Goal: Communication & Community: Answer question/provide support

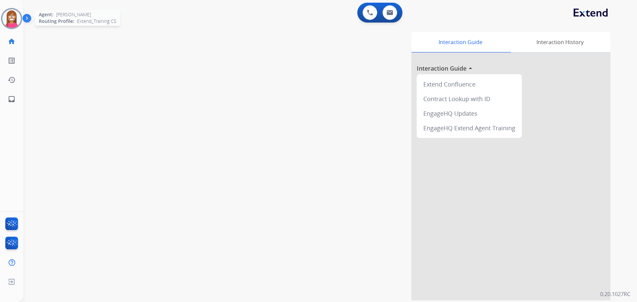
click at [15, 23] on img at bounding box center [11, 18] width 19 height 19
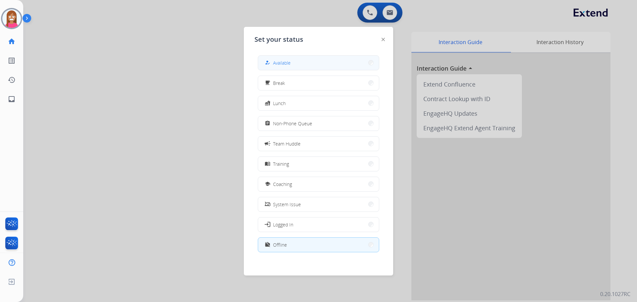
click at [279, 61] on span "Available" at bounding box center [282, 62] width 18 height 7
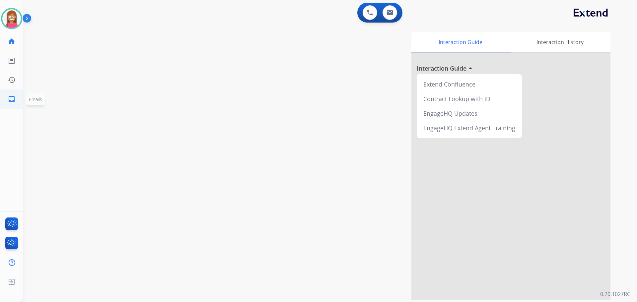
click at [14, 97] on mat-icon "inbox" at bounding box center [12, 99] width 8 height 8
select select "**********"
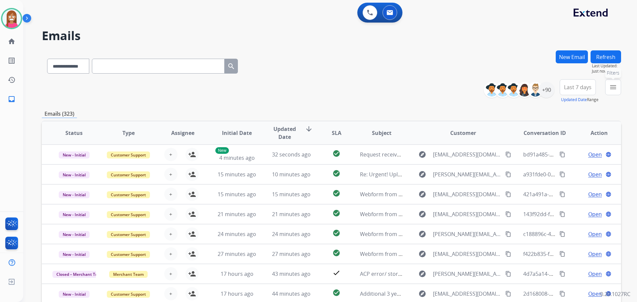
click at [612, 92] on button "menu Filters" at bounding box center [613, 87] width 16 height 16
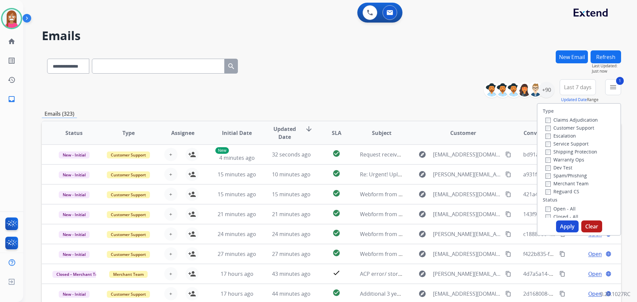
click at [546, 149] on label "Shipping Protection" at bounding box center [572, 152] width 52 height 6
click at [552, 208] on label "Open - All" at bounding box center [561, 209] width 30 height 6
click at [556, 222] on button "Apply" at bounding box center [567, 227] width 23 height 12
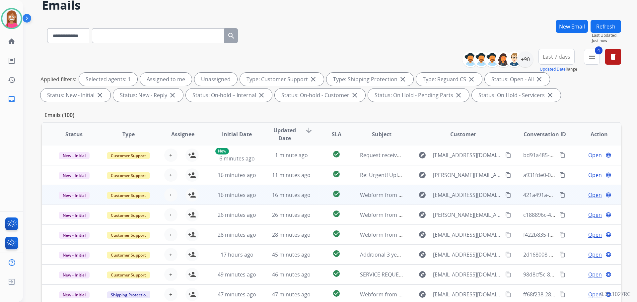
scroll to position [107, 0]
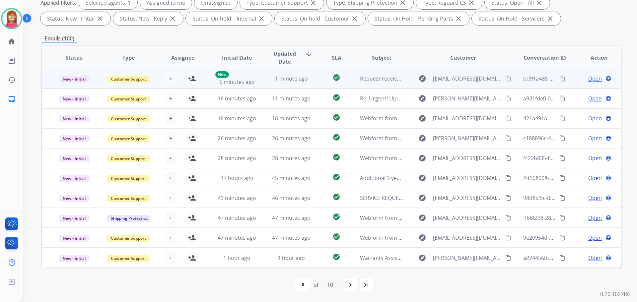
click at [261, 85] on td "1 minute ago" at bounding box center [286, 79] width 54 height 20
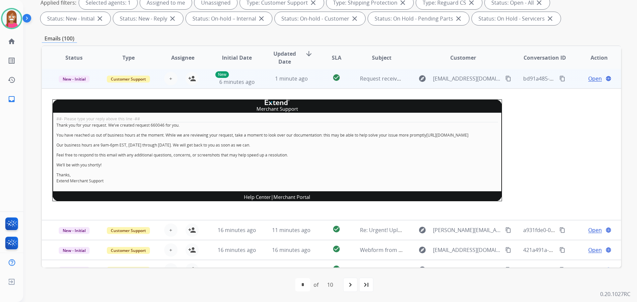
scroll to position [0, 0]
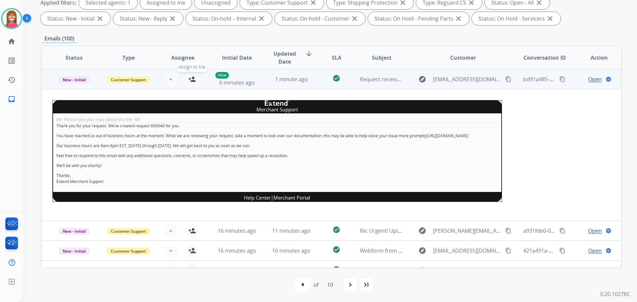
click at [190, 82] on mat-icon "person_add" at bounding box center [192, 79] width 8 height 8
click at [80, 80] on span "New - Initial" at bounding box center [74, 79] width 31 height 7
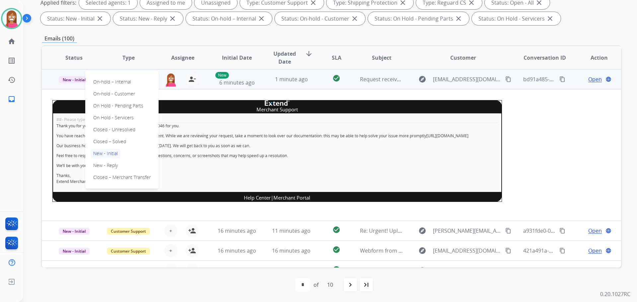
drag, startPoint x: 112, startPoint y: 141, endPoint x: 118, endPoint y: 142, distance: 5.8
click at [114, 140] on p "Closed – Solved" at bounding box center [110, 141] width 38 height 9
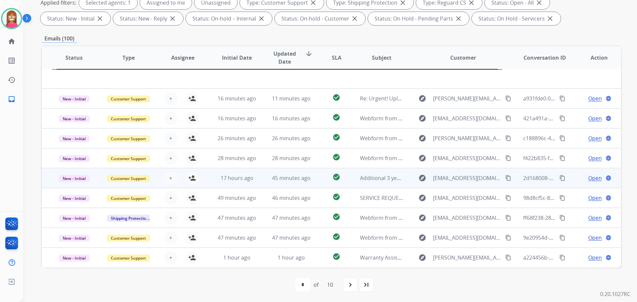
scroll to position [138, 0]
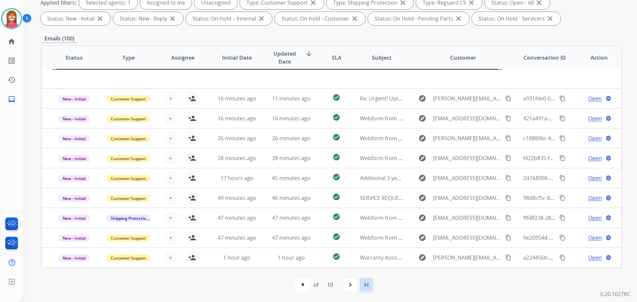
click at [369, 288] on mat-icon "last_page" at bounding box center [366, 285] width 8 height 8
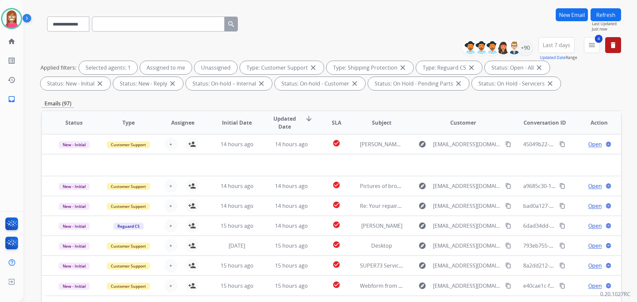
scroll to position [100, 0]
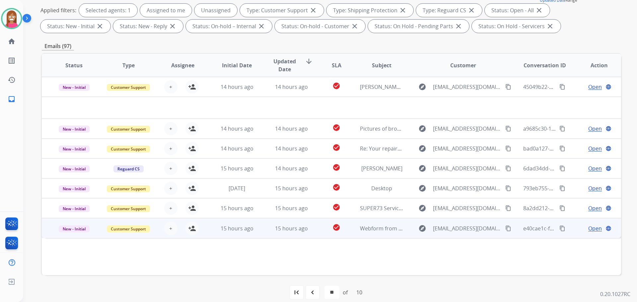
click at [374, 233] on td "Webform from [EMAIL_ADDRESS][DOMAIN_NAME] on [DATE]" at bounding box center [376, 228] width 54 height 20
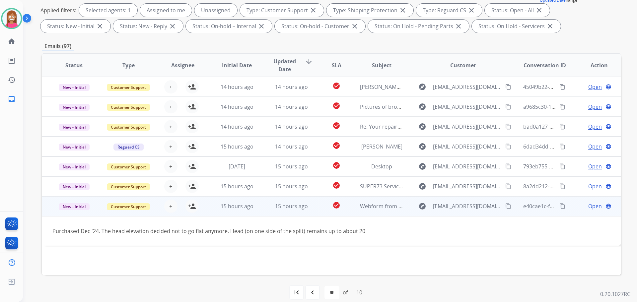
click at [505, 207] on mat-icon "content_copy" at bounding box center [508, 206] width 6 height 6
click at [191, 206] on mat-icon "person_add" at bounding box center [192, 206] width 8 height 8
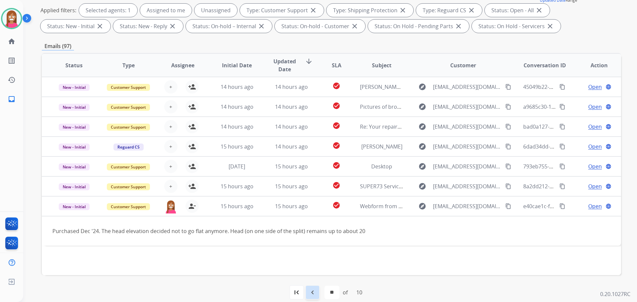
click at [313, 291] on mat-icon "navigate_before" at bounding box center [313, 293] width 8 height 8
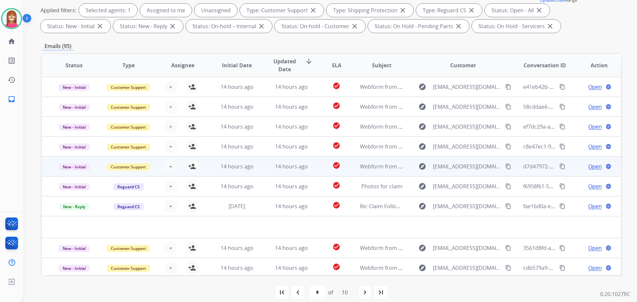
click at [313, 166] on td "check_circle" at bounding box center [331, 167] width 36 height 20
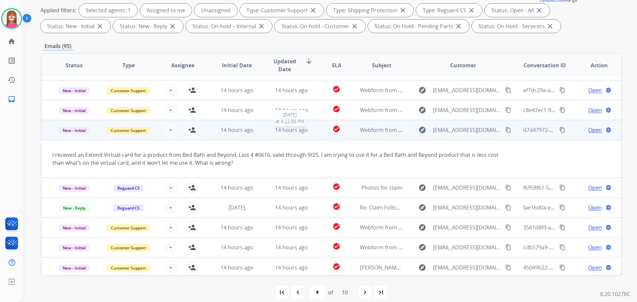
scroll to position [38, 0]
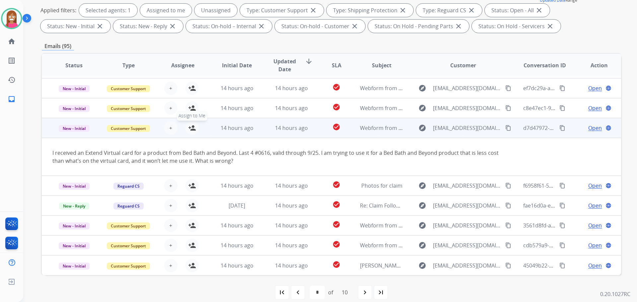
click at [193, 132] on mat-icon "person_add" at bounding box center [192, 128] width 8 height 8
click at [505, 128] on mat-icon "content_copy" at bounding box center [508, 128] width 6 height 6
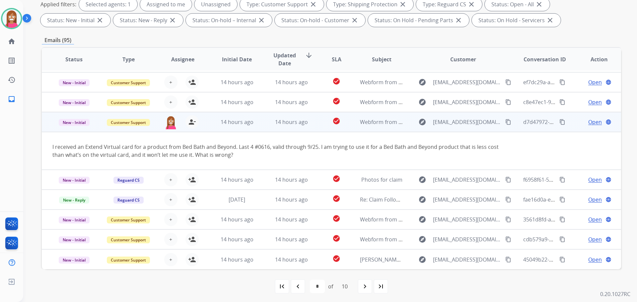
scroll to position [107, 0]
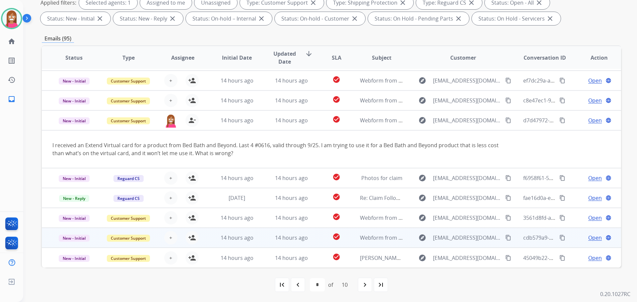
click at [264, 238] on td "14 hours ago" at bounding box center [286, 238] width 54 height 20
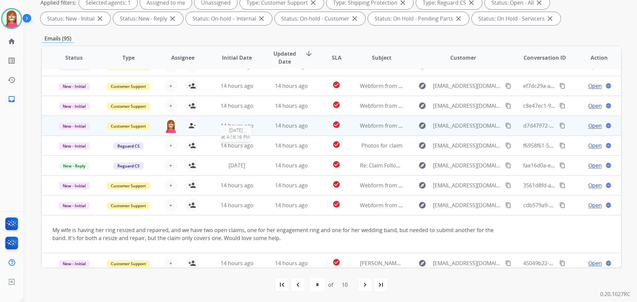
scroll to position [0, 0]
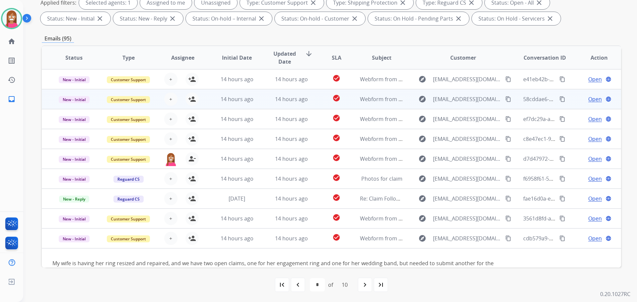
click at [259, 103] on td "14 hours ago" at bounding box center [286, 99] width 54 height 20
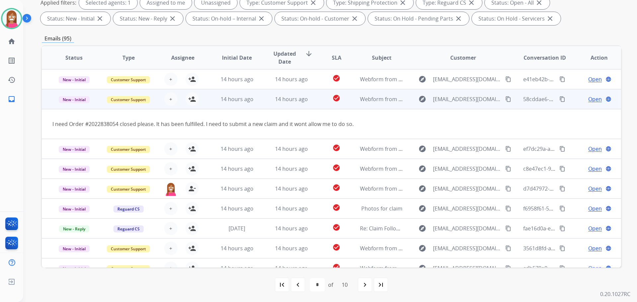
scroll to position [20, 0]
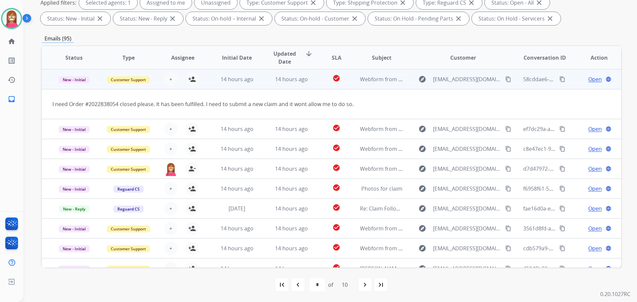
click at [505, 80] on mat-icon "content_copy" at bounding box center [508, 79] width 6 height 6
click at [191, 83] on button "person_add Assign to Me" at bounding box center [192, 79] width 13 height 13
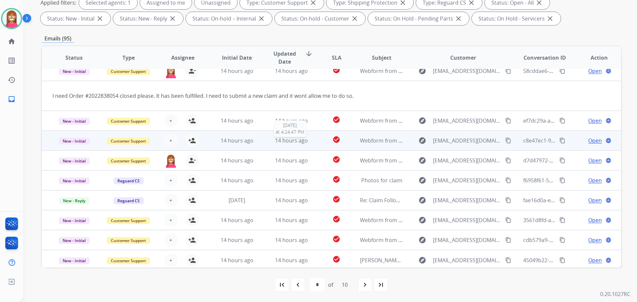
scroll to position [31, 0]
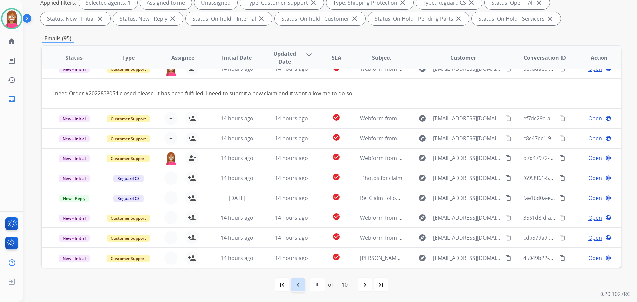
click at [302, 287] on div "navigate_before" at bounding box center [298, 285] width 15 height 15
select select "*"
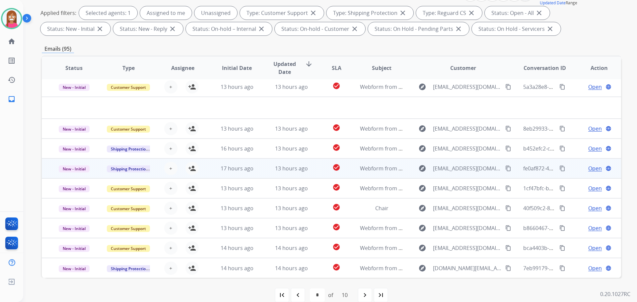
scroll to position [107, 0]
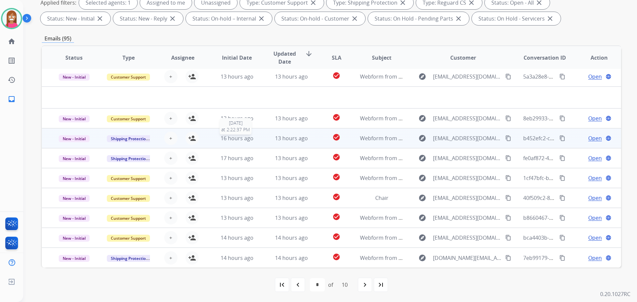
click at [257, 140] on div "16 hours ago" at bounding box center [236, 138] width 43 height 8
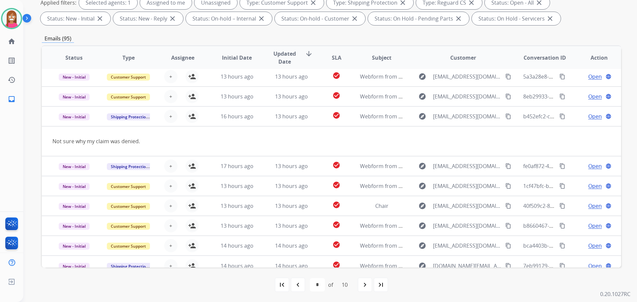
scroll to position [31, 0]
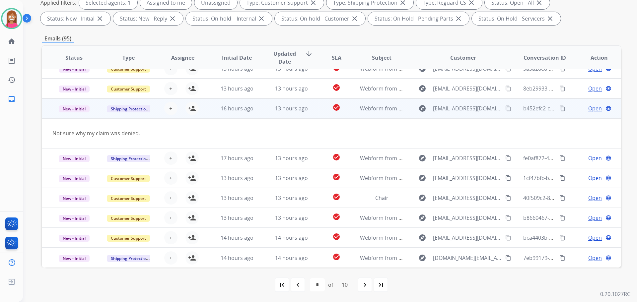
click at [505, 108] on mat-icon "content_copy" at bounding box center [508, 109] width 6 height 6
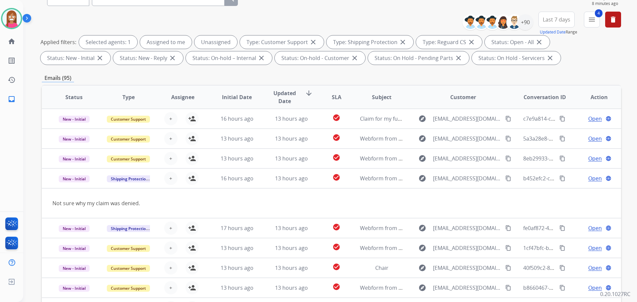
scroll to position [8, 0]
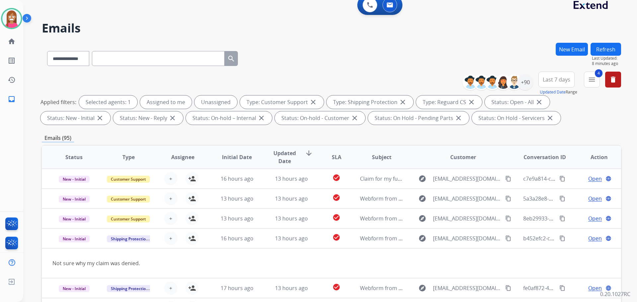
click at [575, 54] on button "New Email" at bounding box center [572, 49] width 32 height 13
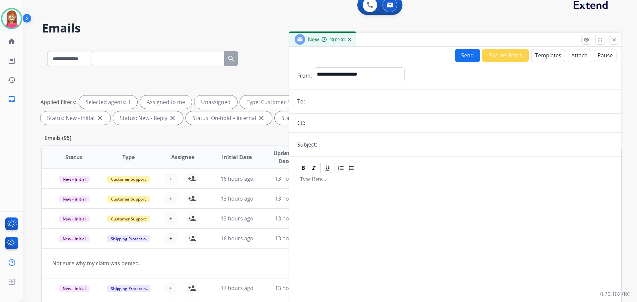
paste input "**********"
type input "**********"
click at [340, 72] on select "**********" at bounding box center [359, 73] width 90 height 13
select select "**********"
click at [314, 67] on select "**********" at bounding box center [359, 73] width 90 height 13
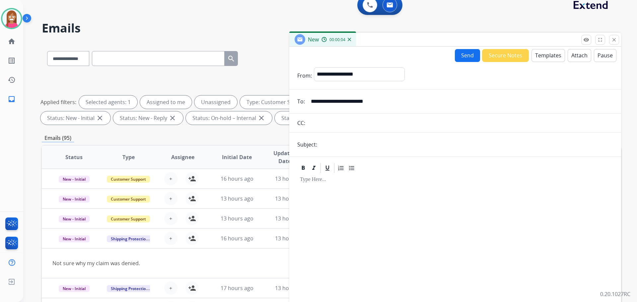
click at [339, 144] on input "text" at bounding box center [466, 144] width 294 height 13
type input "**********"
click at [538, 55] on button "Templates" at bounding box center [549, 55] width 34 height 13
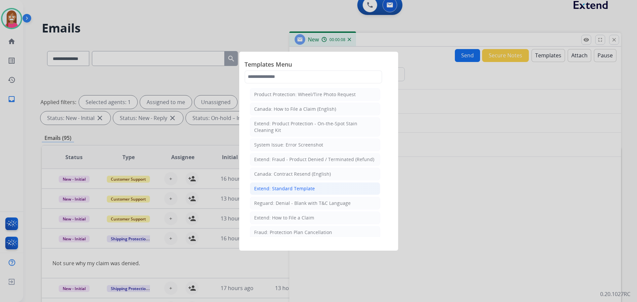
click at [278, 190] on div "Extend: Standard Template" at bounding box center [284, 189] width 61 height 7
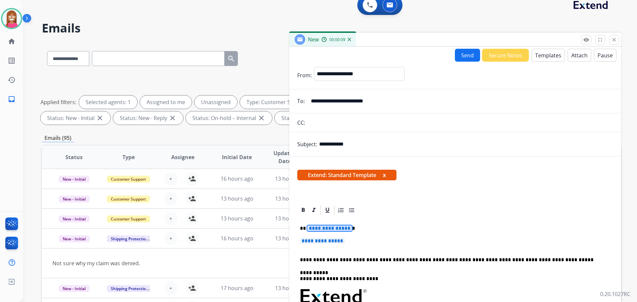
click at [327, 229] on span "**********" at bounding box center [329, 229] width 45 height 6
click at [320, 228] on p "**********" at bounding box center [452, 229] width 305 height 6
click at [338, 240] on span "**********" at bounding box center [322, 241] width 45 height 6
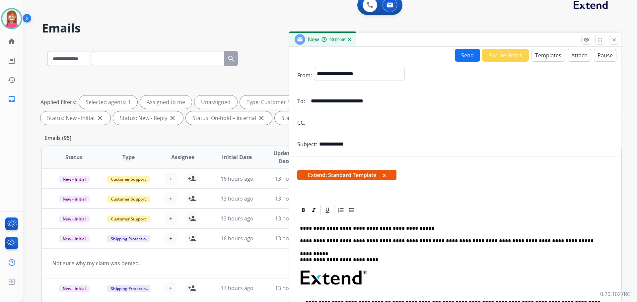
drag, startPoint x: 449, startPoint y: 48, endPoint x: 452, endPoint y: 51, distance: 3.5
click at [452, 51] on div "**********" at bounding box center [455, 182] width 332 height 271
click at [455, 51] on button "Send" at bounding box center [467, 55] width 25 height 13
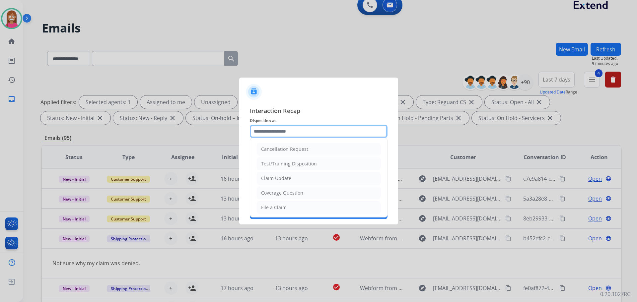
click at [264, 130] on input "text" at bounding box center [319, 131] width 138 height 13
click at [274, 179] on div "Claim Update" at bounding box center [276, 178] width 30 height 7
type input "**********"
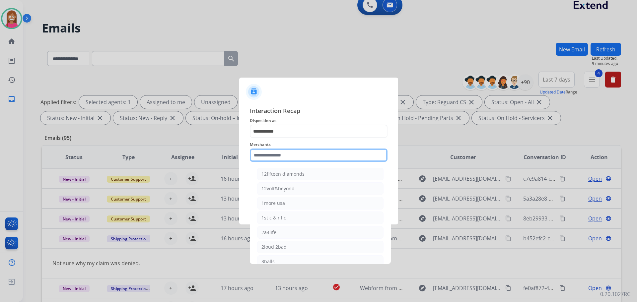
click at [271, 158] on input "text" at bounding box center [319, 155] width 138 height 13
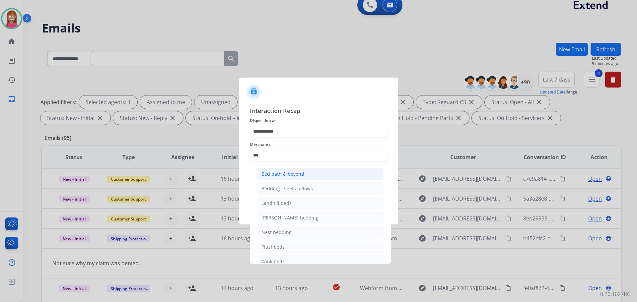
click at [274, 174] on div "Bed bath & beyond" at bounding box center [283, 174] width 43 height 7
type input "**********"
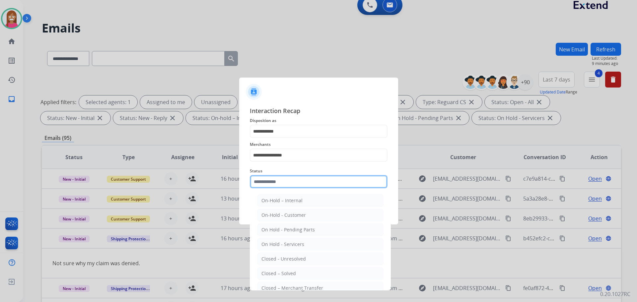
click at [274, 183] on input "text" at bounding box center [319, 181] width 138 height 13
click at [279, 271] on div "Closed – Solved" at bounding box center [279, 273] width 35 height 7
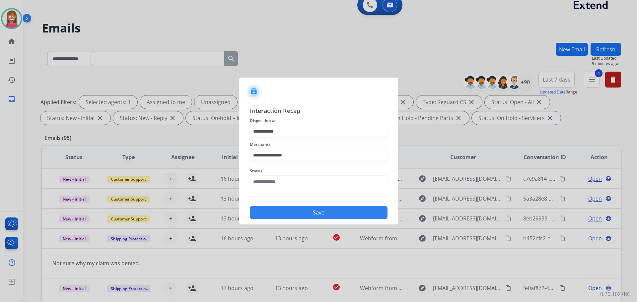
type input "**********"
click at [287, 215] on button "Save" at bounding box center [319, 212] width 138 height 13
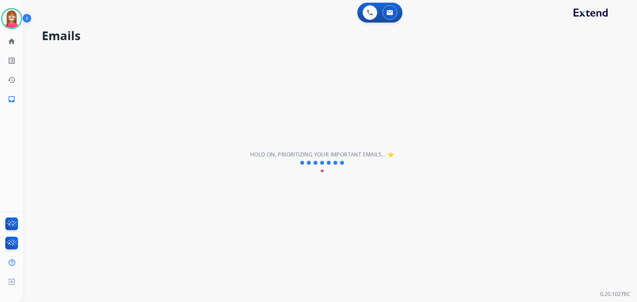
scroll to position [0, 0]
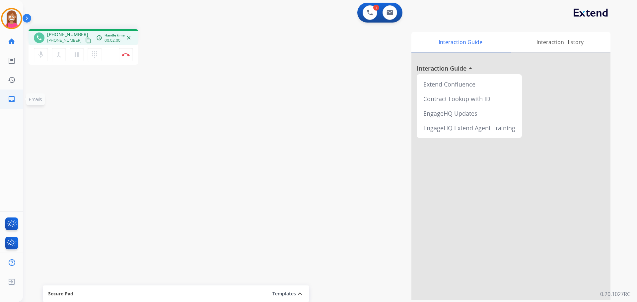
click at [4, 99] on link "inbox Emails" at bounding box center [11, 99] width 19 height 19
select select "**********"
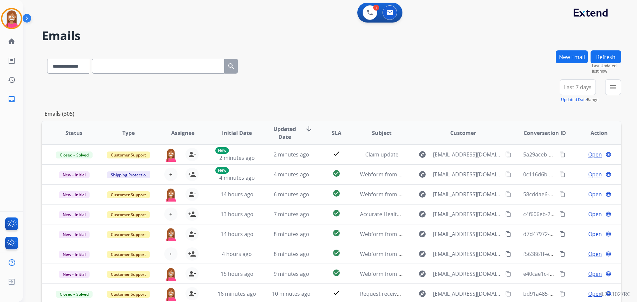
click at [564, 56] on button "New Email" at bounding box center [572, 56] width 32 height 13
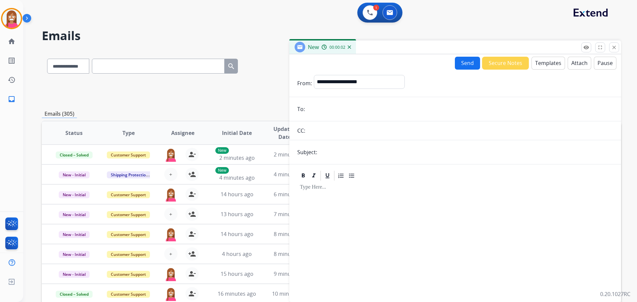
paste input "**********"
type input "**********"
click at [320, 85] on select "**********" at bounding box center [359, 81] width 90 height 13
select select "**********"
click at [314, 75] on select "**********" at bounding box center [359, 81] width 90 height 13
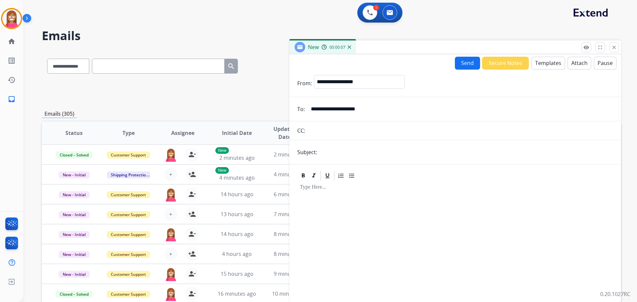
click at [337, 150] on input "text" at bounding box center [466, 152] width 294 height 13
type input "**********"
click at [543, 61] on button "Templates" at bounding box center [549, 63] width 34 height 13
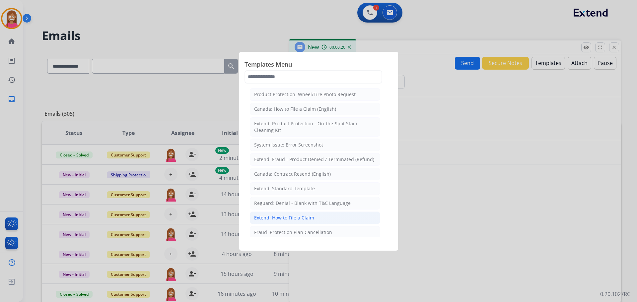
click at [296, 218] on div "Extend: How to File a Claim" at bounding box center [284, 218] width 60 height 7
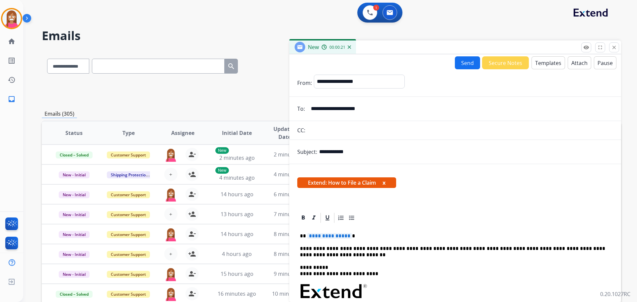
click at [326, 238] on span "**********" at bounding box center [329, 236] width 45 height 6
click at [469, 59] on button "Send" at bounding box center [467, 62] width 25 height 13
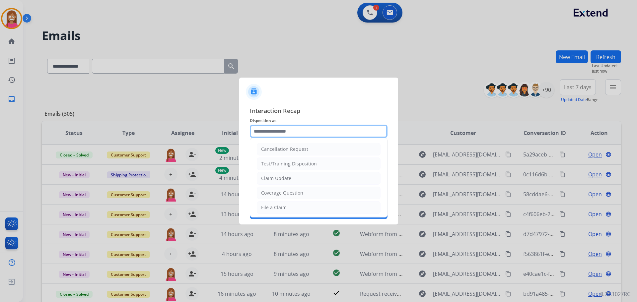
click at [276, 128] on input "text" at bounding box center [319, 131] width 138 height 13
click at [264, 205] on div "File a Claim" at bounding box center [274, 207] width 26 height 7
type input "**********"
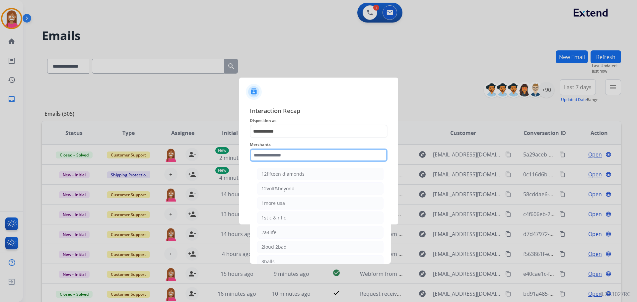
click at [273, 155] on input "text" at bounding box center [319, 155] width 138 height 13
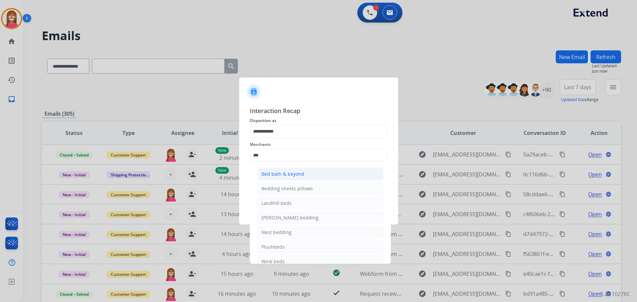
click at [274, 178] on li "Bed bath & beyond" at bounding box center [320, 174] width 126 height 13
type input "**********"
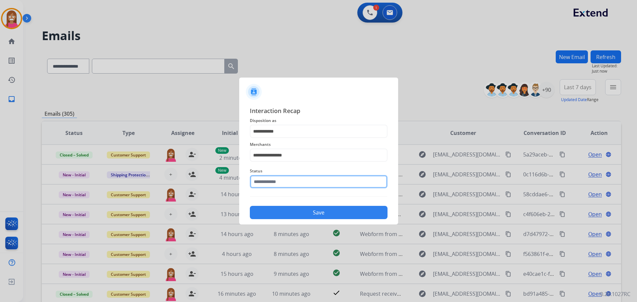
click at [274, 184] on input "text" at bounding box center [319, 181] width 138 height 13
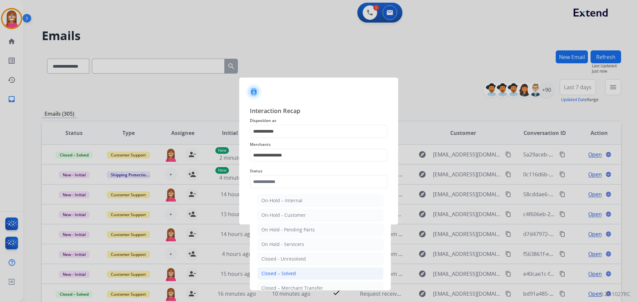
click at [275, 275] on div "Closed – Solved" at bounding box center [279, 273] width 35 height 7
type input "**********"
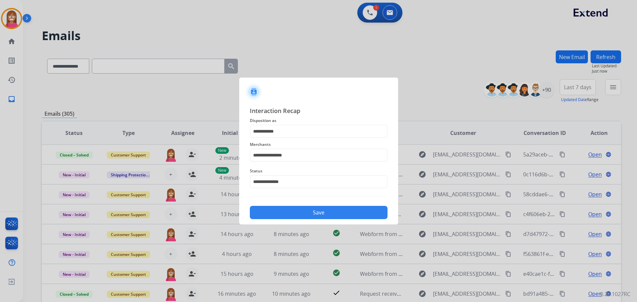
click at [292, 213] on button "Save" at bounding box center [319, 212] width 138 height 13
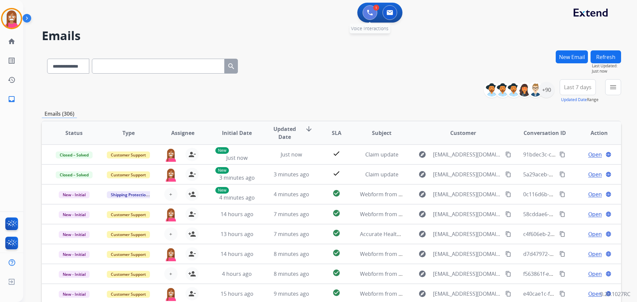
click at [367, 13] on img at bounding box center [370, 13] width 6 height 6
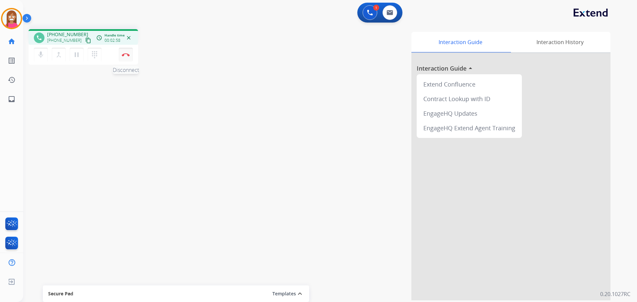
click at [124, 54] on img at bounding box center [126, 54] width 8 height 3
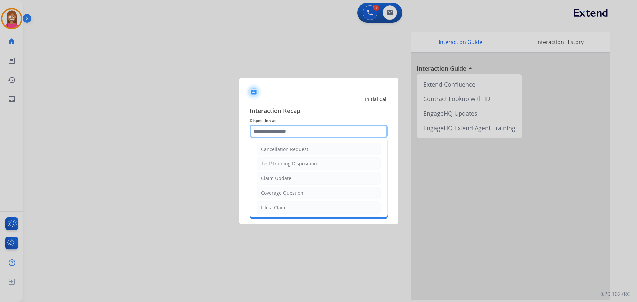
click at [296, 135] on input "text" at bounding box center [319, 131] width 138 height 13
click at [279, 203] on li "File a Claim" at bounding box center [319, 207] width 124 height 13
type input "**********"
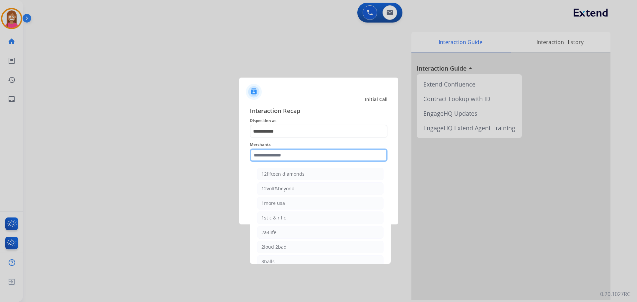
click at [270, 154] on input "text" at bounding box center [319, 155] width 138 height 13
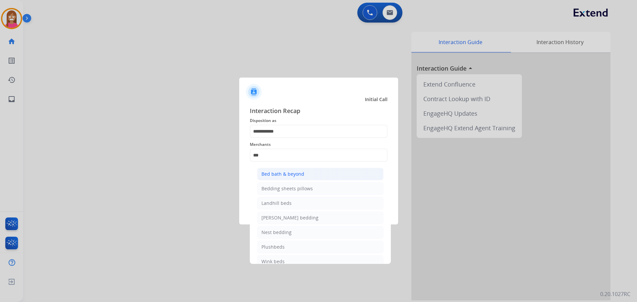
click at [299, 173] on div "Bed bath & beyond" at bounding box center [283, 174] width 43 height 7
type input "**********"
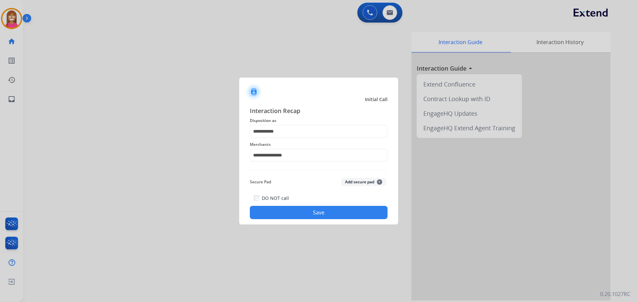
click at [309, 209] on button "Save" at bounding box center [319, 212] width 138 height 13
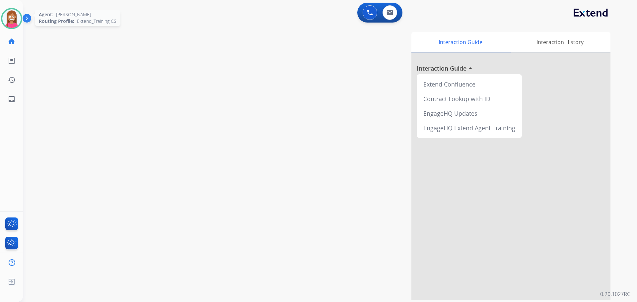
drag, startPoint x: 2, startPoint y: 17, endPoint x: 20, endPoint y: 10, distance: 18.8
click at [2, 17] on div at bounding box center [11, 18] width 21 height 21
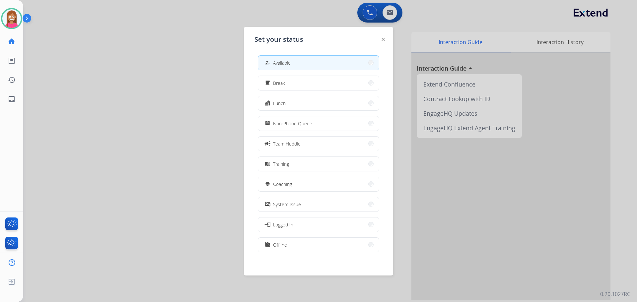
drag, startPoint x: 282, startPoint y: 181, endPoint x: 274, endPoint y: 153, distance: 28.4
click at [282, 174] on div "how_to_reg Available free_breakfast Break fastfood Lunch assignment Non-Phone Q…" at bounding box center [319, 154] width 128 height 209
click at [301, 185] on button "school Coaching" at bounding box center [318, 184] width 121 height 14
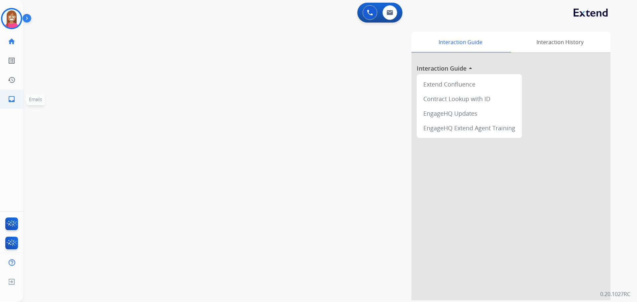
click at [8, 102] on mat-icon "inbox" at bounding box center [12, 99] width 8 height 8
select select "**********"
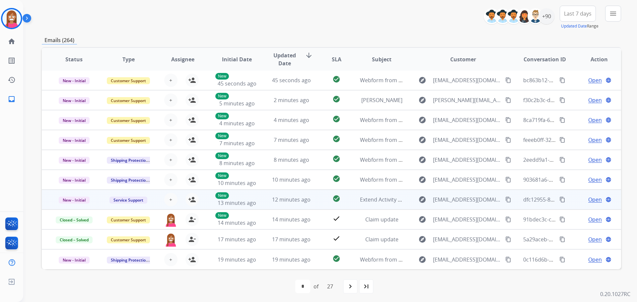
scroll to position [75, 0]
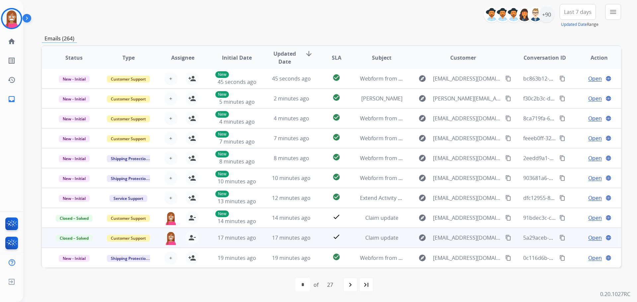
click at [588, 239] on span "Open" at bounding box center [595, 238] width 14 height 8
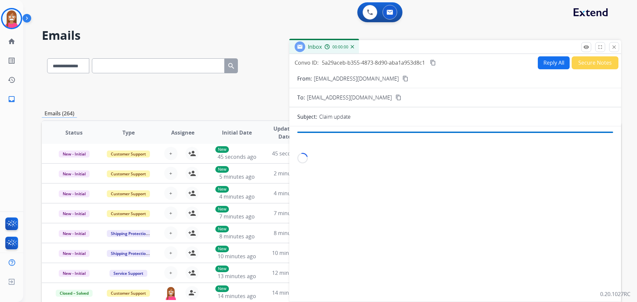
scroll to position [0, 0]
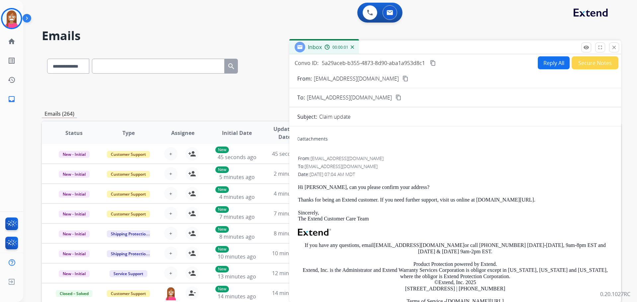
click at [542, 65] on button "Reply All" at bounding box center [554, 62] width 32 height 13
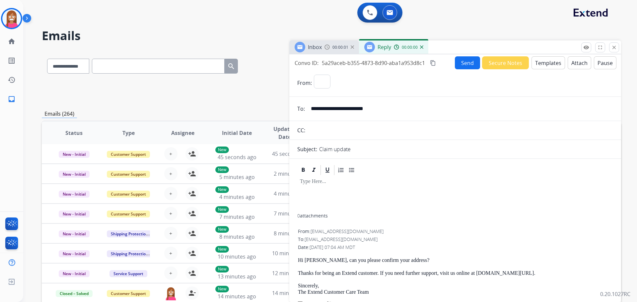
select select "**********"
click at [539, 66] on button "Templates" at bounding box center [549, 62] width 34 height 13
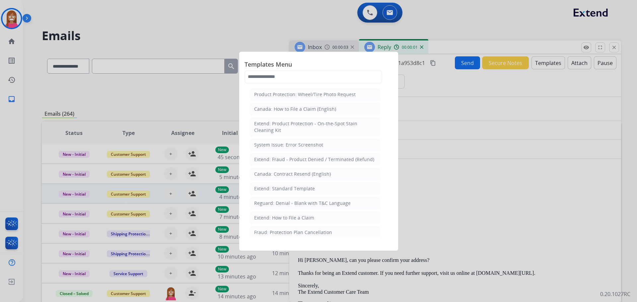
click at [277, 189] on div "Extend: Standard Template" at bounding box center [284, 189] width 61 height 7
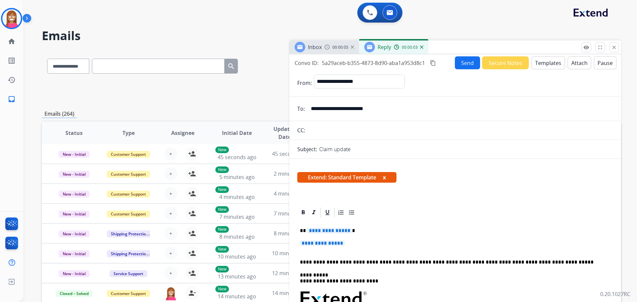
click at [348, 243] on p "**********" at bounding box center [455, 247] width 311 height 12
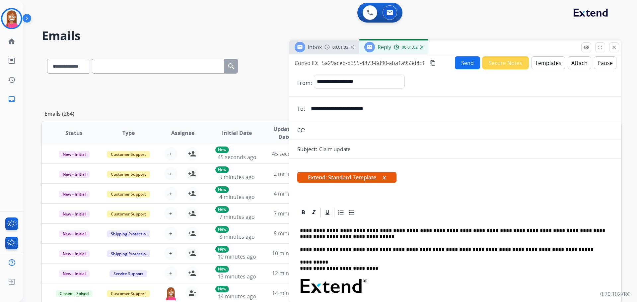
click at [461, 64] on button "Send" at bounding box center [467, 62] width 25 height 13
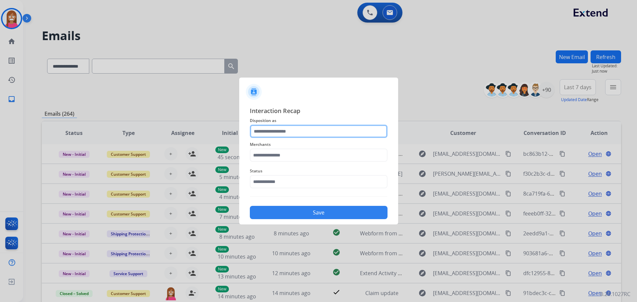
click at [287, 132] on input "text" at bounding box center [319, 131] width 138 height 13
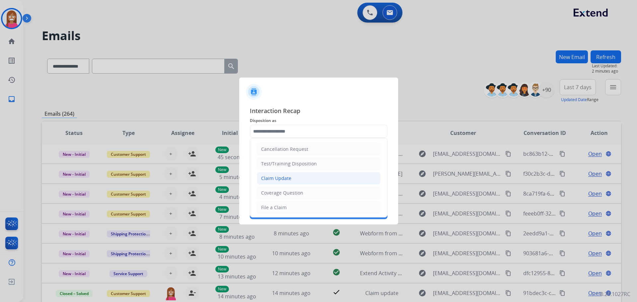
click at [274, 181] on div "Claim Update" at bounding box center [276, 178] width 30 height 7
type input "**********"
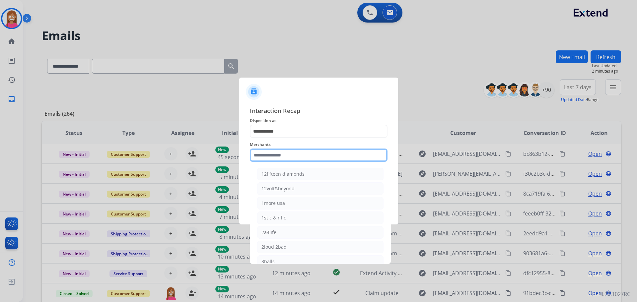
click at [269, 156] on input "text" at bounding box center [319, 155] width 138 height 13
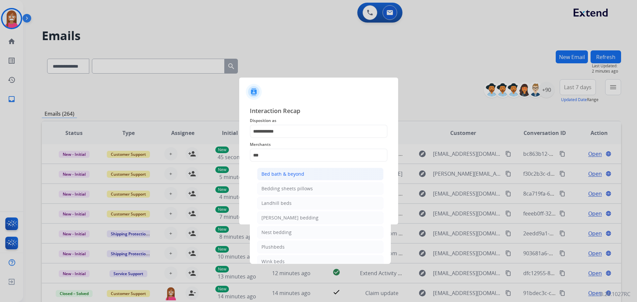
click at [262, 174] on div "Bed bath & beyond" at bounding box center [283, 174] width 43 height 7
type input "**********"
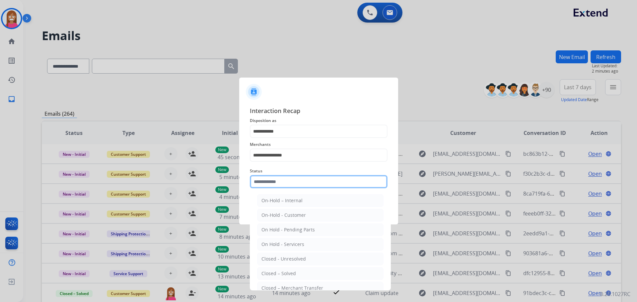
click at [264, 184] on input "text" at bounding box center [319, 181] width 138 height 13
click at [276, 278] on li "Closed – Solved" at bounding box center [320, 273] width 126 height 13
type input "**********"
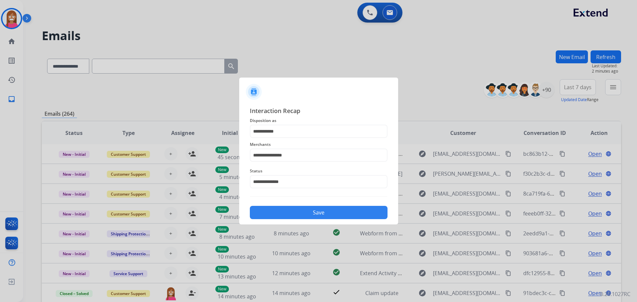
click at [280, 212] on button "Save" at bounding box center [319, 212] width 138 height 13
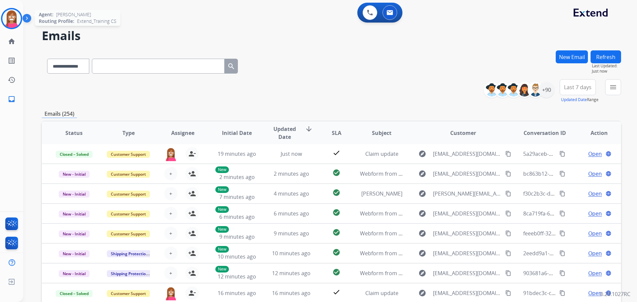
click at [14, 24] on img at bounding box center [11, 18] width 19 height 19
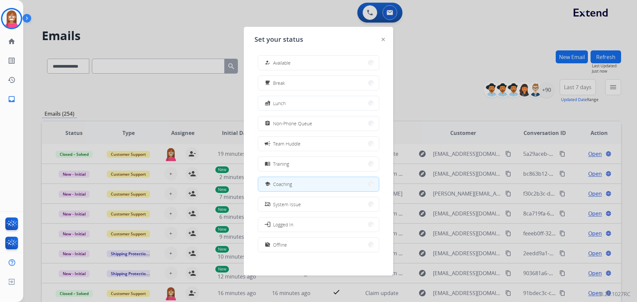
drag, startPoint x: 287, startPoint y: 61, endPoint x: 316, endPoint y: 65, distance: 29.1
click at [288, 60] on span "Available" at bounding box center [282, 62] width 18 height 7
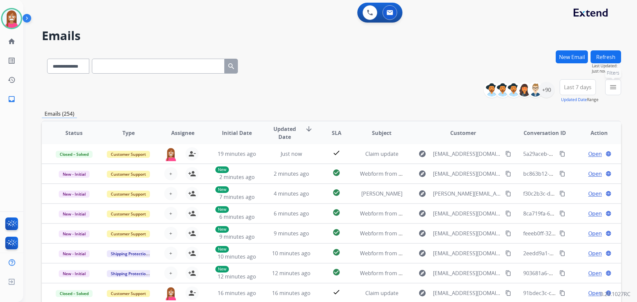
click at [610, 91] on mat-icon "menu" at bounding box center [613, 87] width 8 height 8
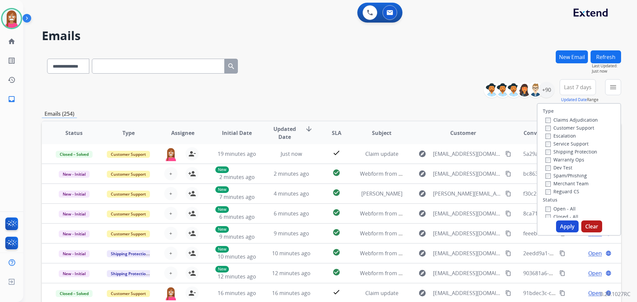
click at [572, 129] on label "Customer Support" at bounding box center [570, 128] width 49 height 6
click at [563, 150] on div "Shipping Protection" at bounding box center [572, 152] width 52 height 8
click at [563, 150] on label "Shipping Protection" at bounding box center [572, 152] width 52 height 6
drag, startPoint x: 558, startPoint y: 191, endPoint x: 565, endPoint y: 203, distance: 14.3
click at [558, 191] on label "Reguard CS" at bounding box center [563, 192] width 34 height 6
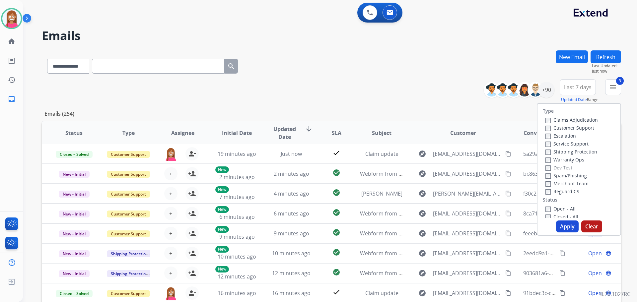
click at [564, 209] on label "Open - All" at bounding box center [561, 209] width 30 height 6
click at [561, 225] on button "Apply" at bounding box center [567, 227] width 23 height 12
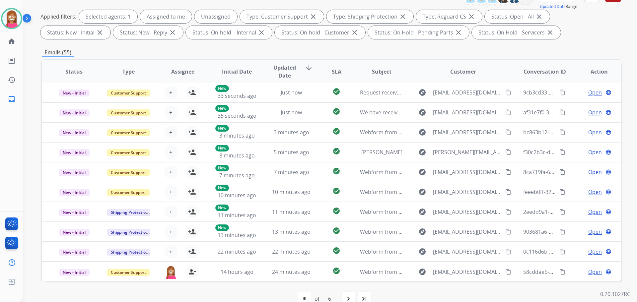
scroll to position [107, 0]
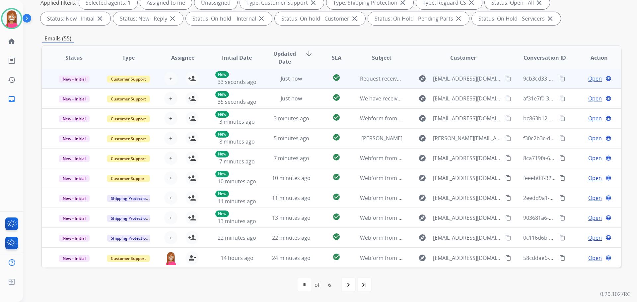
click at [263, 82] on td "Just now" at bounding box center [286, 79] width 54 height 20
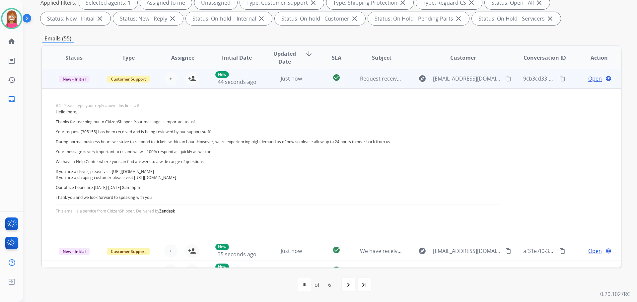
scroll to position [0, 0]
click at [193, 79] on mat-icon "person_add" at bounding box center [192, 79] width 8 height 8
click at [65, 81] on span "New - Initial" at bounding box center [74, 79] width 31 height 7
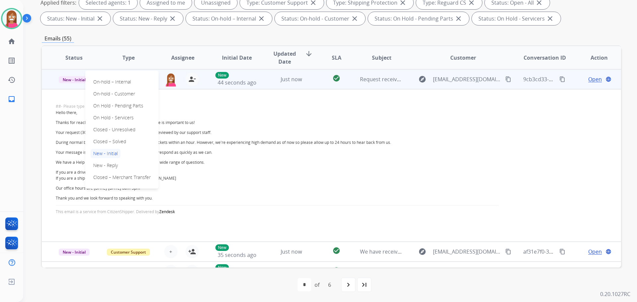
click at [99, 140] on p "Closed – Solved" at bounding box center [110, 141] width 38 height 9
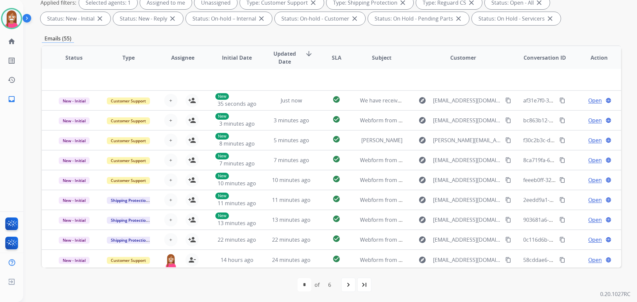
scroll to position [153, 0]
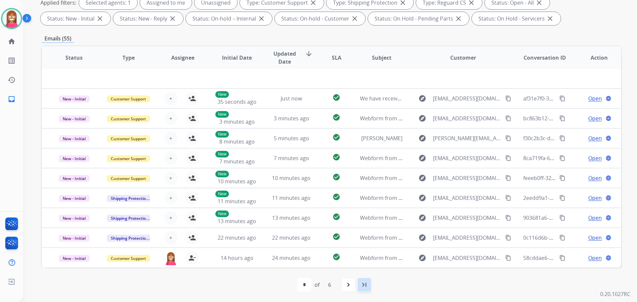
click at [371, 283] on div "last_page" at bounding box center [364, 285] width 15 height 15
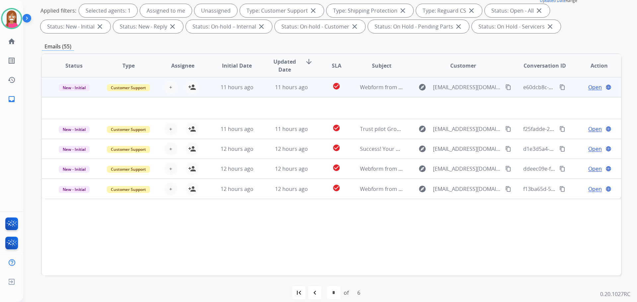
scroll to position [107, 0]
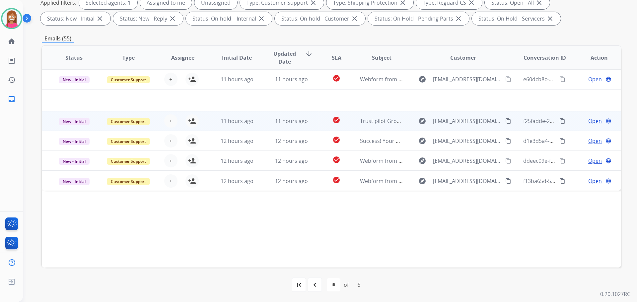
click at [259, 125] on td "11 hours ago" at bounding box center [286, 121] width 54 height 20
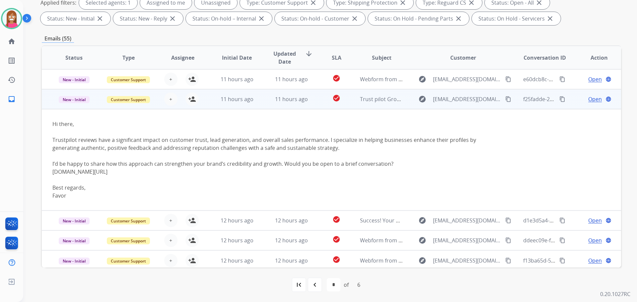
scroll to position [3, 0]
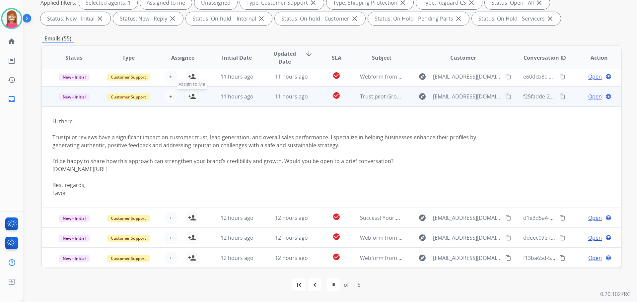
click at [190, 95] on mat-icon "person_add" at bounding box center [192, 97] width 8 height 8
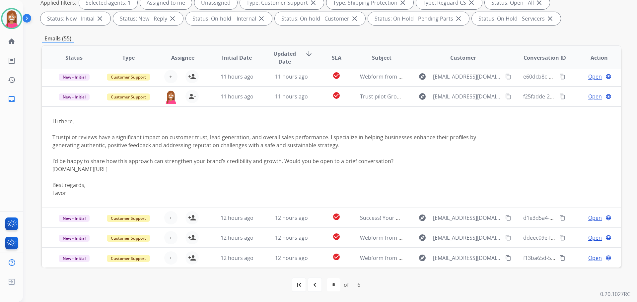
click at [269, 266] on td "12 hours ago" at bounding box center [286, 258] width 54 height 20
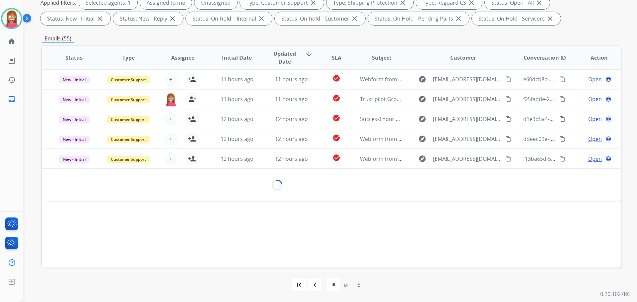
scroll to position [0, 0]
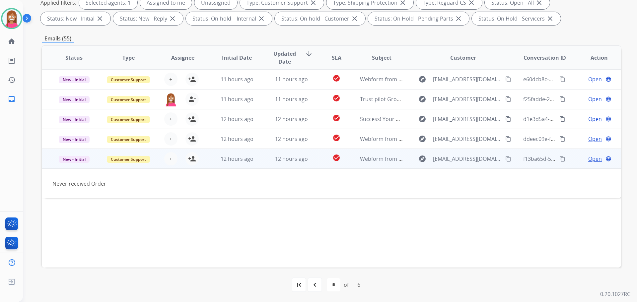
click at [505, 157] on mat-icon "content_copy" at bounding box center [508, 159] width 6 height 6
click at [190, 162] on mat-icon "person_add" at bounding box center [192, 159] width 8 height 8
click at [591, 162] on span "Open" at bounding box center [595, 159] width 14 height 8
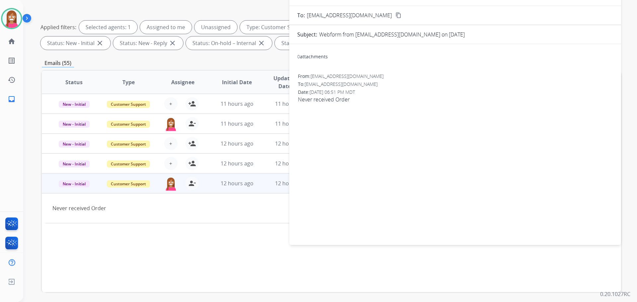
scroll to position [41, 0]
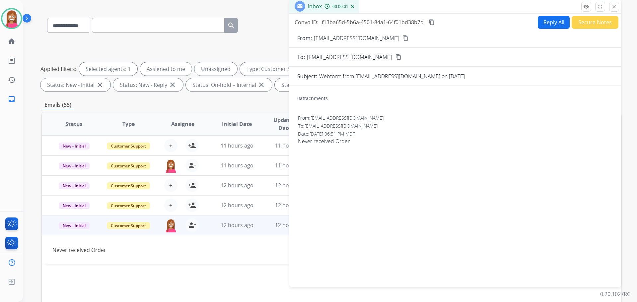
click at [575, 19] on button "Secure Notes" at bounding box center [595, 22] width 47 height 13
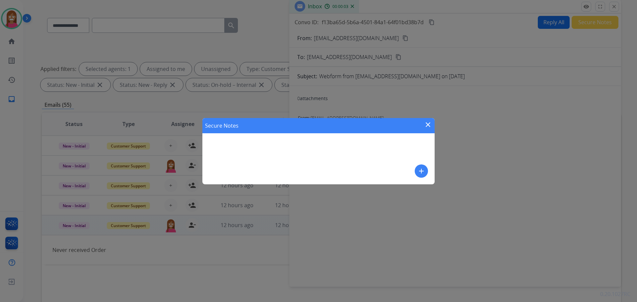
click at [420, 171] on mat-icon "add" at bounding box center [421, 171] width 8 height 8
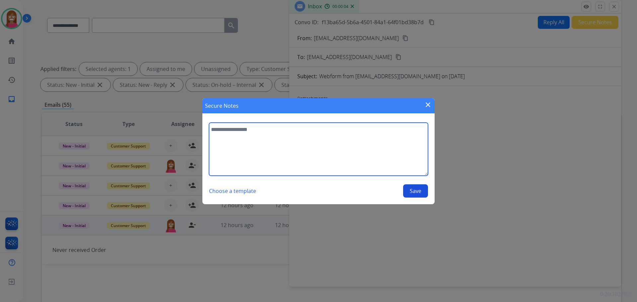
click at [274, 144] on textarea at bounding box center [318, 149] width 219 height 53
type textarea "**********"
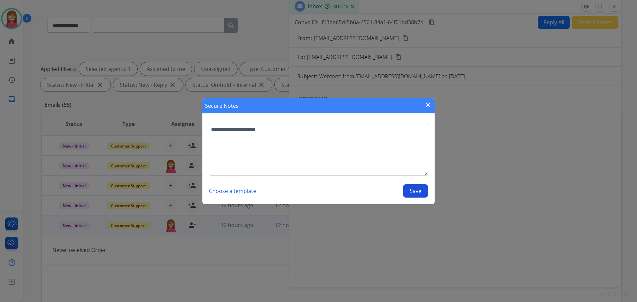
click at [412, 192] on button "Save" at bounding box center [415, 191] width 25 height 13
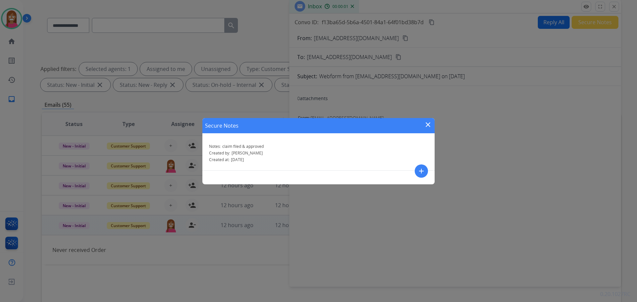
click at [426, 124] on mat-icon "close" at bounding box center [428, 125] width 8 height 8
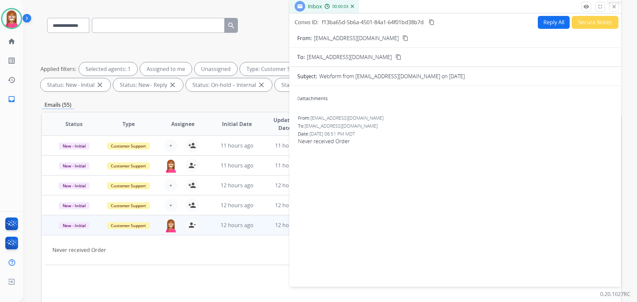
click at [615, 8] on mat-icon "close" at bounding box center [614, 7] width 6 height 6
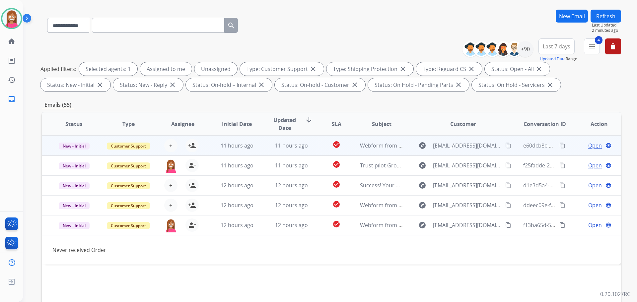
click at [261, 149] on td "11 hours ago" at bounding box center [286, 146] width 54 height 20
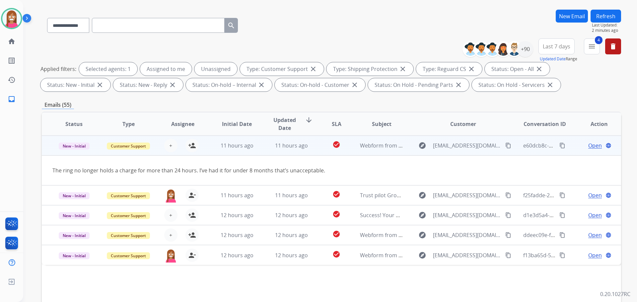
drag, startPoint x: 494, startPoint y: 145, endPoint x: 500, endPoint y: 144, distance: 5.7
click at [505, 144] on mat-icon "content_copy" at bounding box center [508, 146] width 6 height 6
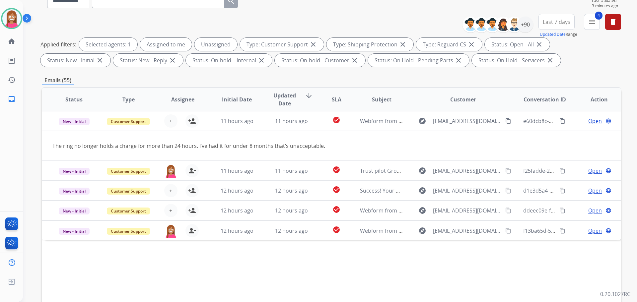
scroll to position [107, 0]
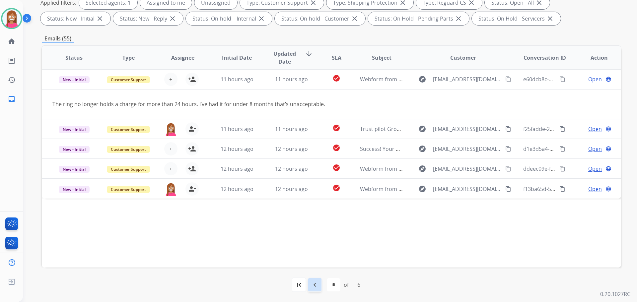
click at [317, 287] on mat-icon "navigate_before" at bounding box center [315, 285] width 8 height 8
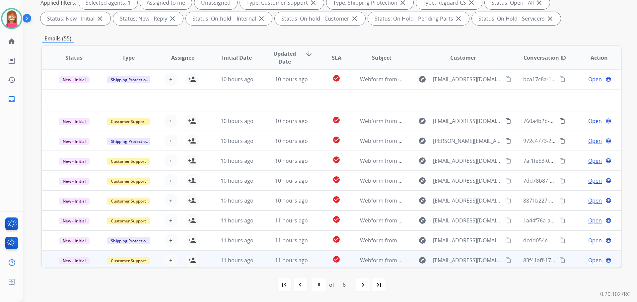
click at [262, 261] on td "11 hours ago" at bounding box center [286, 261] width 54 height 20
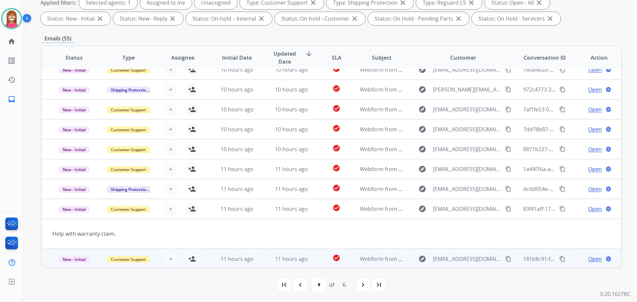
scroll to position [31, 0]
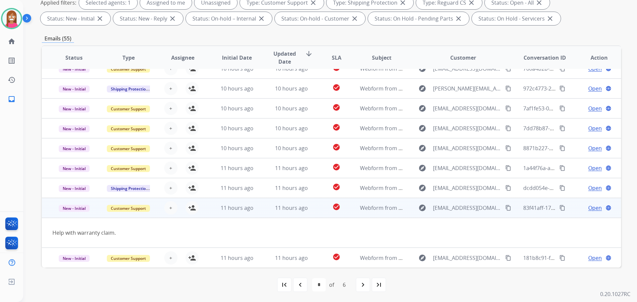
drag, startPoint x: 505, startPoint y: 209, endPoint x: 627, endPoint y: 164, distance: 129.8
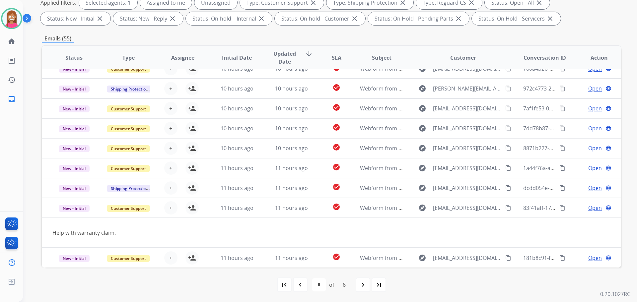
click at [505, 209] on mat-icon "content_copy" at bounding box center [508, 208] width 6 height 6
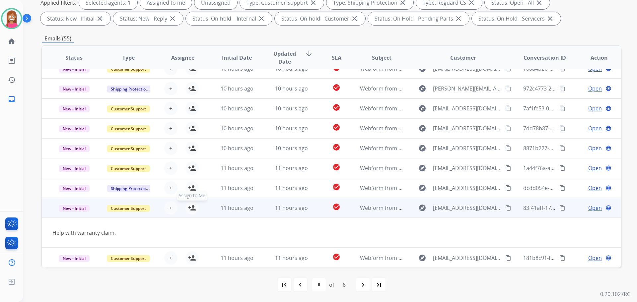
click at [193, 209] on mat-icon "person_add" at bounding box center [192, 208] width 8 height 8
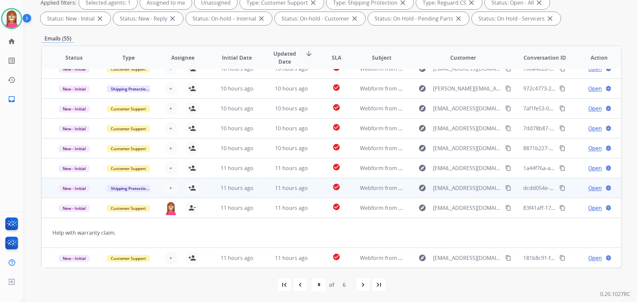
click at [260, 190] on td "11 hours ago" at bounding box center [286, 188] width 54 height 20
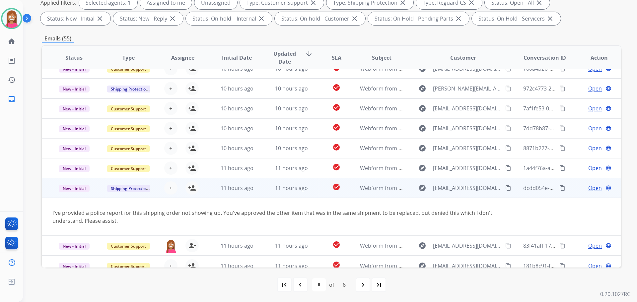
scroll to position [38, 0]
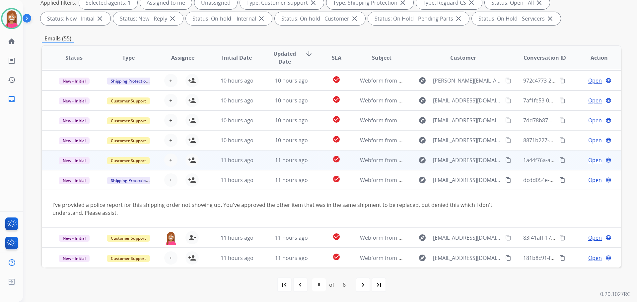
click at [261, 159] on td "11 hours ago" at bounding box center [286, 160] width 54 height 20
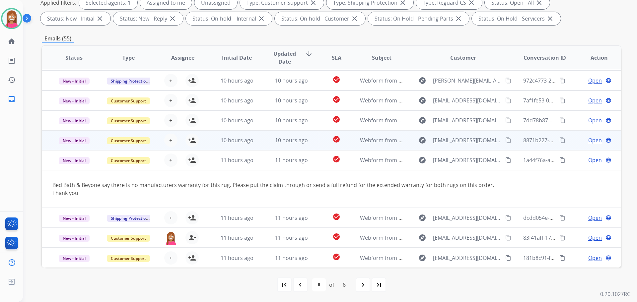
click at [259, 142] on td "10 hours ago" at bounding box center [286, 140] width 54 height 20
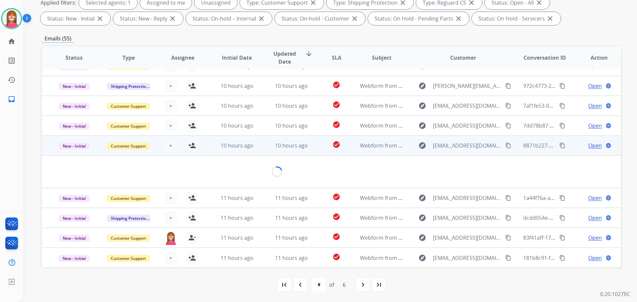
scroll to position [31, 0]
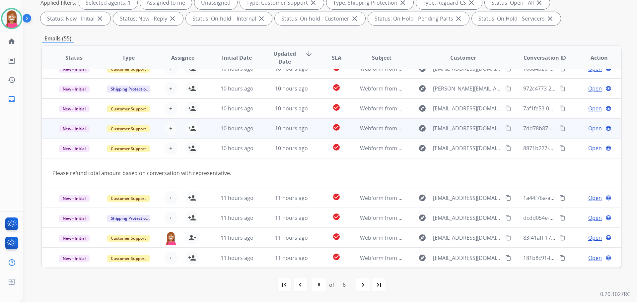
click at [266, 132] on td "10 hours ago" at bounding box center [286, 128] width 54 height 20
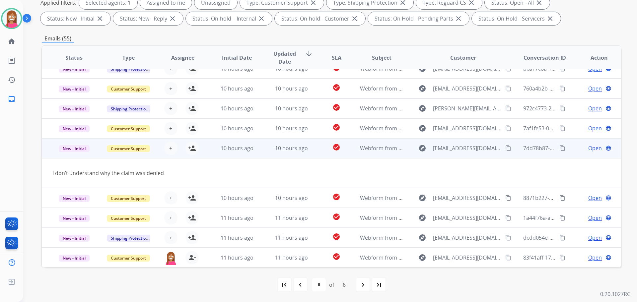
scroll to position [0, 0]
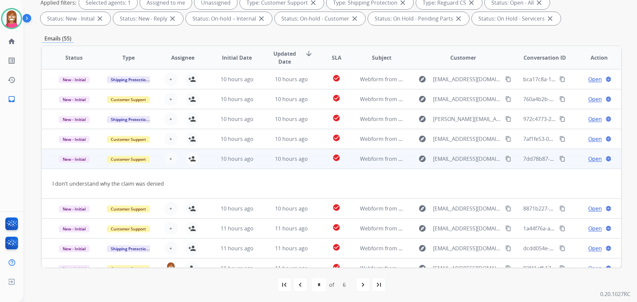
click at [505, 157] on mat-icon "content_copy" at bounding box center [508, 159] width 6 height 6
click at [189, 160] on mat-icon "person_add" at bounding box center [192, 159] width 8 height 8
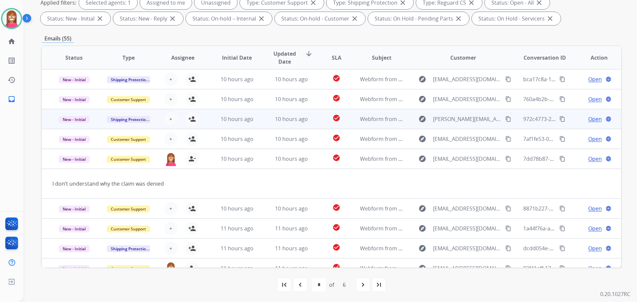
click at [257, 123] on td "10 hours ago" at bounding box center [232, 119] width 54 height 20
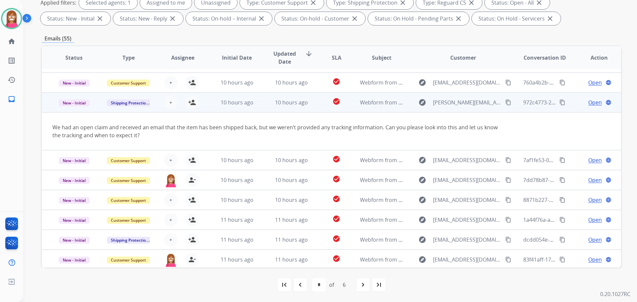
scroll to position [5, 0]
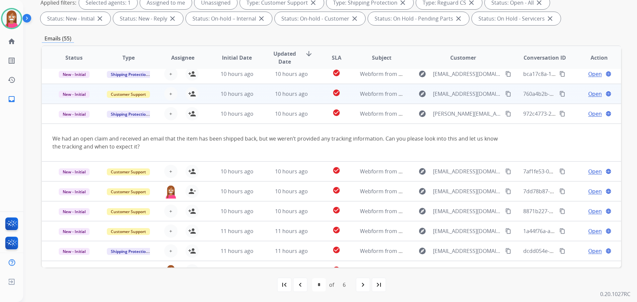
click at [259, 97] on td "10 hours ago" at bounding box center [286, 94] width 54 height 20
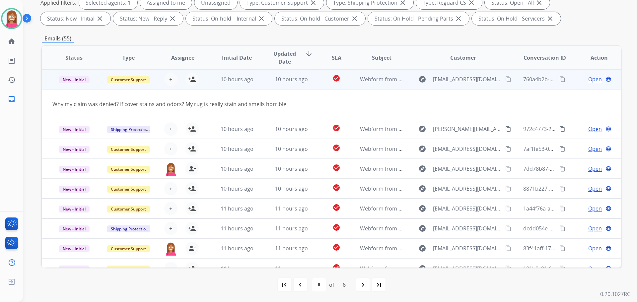
scroll to position [0, 0]
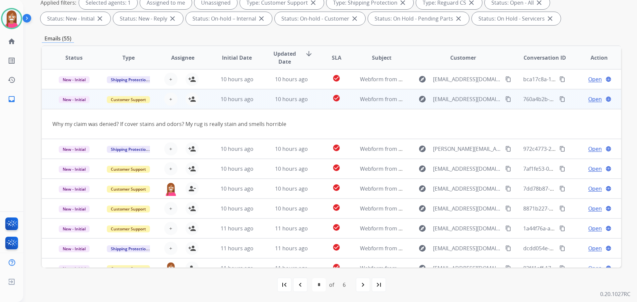
click at [505, 99] on mat-icon "content_copy" at bounding box center [508, 99] width 6 height 6
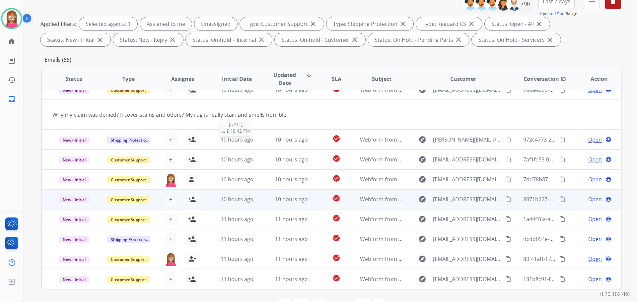
scroll to position [107, 0]
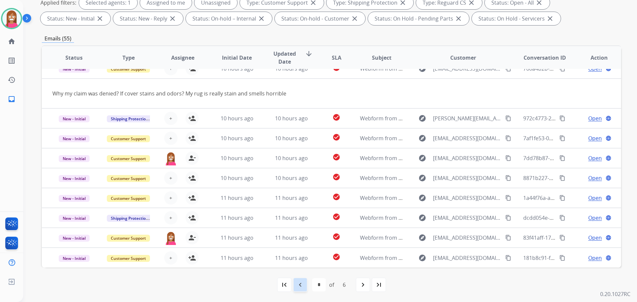
click at [299, 288] on mat-icon "navigate_before" at bounding box center [300, 285] width 8 height 8
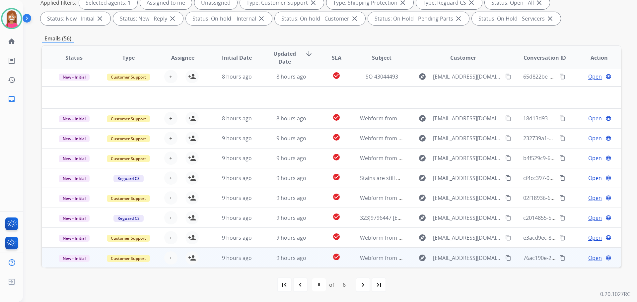
click at [264, 261] on td "9 hours ago" at bounding box center [286, 258] width 54 height 20
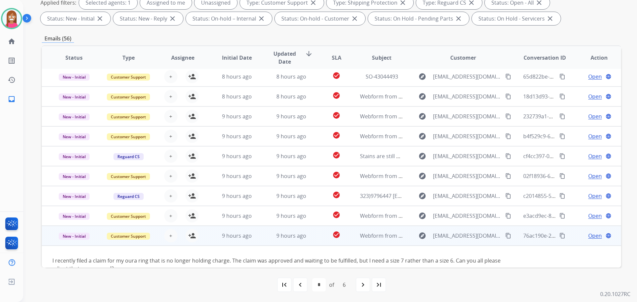
scroll to position [38, 0]
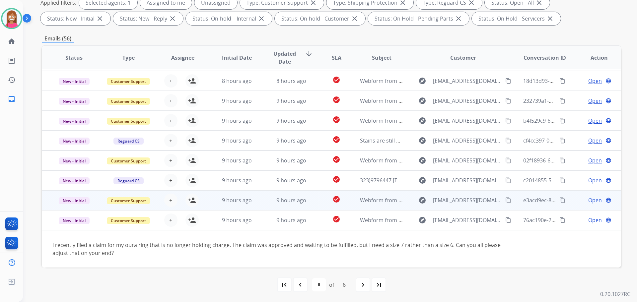
click at [259, 199] on td "9 hours ago" at bounding box center [286, 200] width 54 height 20
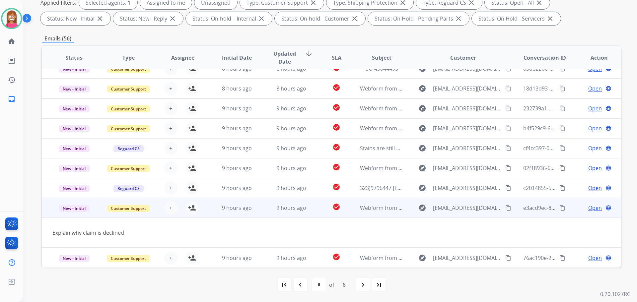
scroll to position [31, 0]
drag, startPoint x: 503, startPoint y: 208, endPoint x: 560, endPoint y: 187, distance: 60.6
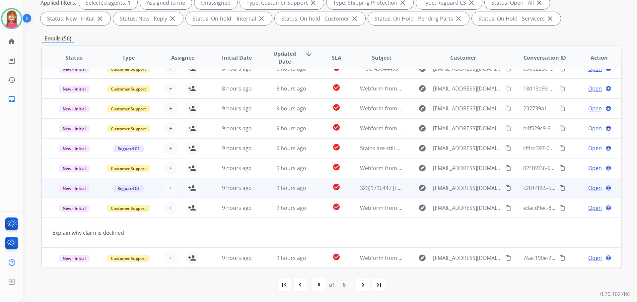
click at [505, 208] on mat-icon "content_copy" at bounding box center [508, 208] width 6 height 6
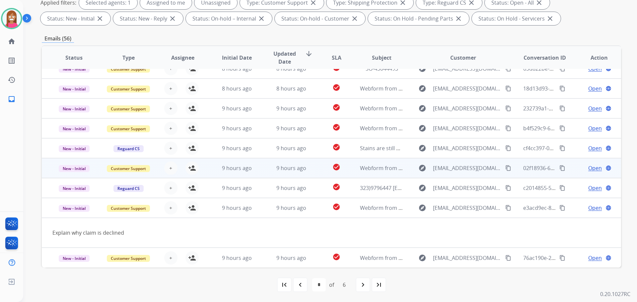
click at [266, 170] on td "9 hours ago" at bounding box center [286, 168] width 54 height 20
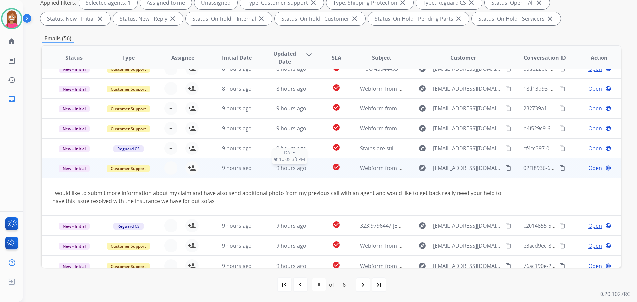
scroll to position [38, 0]
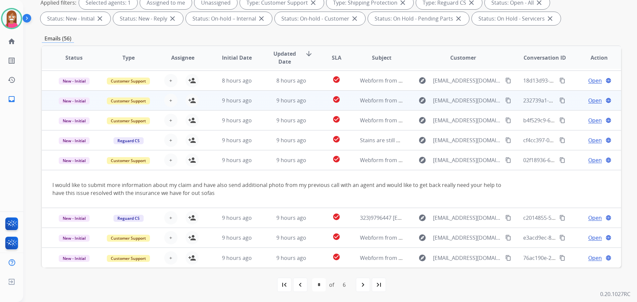
click at [265, 115] on td "9 hours ago" at bounding box center [286, 121] width 54 height 20
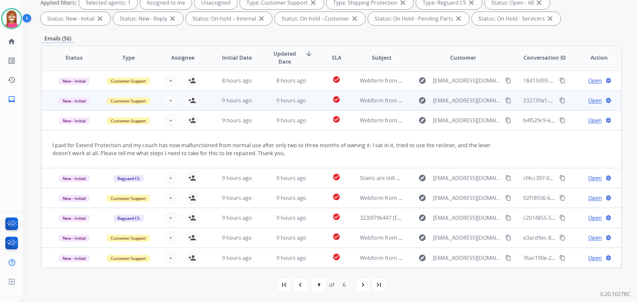
click at [259, 103] on td "9 hours ago" at bounding box center [286, 101] width 54 height 20
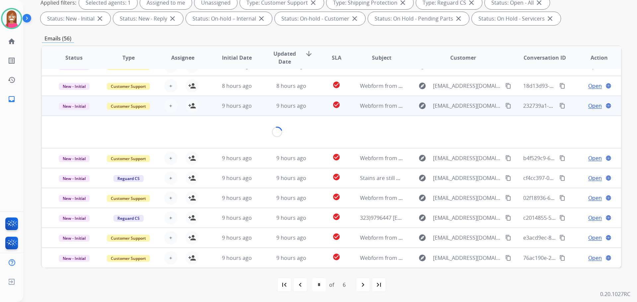
scroll to position [31, 0]
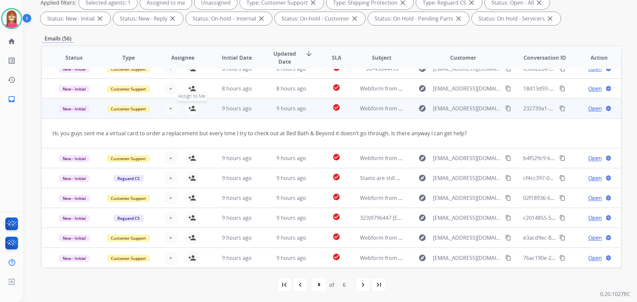
click at [193, 106] on mat-icon "person_add" at bounding box center [192, 109] width 8 height 8
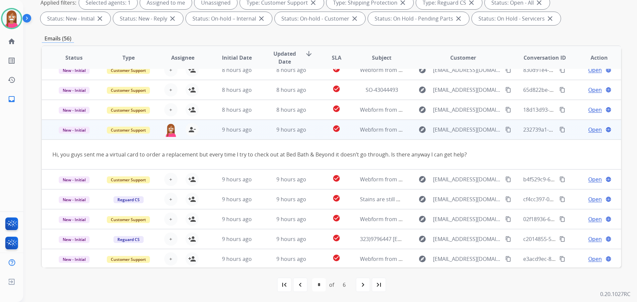
scroll to position [0, 0]
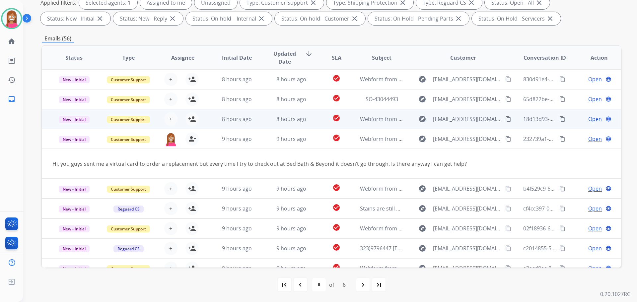
click at [263, 117] on td "8 hours ago" at bounding box center [286, 119] width 54 height 20
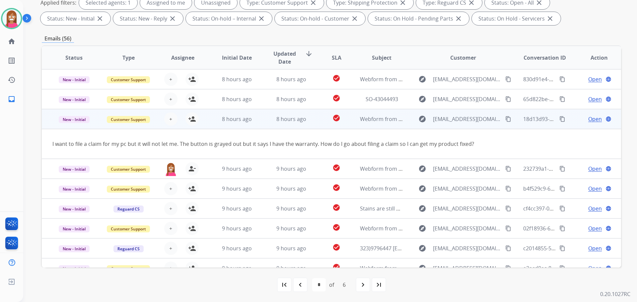
scroll to position [31, 0]
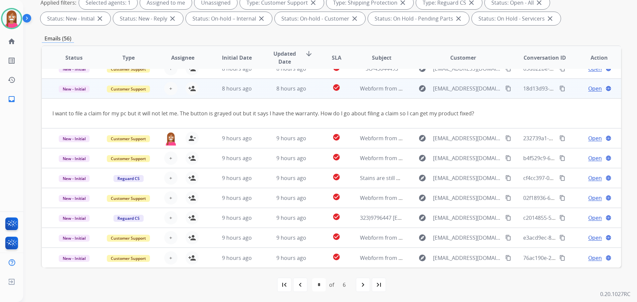
click at [505, 88] on mat-icon "content_copy" at bounding box center [508, 89] width 6 height 6
click at [191, 91] on mat-icon "person_add" at bounding box center [192, 89] width 8 height 8
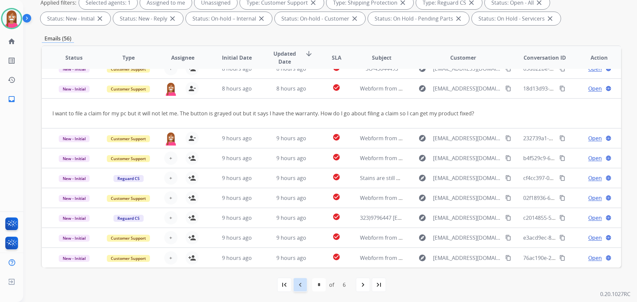
click at [295, 285] on div "navigate_before" at bounding box center [300, 285] width 15 height 15
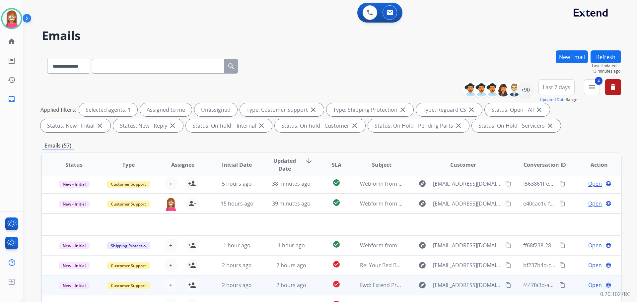
scroll to position [107, 0]
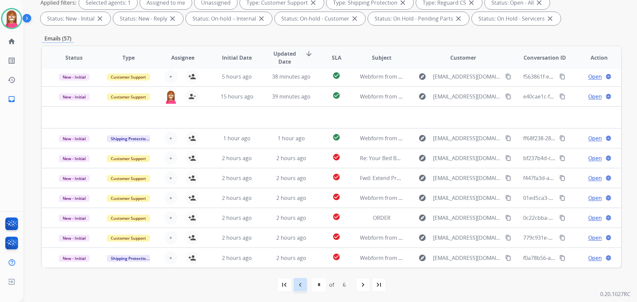
click at [303, 284] on mat-icon "navigate_before" at bounding box center [300, 285] width 8 height 8
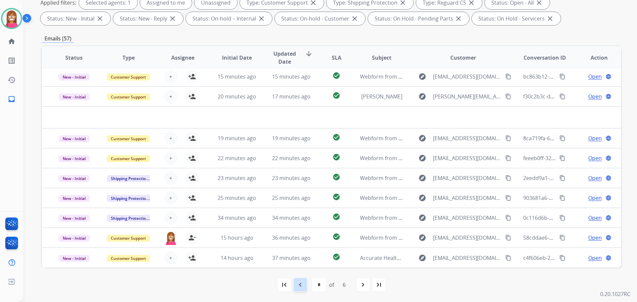
click at [305, 283] on div "navigate_before" at bounding box center [300, 285] width 15 height 15
select select "*"
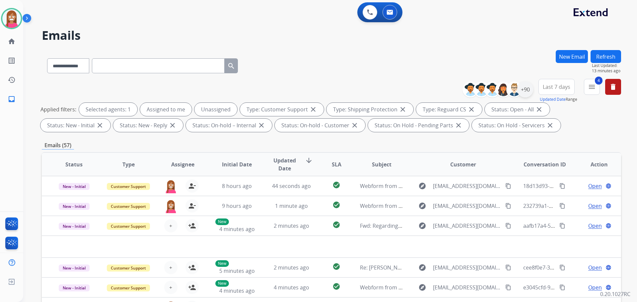
scroll to position [0, 0]
click at [530, 91] on div "+90" at bounding box center [525, 90] width 16 height 16
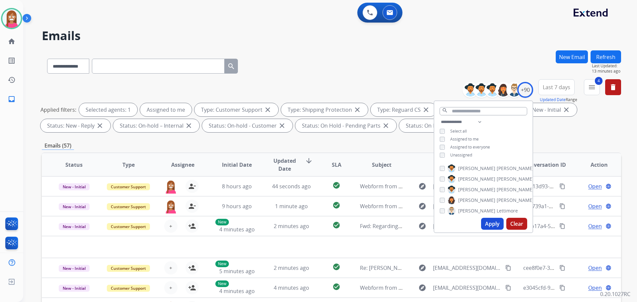
click at [486, 217] on div "Apply Clear" at bounding box center [483, 223] width 98 height 17
click at [487, 225] on button "Apply" at bounding box center [492, 224] width 23 height 12
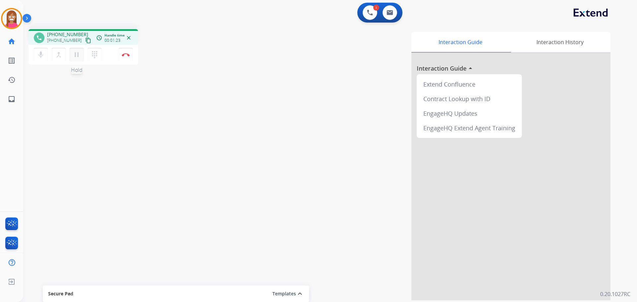
click at [78, 58] on mat-icon "pause" at bounding box center [77, 55] width 8 height 8
click at [75, 57] on mat-icon "play_arrow" at bounding box center [77, 55] width 8 height 8
click at [80, 55] on mat-icon "pause" at bounding box center [77, 55] width 8 height 8
click at [80, 56] on mat-icon "play_arrow" at bounding box center [77, 55] width 8 height 8
click at [124, 56] on img at bounding box center [126, 54] width 8 height 3
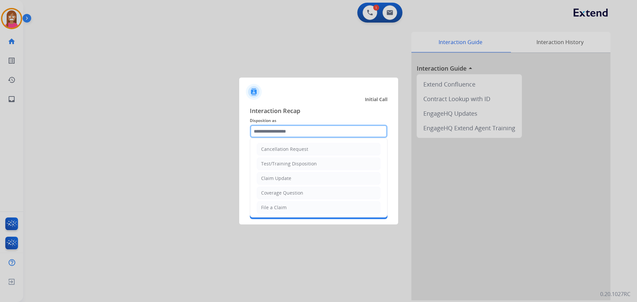
click at [279, 134] on input "text" at bounding box center [319, 131] width 138 height 13
click at [290, 178] on div "Claim Update" at bounding box center [276, 178] width 30 height 7
type input "**********"
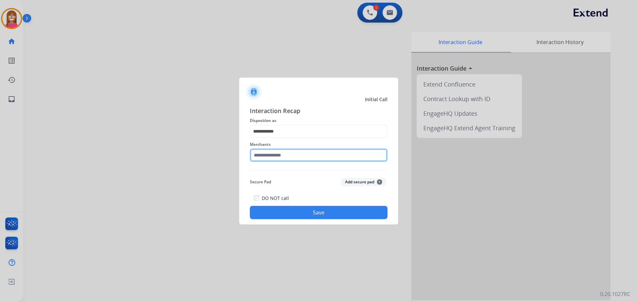
click at [264, 154] on input "text" at bounding box center [319, 155] width 138 height 13
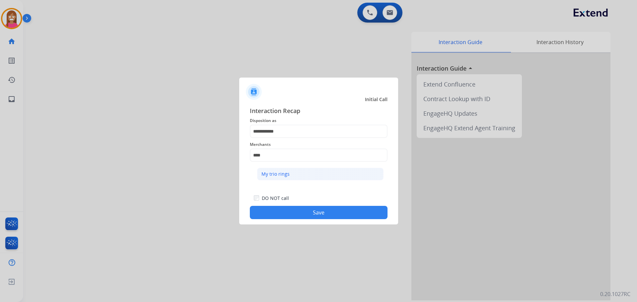
click at [284, 174] on div "My trio rings" at bounding box center [276, 174] width 28 height 7
type input "**********"
click at [304, 214] on button "Save" at bounding box center [319, 212] width 138 height 13
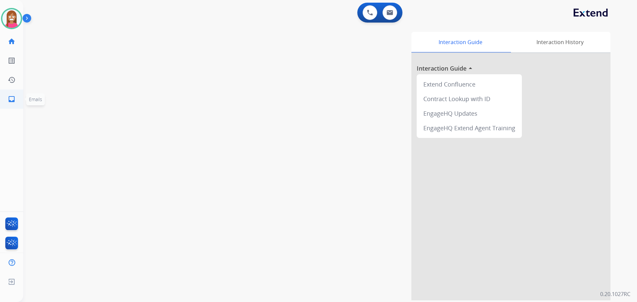
click at [11, 101] on mat-icon "inbox" at bounding box center [12, 99] width 8 height 8
select select "**********"
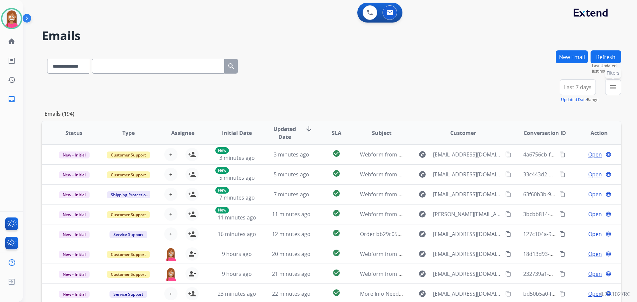
click at [616, 89] on mat-icon "menu" at bounding box center [613, 87] width 8 height 8
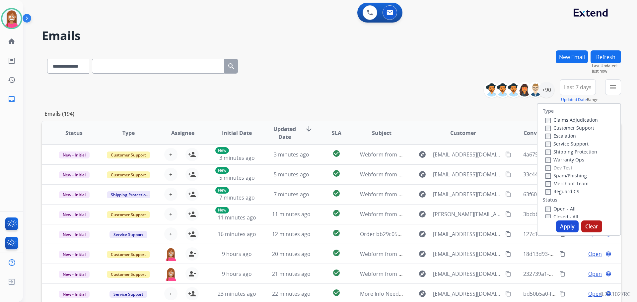
click at [547, 126] on label "Customer Support" at bounding box center [570, 128] width 49 height 6
click at [559, 148] on div "Shipping Protection" at bounding box center [572, 152] width 52 height 8
click at [559, 151] on label "Shipping Protection" at bounding box center [572, 152] width 52 height 6
drag, startPoint x: 554, startPoint y: 190, endPoint x: 554, endPoint y: 201, distance: 11.0
click at [554, 190] on label "Reguard CS" at bounding box center [563, 192] width 34 height 6
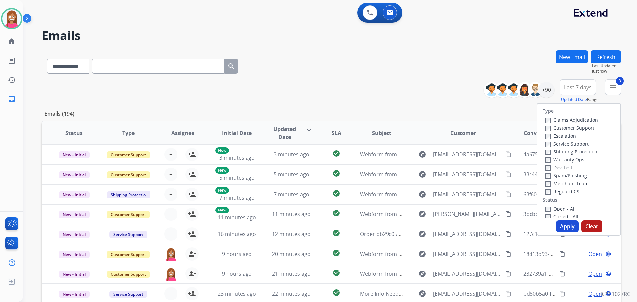
click at [551, 208] on label "Open - All" at bounding box center [561, 209] width 30 height 6
click at [558, 224] on button "Apply" at bounding box center [567, 227] width 23 height 12
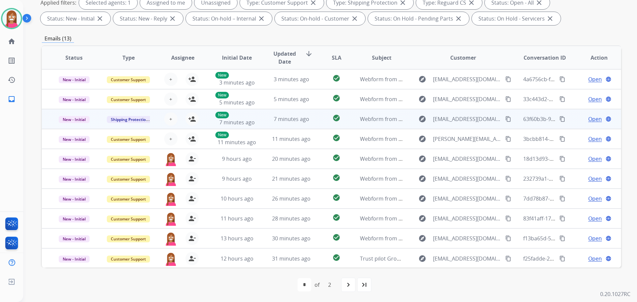
click at [267, 122] on td "7 minutes ago" at bounding box center [286, 119] width 54 height 20
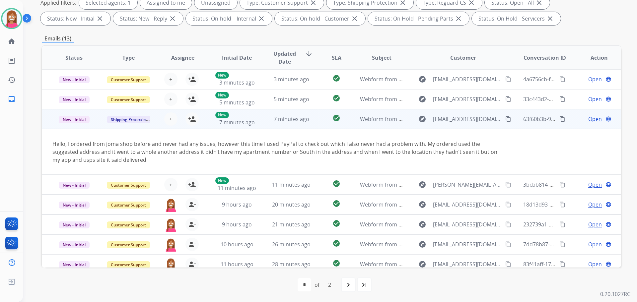
scroll to position [40, 0]
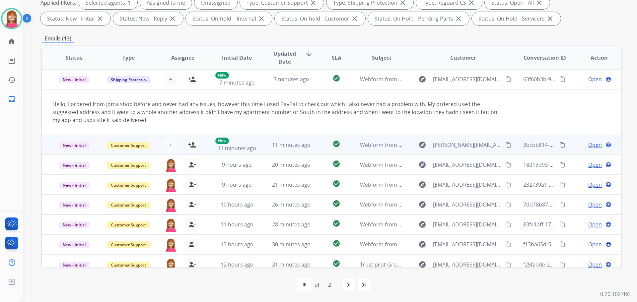
click at [279, 150] on td "11 minutes ago" at bounding box center [286, 145] width 54 height 20
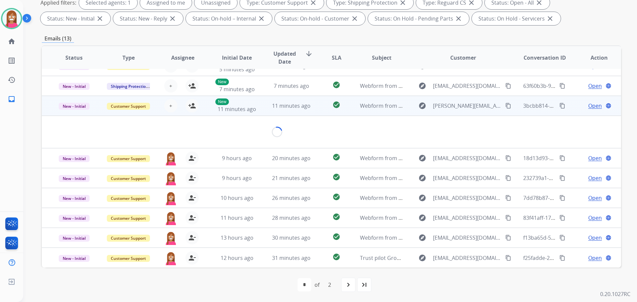
scroll to position [31, 0]
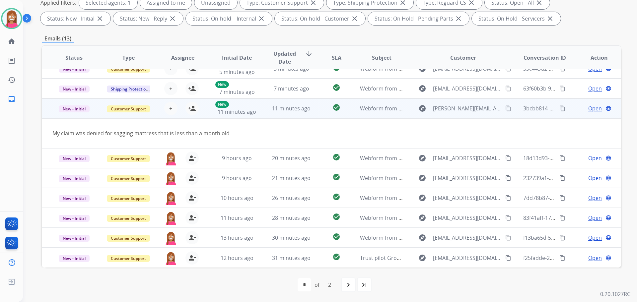
click at [505, 111] on mat-icon "content_copy" at bounding box center [508, 109] width 6 height 6
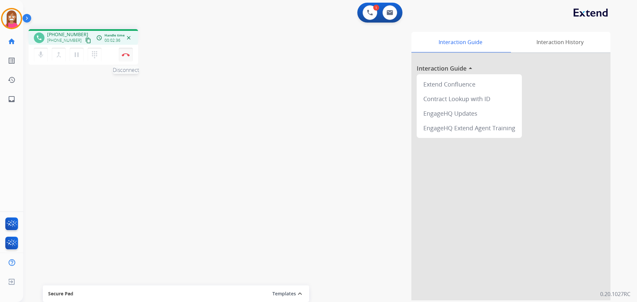
click at [125, 54] on img at bounding box center [126, 54] width 8 height 3
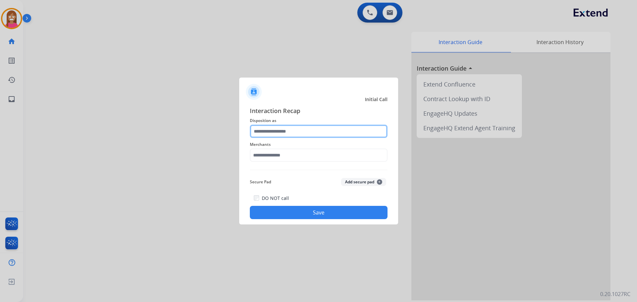
click at [266, 131] on input "text" at bounding box center [319, 131] width 138 height 13
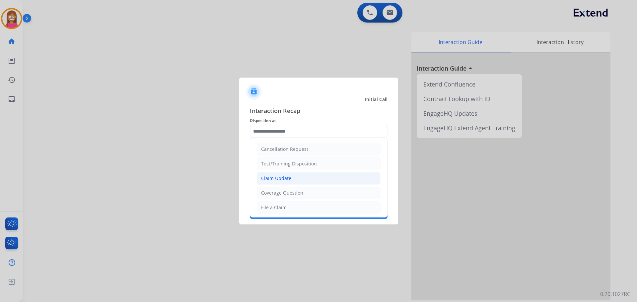
click at [273, 181] on div "Claim Update" at bounding box center [276, 178] width 30 height 7
type input "**********"
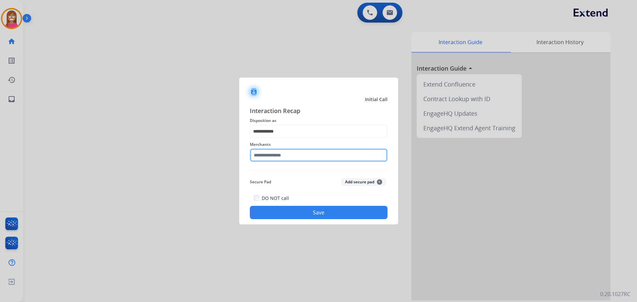
click at [268, 159] on input "text" at bounding box center [319, 155] width 138 height 13
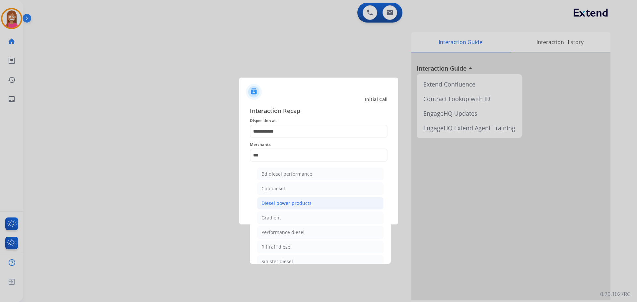
click at [268, 202] on div "Diesel power products" at bounding box center [287, 203] width 50 height 7
type input "**********"
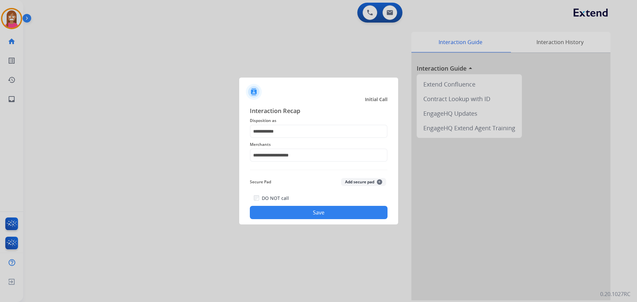
click at [294, 209] on button "Save" at bounding box center [319, 212] width 138 height 13
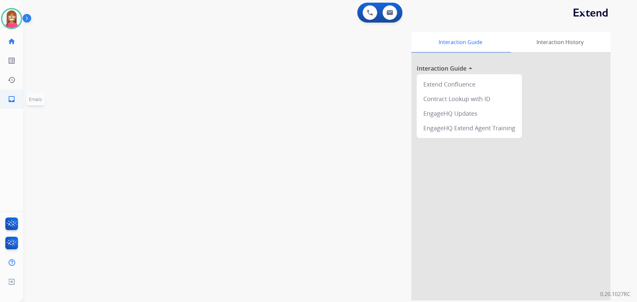
click at [8, 106] on link "inbox Emails" at bounding box center [11, 99] width 19 height 19
select select "**********"
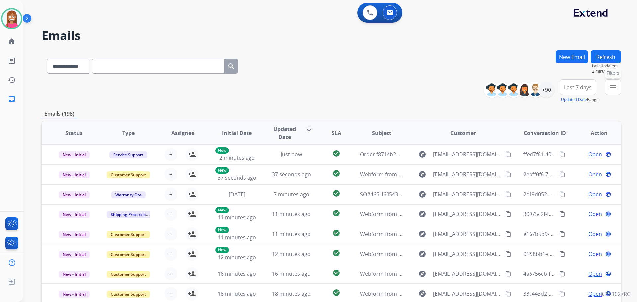
click at [613, 84] on mat-icon "menu" at bounding box center [613, 87] width 8 height 8
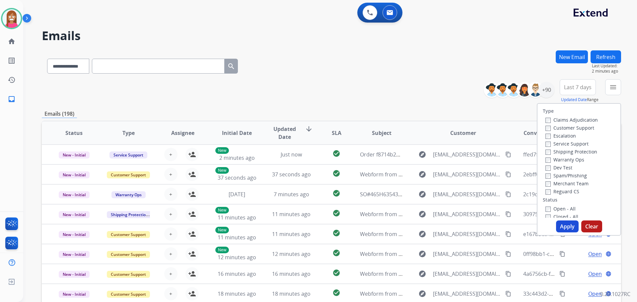
click at [547, 129] on label "Customer Support" at bounding box center [570, 128] width 49 height 6
click at [556, 150] on label "Shipping Protection" at bounding box center [572, 152] width 52 height 6
click at [549, 193] on label "Reguard CS" at bounding box center [563, 192] width 34 height 6
click at [547, 210] on label "Open - All" at bounding box center [561, 209] width 30 height 6
click at [562, 229] on button "Apply" at bounding box center [567, 227] width 23 height 12
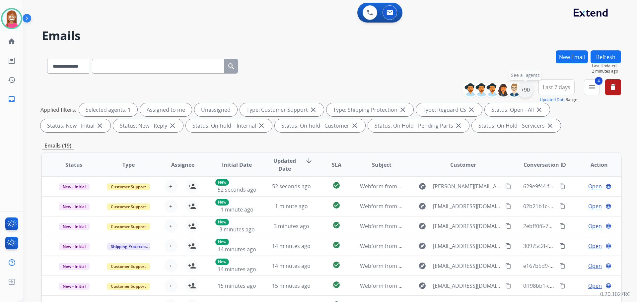
click at [526, 91] on div "+90" at bounding box center [525, 90] width 16 height 16
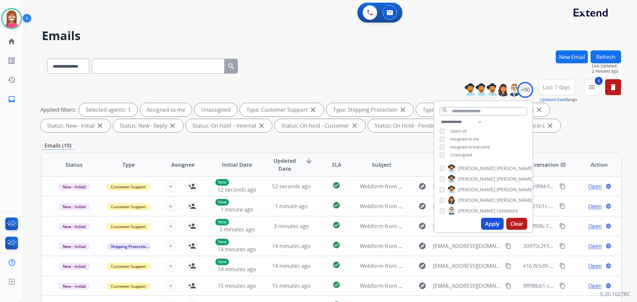
drag, startPoint x: 401, startPoint y: 65, endPoint x: 386, endPoint y: 80, distance: 21.8
click at [403, 66] on div "**********" at bounding box center [331, 64] width 579 height 29
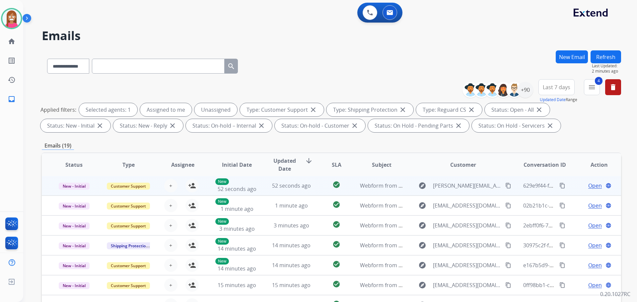
scroll to position [100, 0]
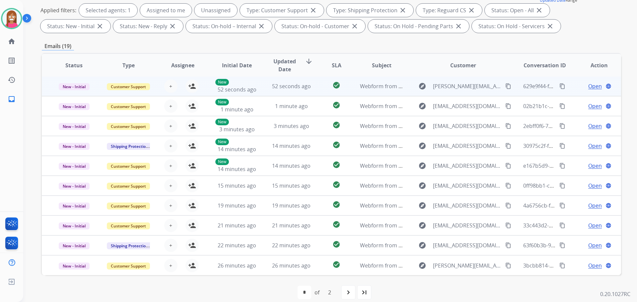
click at [263, 92] on td "52 seconds ago" at bounding box center [286, 86] width 54 height 20
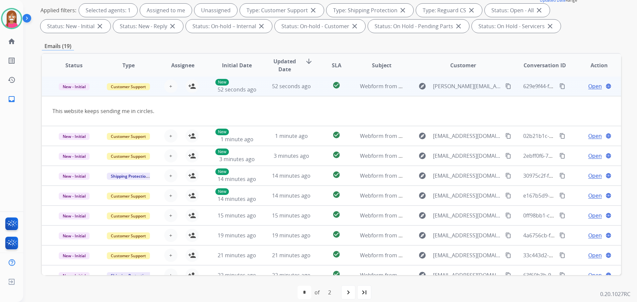
scroll to position [0, 0]
click at [505, 87] on mat-icon "content_copy" at bounding box center [508, 87] width 6 height 6
click at [193, 88] on mat-icon "person_add" at bounding box center [192, 87] width 8 height 8
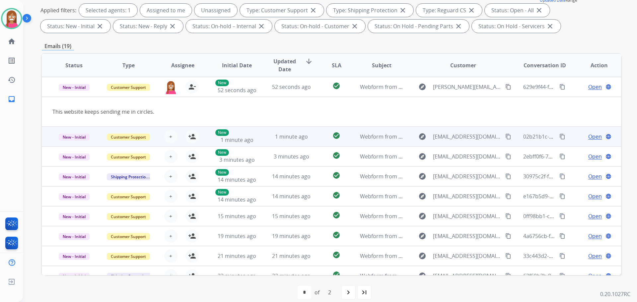
click at [263, 135] on td "1 minute ago" at bounding box center [286, 137] width 54 height 20
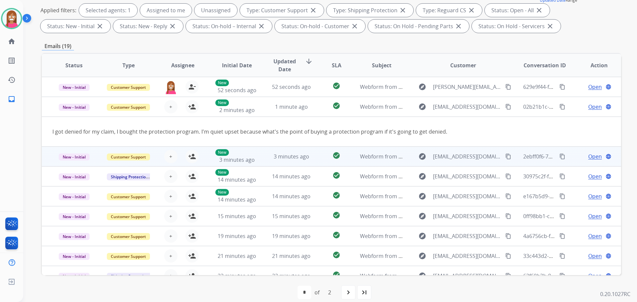
scroll to position [20, 0]
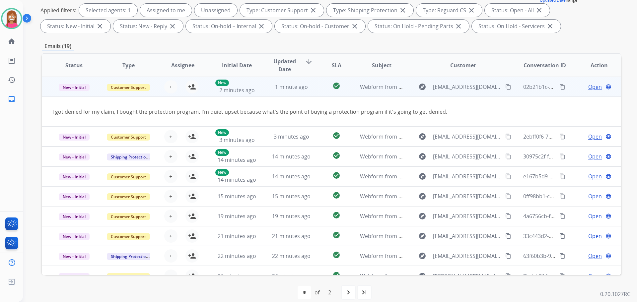
click at [505, 88] on mat-icon "content_copy" at bounding box center [508, 87] width 6 height 6
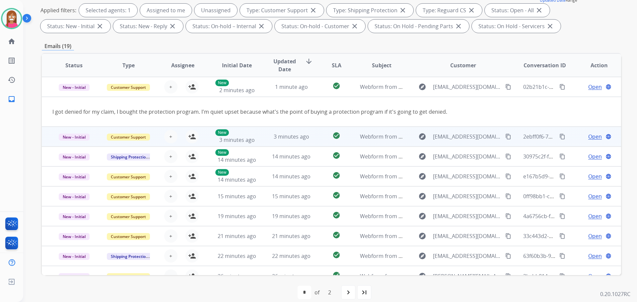
click at [262, 143] on td "3 minutes ago" at bounding box center [286, 137] width 54 height 20
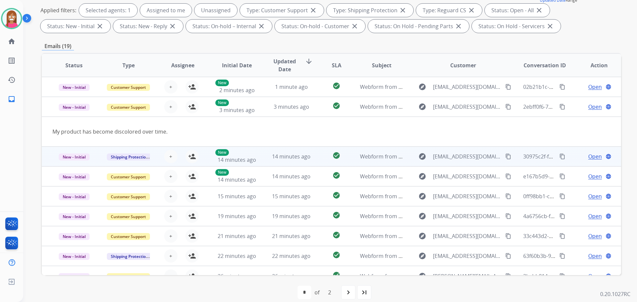
scroll to position [31, 0]
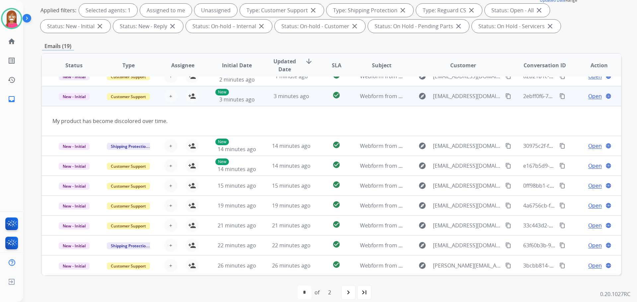
click at [505, 98] on mat-icon "content_copy" at bounding box center [508, 96] width 6 height 6
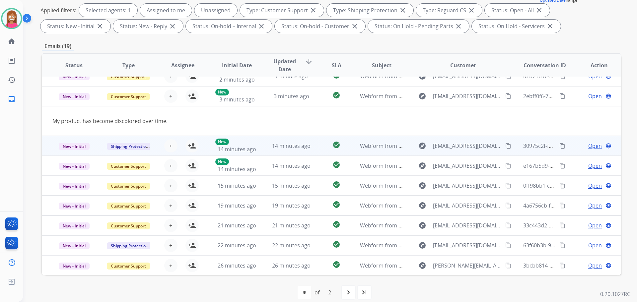
click at [263, 151] on td "14 minutes ago" at bounding box center [286, 146] width 54 height 20
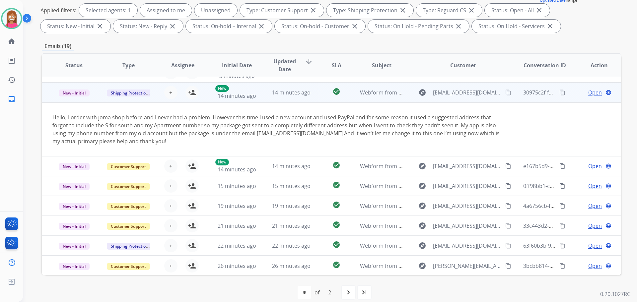
scroll to position [54, 0]
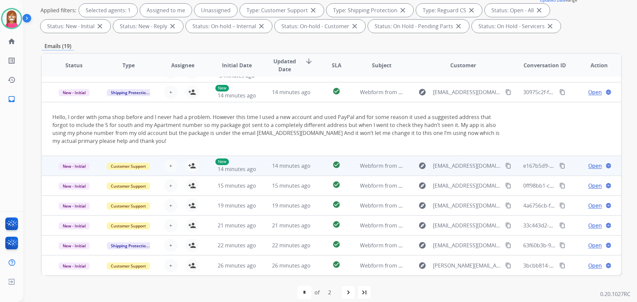
click at [266, 171] on td "14 minutes ago" at bounding box center [286, 166] width 54 height 20
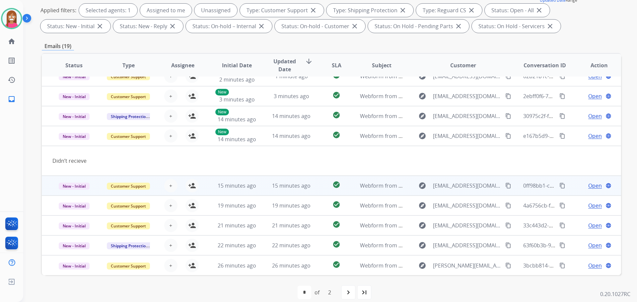
scroll to position [31, 0]
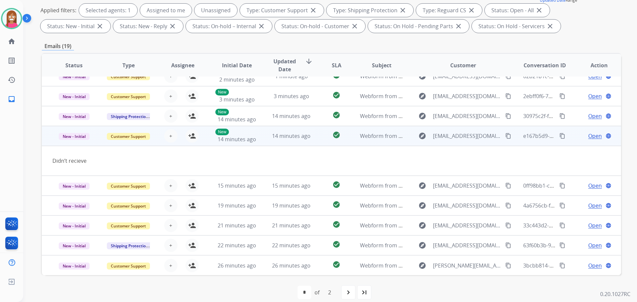
click at [504, 134] on button "content_copy" at bounding box center [508, 136] width 8 height 8
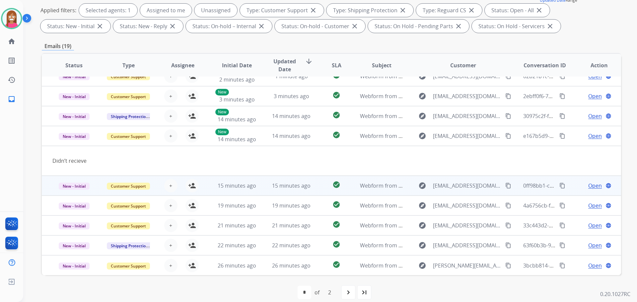
click at [259, 194] on td "15 minutes ago" at bounding box center [286, 186] width 54 height 20
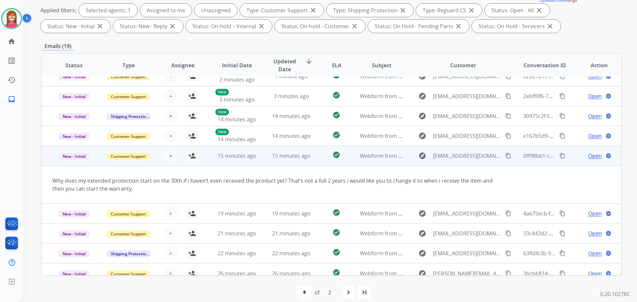
scroll to position [38, 0]
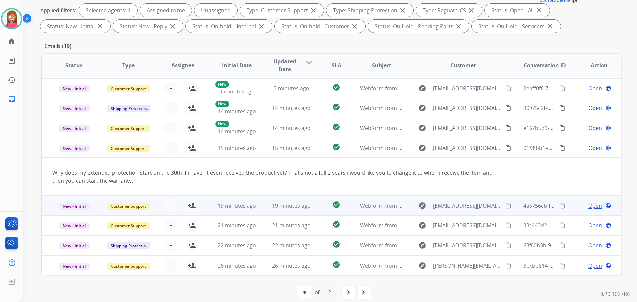
click at [261, 211] on td "19 minutes ago" at bounding box center [286, 206] width 54 height 20
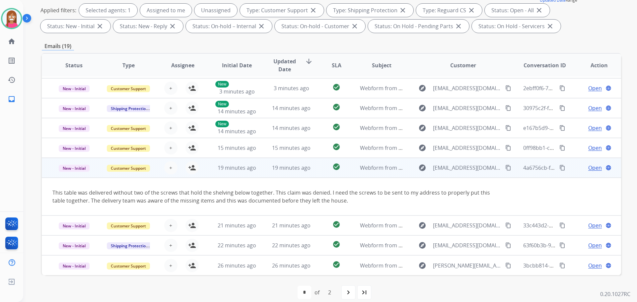
click at [505, 169] on mat-icon "content_copy" at bounding box center [508, 168] width 6 height 6
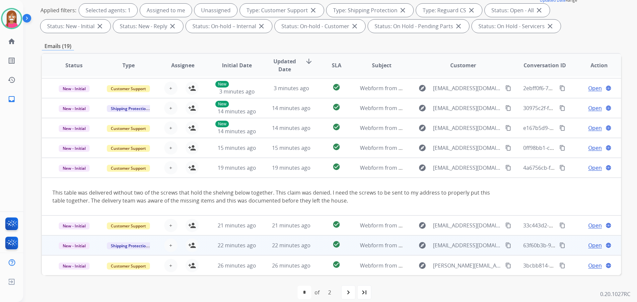
click at [264, 249] on td "22 minutes ago" at bounding box center [286, 246] width 54 height 20
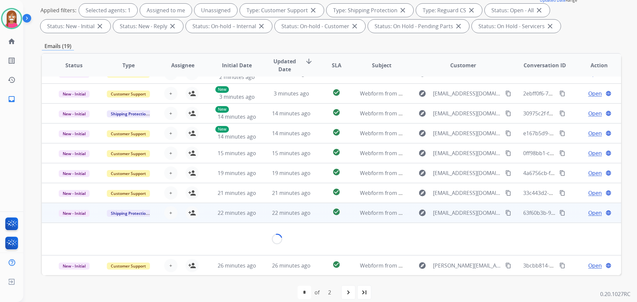
scroll to position [46, 0]
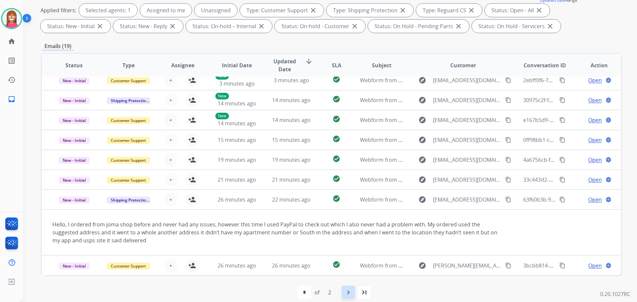
click at [352, 292] on mat-icon "navigate_next" at bounding box center [348, 293] width 8 height 8
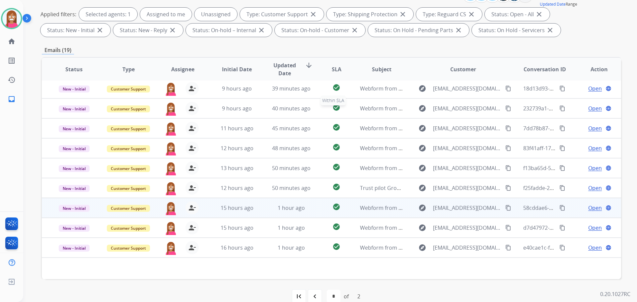
scroll to position [107, 0]
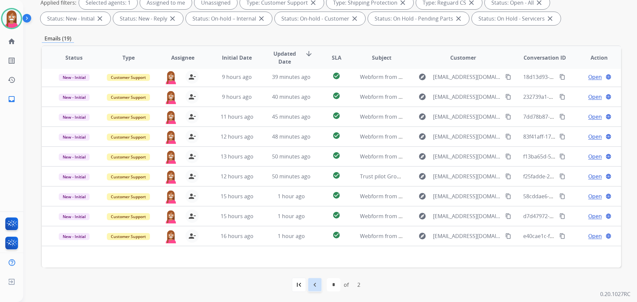
click at [314, 286] on mat-icon "navigate_before" at bounding box center [315, 285] width 8 height 8
select select "*"
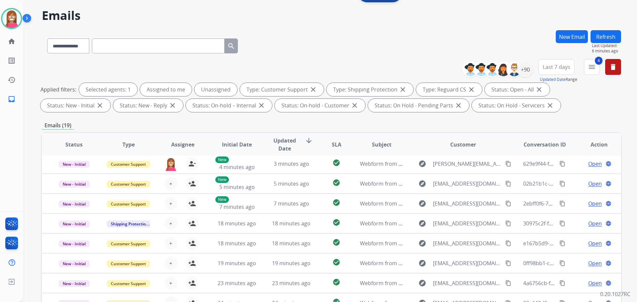
scroll to position [66, 0]
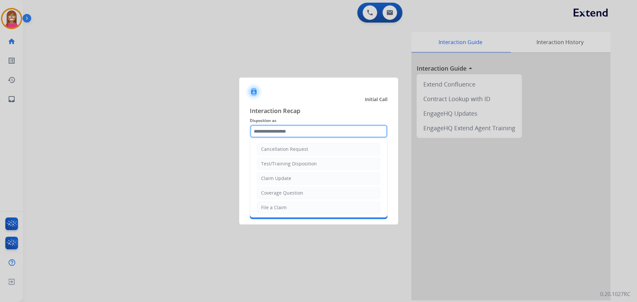
click at [293, 136] on input "text" at bounding box center [319, 131] width 138 height 13
click at [269, 203] on li "File a Claim" at bounding box center [319, 207] width 124 height 13
type input "**********"
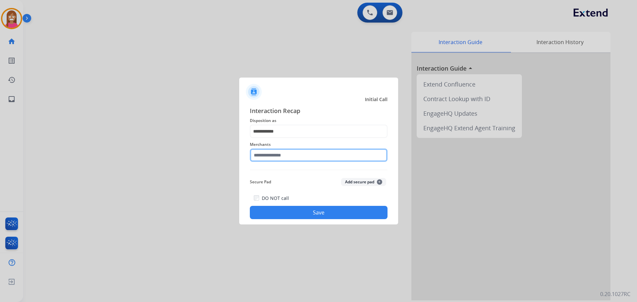
click at [260, 158] on input "text" at bounding box center [319, 155] width 138 height 13
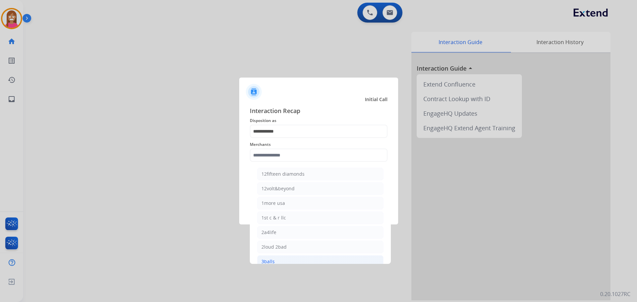
click at [270, 263] on div "3balls" at bounding box center [268, 262] width 13 height 7
type input "******"
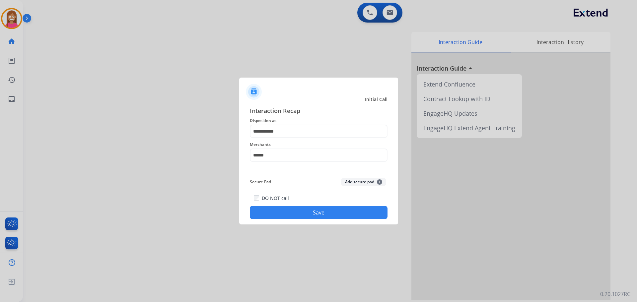
click at [274, 211] on button "Save" at bounding box center [319, 212] width 138 height 13
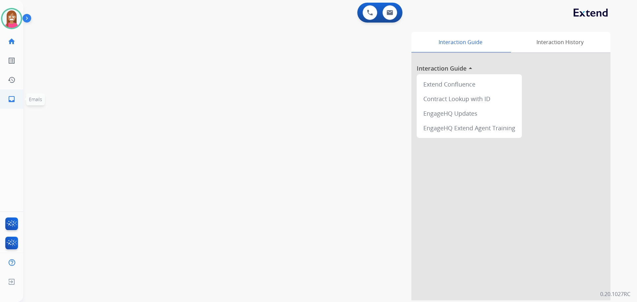
click at [6, 99] on link "inbox Emails" at bounding box center [11, 99] width 19 height 19
select select "**********"
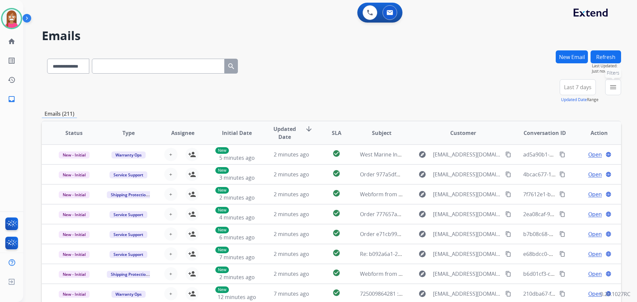
drag, startPoint x: 608, startPoint y: 93, endPoint x: 610, endPoint y: 104, distance: 10.4
click at [608, 95] on button "menu Filters" at bounding box center [613, 87] width 16 height 16
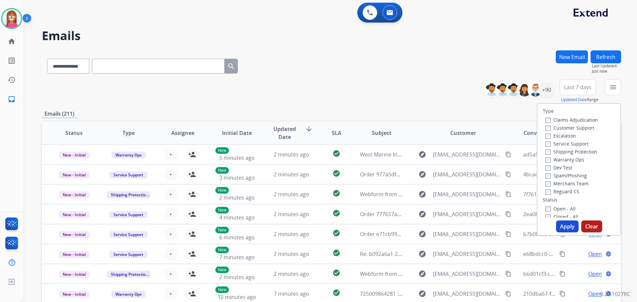
click at [560, 127] on label "Customer Support" at bounding box center [570, 128] width 49 height 6
drag, startPoint x: 564, startPoint y: 151, endPoint x: 565, endPoint y: 157, distance: 6.4
click at [564, 151] on label "Shipping Protection" at bounding box center [572, 152] width 52 height 6
drag, startPoint x: 558, startPoint y: 195, endPoint x: 558, endPoint y: 190, distance: 5.0
click at [558, 193] on div "Type Claims Adjudication Customer Support Escalation Service Support Shipping P…" at bounding box center [579, 161] width 83 height 114
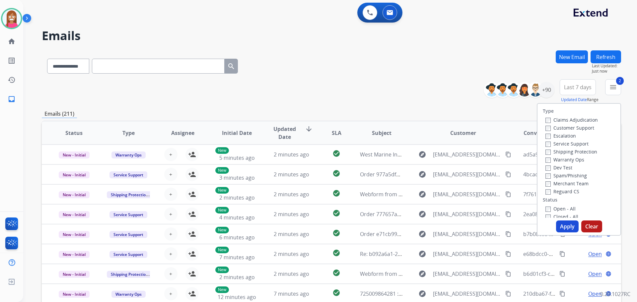
click at [558, 190] on label "Reguard CS" at bounding box center [563, 192] width 34 height 6
click at [553, 207] on label "Open - All" at bounding box center [561, 209] width 30 height 6
click at [560, 228] on button "Apply" at bounding box center [567, 227] width 23 height 12
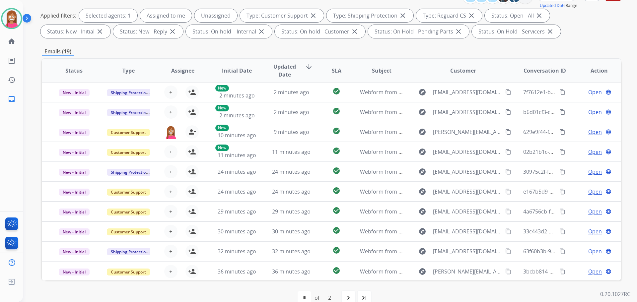
scroll to position [107, 0]
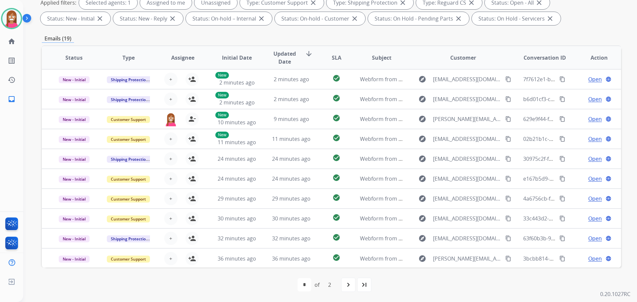
click at [348, 287] on mat-icon "navigate_next" at bounding box center [348, 285] width 8 height 8
select select "*"
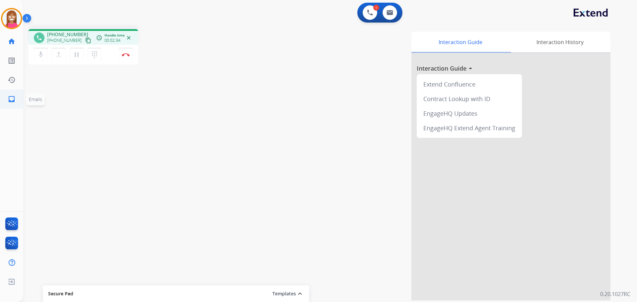
click at [5, 100] on link "inbox Emails" at bounding box center [11, 99] width 19 height 19
select select "**********"
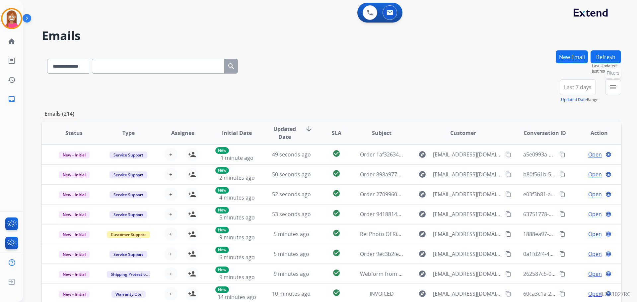
click at [612, 92] on button "menu Filters" at bounding box center [613, 87] width 16 height 16
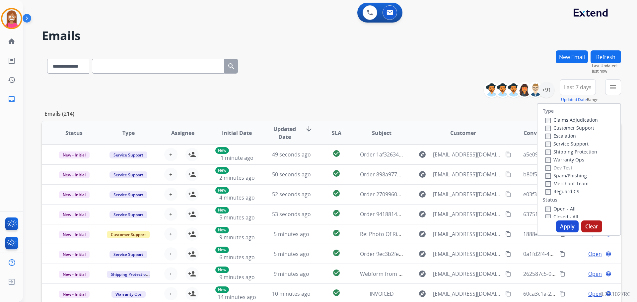
click at [429, 58] on div "**********" at bounding box center [331, 64] width 579 height 29
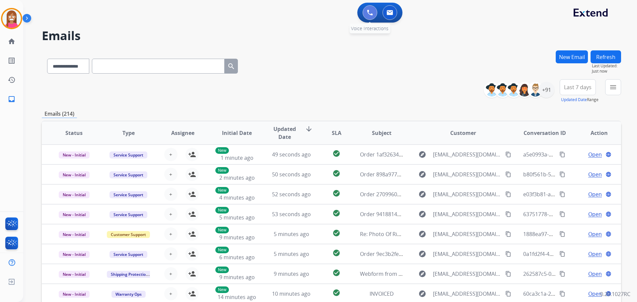
click at [372, 17] on button at bounding box center [370, 12] width 15 height 15
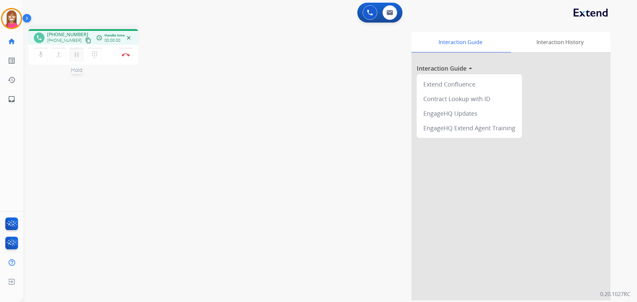
click at [78, 54] on mat-icon "pause" at bounding box center [77, 55] width 8 height 8
click at [1, 101] on ul "inbox Emails Emails" at bounding box center [11, 99] width 23 height 19
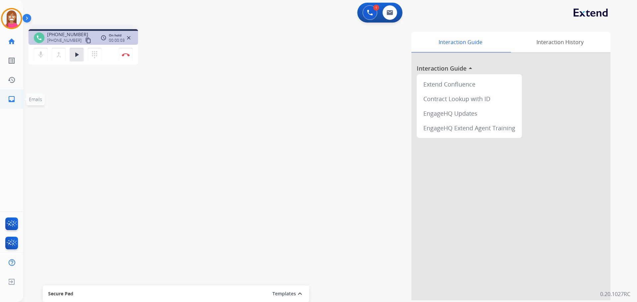
click at [3, 99] on link "inbox Emails" at bounding box center [11, 99] width 19 height 19
select select "**********"
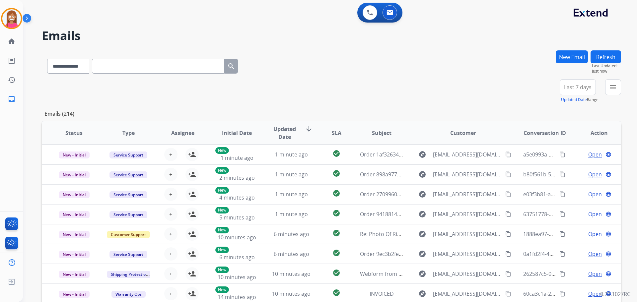
click at [562, 54] on button "New Email" at bounding box center [572, 56] width 32 height 13
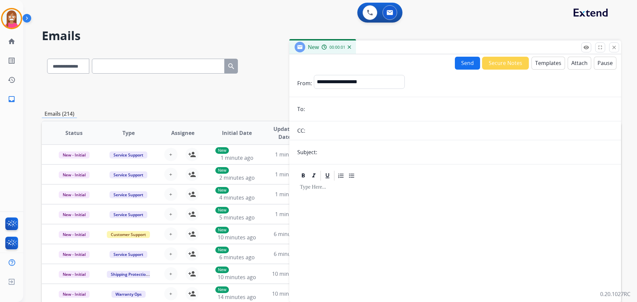
paste input "**********"
type input "**********"
click at [330, 70] on form "**********" at bounding box center [455, 185] width 332 height 230
drag, startPoint x: 330, startPoint y: 76, endPoint x: 330, endPoint y: 79, distance: 3.7
click at [330, 76] on select "**********" at bounding box center [359, 81] width 90 height 13
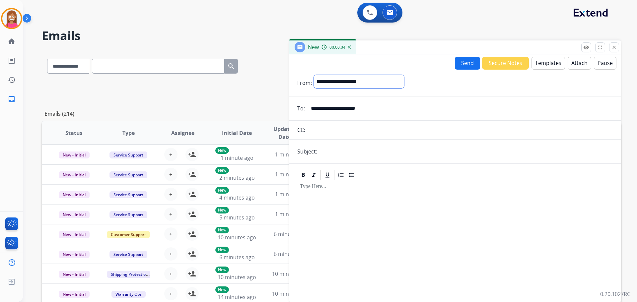
select select "**********"
click at [314, 75] on select "**********" at bounding box center [359, 81] width 90 height 13
click at [336, 158] on form "**********" at bounding box center [455, 185] width 332 height 230
click at [337, 155] on input "text" at bounding box center [466, 152] width 294 height 13
type input "**********"
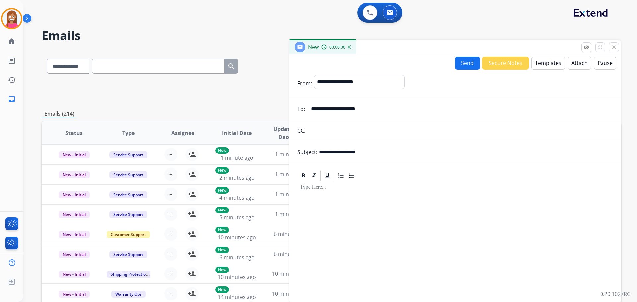
click at [548, 63] on button "Templates" at bounding box center [549, 63] width 34 height 13
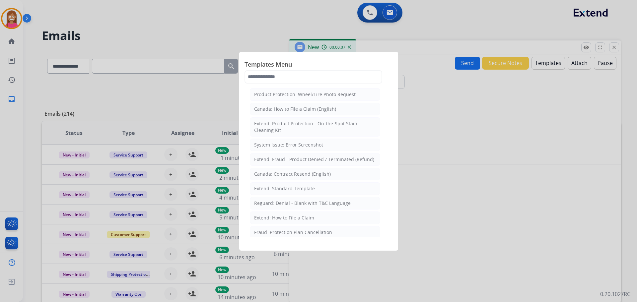
click at [482, 92] on div at bounding box center [318, 151] width 637 height 302
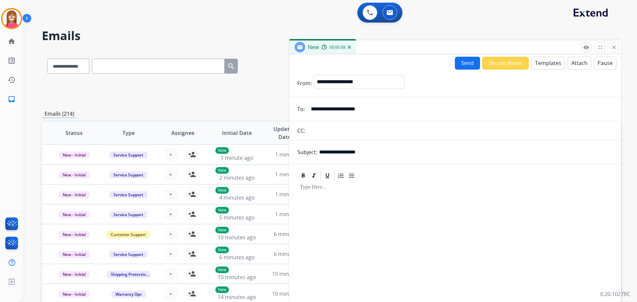
click at [576, 61] on button "Attach" at bounding box center [580, 63] width 24 height 13
drag, startPoint x: 543, startPoint y: 65, endPoint x: 543, endPoint y: 62, distance: 3.4
click at [543, 62] on button "Templates" at bounding box center [549, 63] width 34 height 13
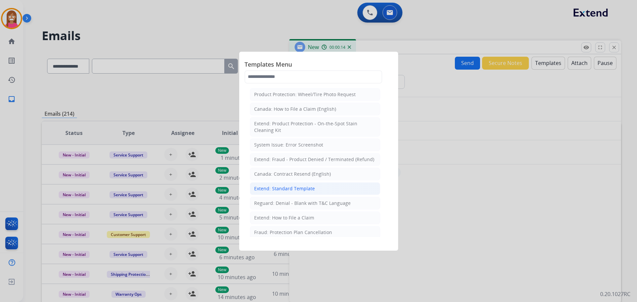
click at [270, 191] on div "Extend: Standard Template" at bounding box center [284, 189] width 61 height 7
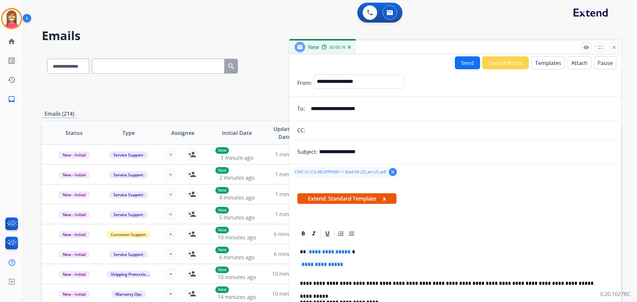
click at [329, 253] on span "**********" at bounding box center [329, 252] width 45 height 6
click at [313, 265] on span "**********" at bounding box center [322, 265] width 45 height 6
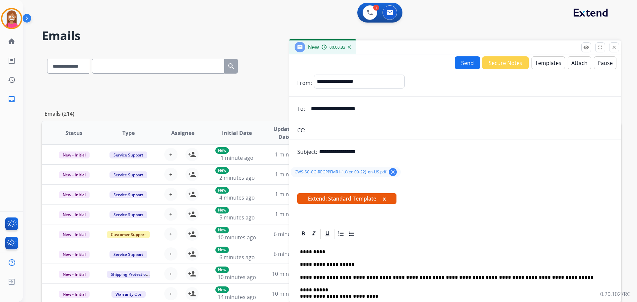
click at [455, 60] on button "Send" at bounding box center [467, 62] width 25 height 13
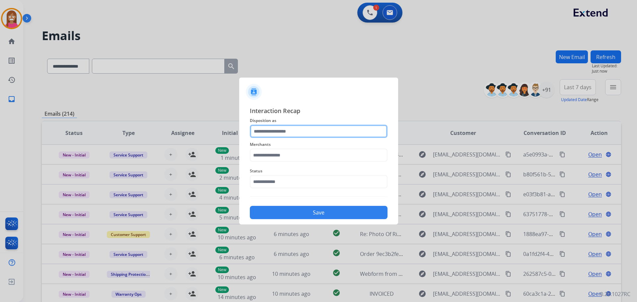
click at [285, 131] on input "text" at bounding box center [319, 131] width 138 height 13
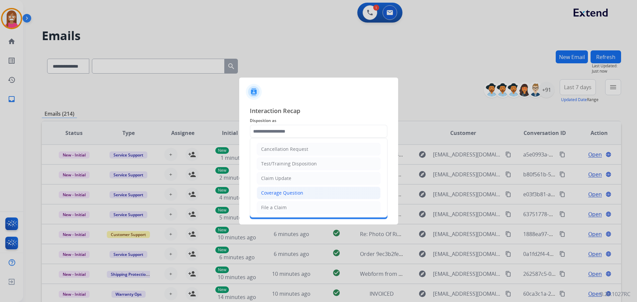
click at [277, 192] on div "Coverage Question" at bounding box center [282, 193] width 42 height 7
type input "**********"
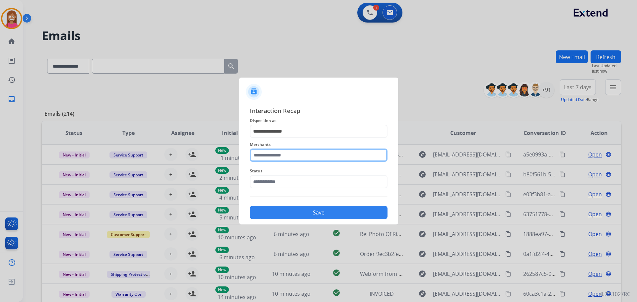
click at [272, 161] on input "text" at bounding box center [319, 155] width 138 height 13
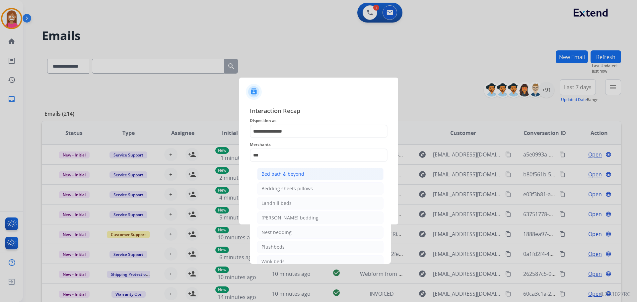
click at [267, 174] on div "Bed bath & beyond" at bounding box center [283, 174] width 43 height 7
type input "**********"
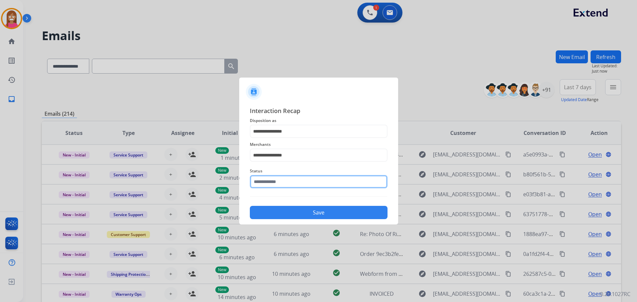
click at [267, 182] on input "text" at bounding box center [319, 181] width 138 height 13
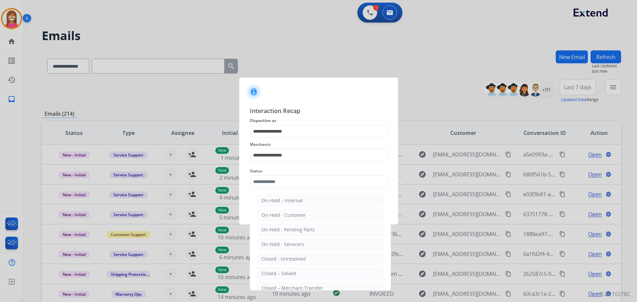
drag, startPoint x: 274, startPoint y: 272, endPoint x: 278, endPoint y: 216, distance: 55.9
click at [275, 268] on li "Closed – Solved" at bounding box center [320, 273] width 126 height 13
type input "**********"
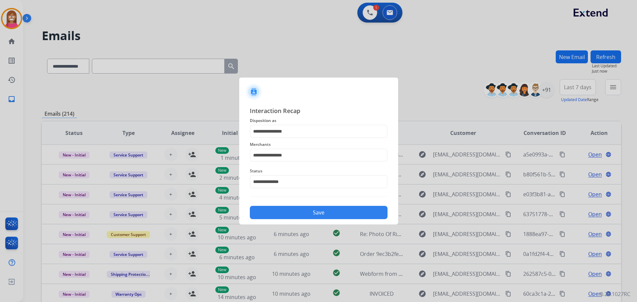
click at [278, 209] on button "Save" at bounding box center [319, 212] width 138 height 13
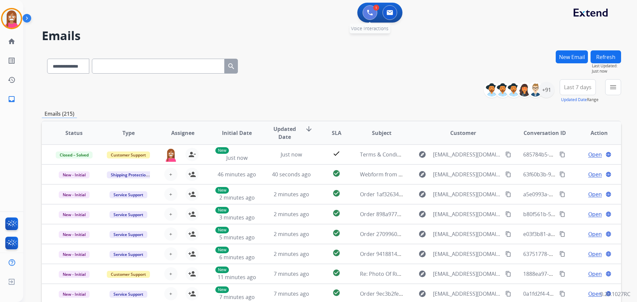
click at [367, 12] on button at bounding box center [370, 12] width 15 height 15
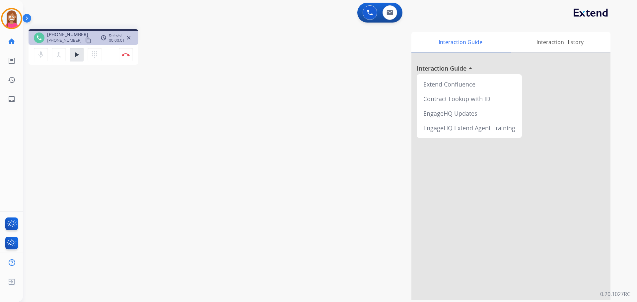
drag, startPoint x: 78, startPoint y: 51, endPoint x: 87, endPoint y: 22, distance: 30.9
click at [79, 45] on div "mic Mute merge_type Bridge play_arrow Hold dialpad Dialpad Disconnect" at bounding box center [84, 55] width 110 height 20
click at [77, 55] on mat-icon "play_arrow" at bounding box center [77, 55] width 8 height 8
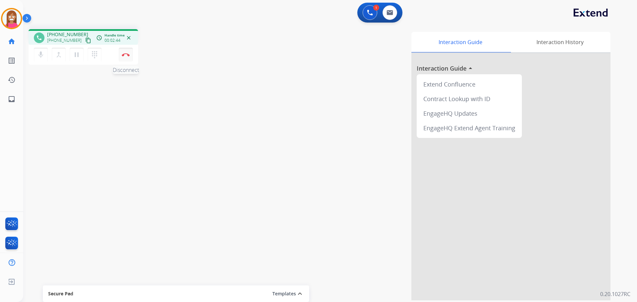
click at [123, 57] on button "Disconnect" at bounding box center [126, 55] width 14 height 14
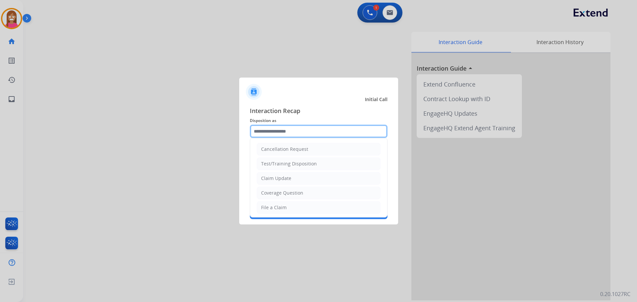
click at [265, 131] on input "text" at bounding box center [319, 131] width 138 height 13
click at [283, 180] on div "Claim Update" at bounding box center [276, 178] width 30 height 7
type input "**********"
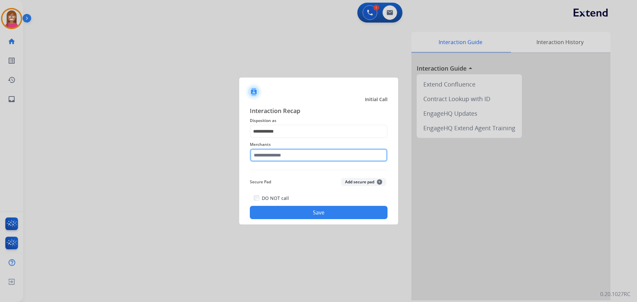
click at [280, 158] on input "text" at bounding box center [319, 155] width 138 height 13
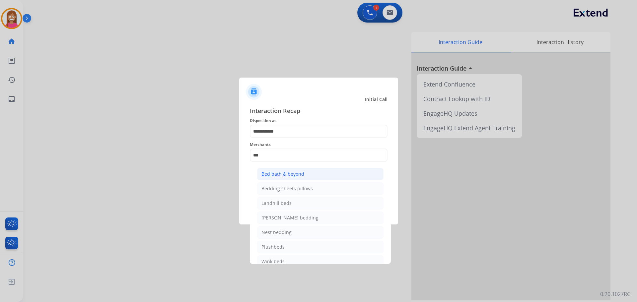
click at [265, 173] on div "Bed bath & beyond" at bounding box center [283, 174] width 43 height 7
type input "**********"
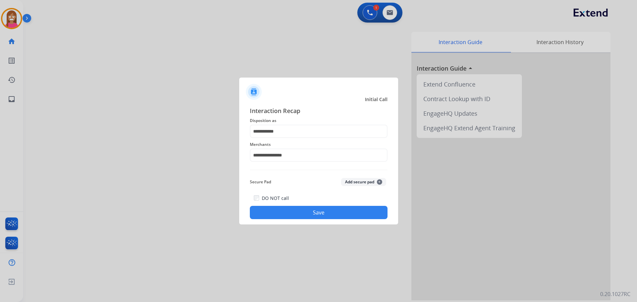
click at [276, 210] on button "Save" at bounding box center [319, 212] width 138 height 13
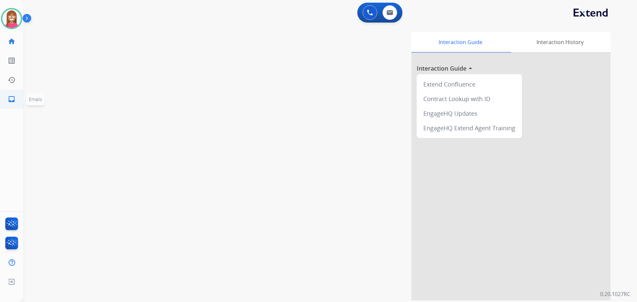
click at [10, 96] on mat-icon "inbox" at bounding box center [12, 99] width 8 height 8
select select "**********"
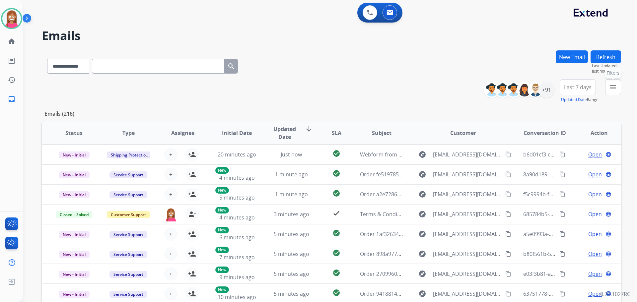
click at [609, 88] on mat-icon "menu" at bounding box center [613, 87] width 8 height 8
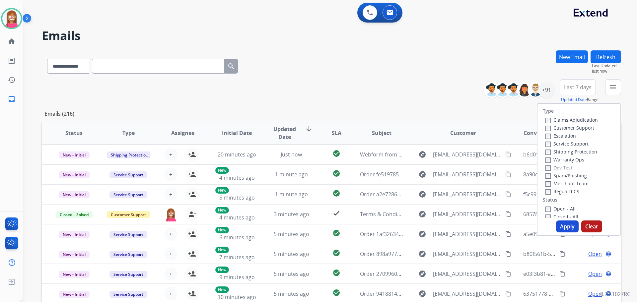
click at [551, 127] on label "Customer Support" at bounding box center [570, 128] width 49 height 6
click at [553, 150] on label "Shipping Protection" at bounding box center [572, 152] width 52 height 6
click at [551, 193] on label "Reguard CS" at bounding box center [563, 192] width 34 height 6
click at [549, 208] on label "Open - All" at bounding box center [561, 209] width 30 height 6
click at [565, 226] on button "Apply" at bounding box center [567, 227] width 23 height 12
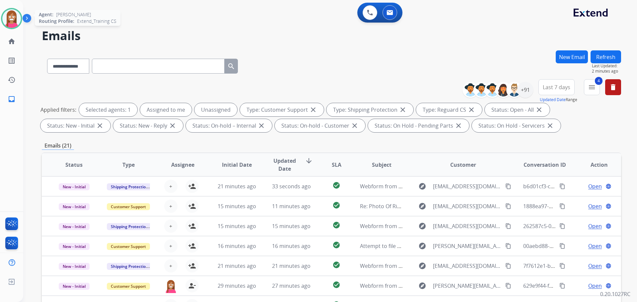
click at [7, 15] on img at bounding box center [11, 18] width 19 height 19
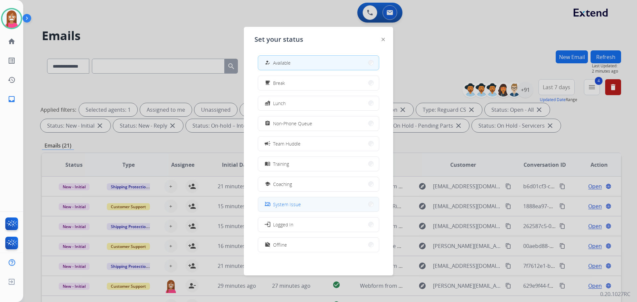
drag, startPoint x: 278, startPoint y: 190, endPoint x: 312, endPoint y: 207, distance: 38.4
click at [280, 191] on div "school Coaching" at bounding box center [318, 184] width 121 height 15
click at [304, 185] on button "school Coaching" at bounding box center [318, 184] width 121 height 14
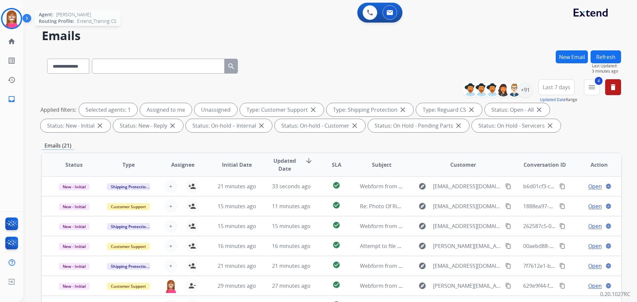
click at [12, 17] on img at bounding box center [11, 18] width 19 height 19
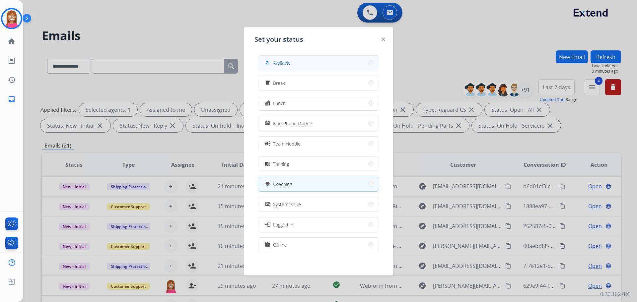
click at [308, 60] on button "how_to_reg Available" at bounding box center [318, 63] width 121 height 14
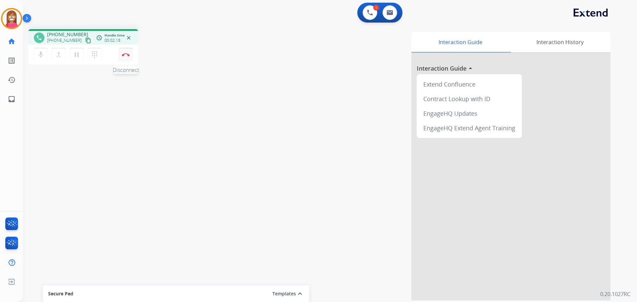
click at [125, 56] on button "Disconnect" at bounding box center [126, 55] width 14 height 14
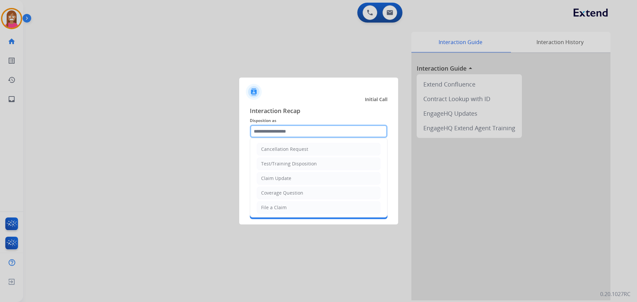
click at [270, 129] on input "text" at bounding box center [319, 131] width 138 height 13
click at [284, 179] on div "Claim Update" at bounding box center [276, 178] width 30 height 7
type input "**********"
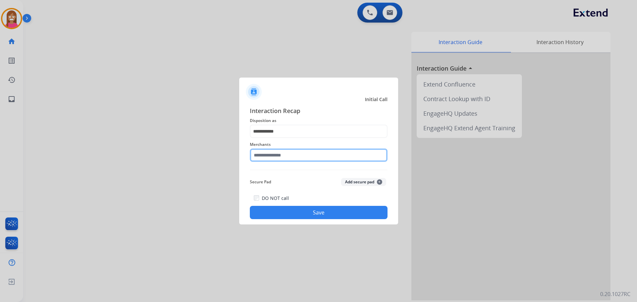
click at [261, 158] on input "text" at bounding box center [319, 155] width 138 height 13
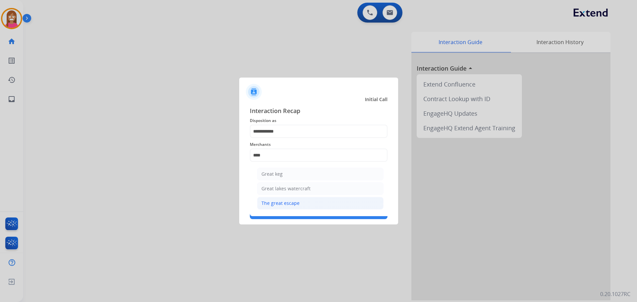
click at [287, 199] on li "The great escape" at bounding box center [320, 203] width 126 height 13
type input "**********"
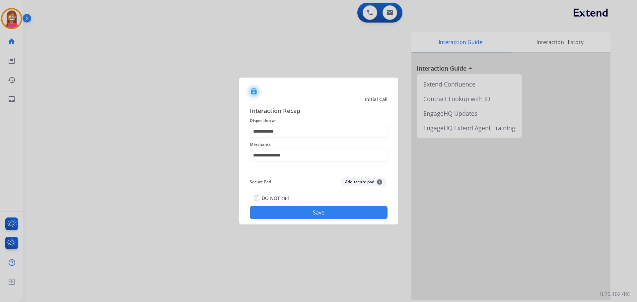
click at [283, 209] on button "Save" at bounding box center [319, 212] width 138 height 13
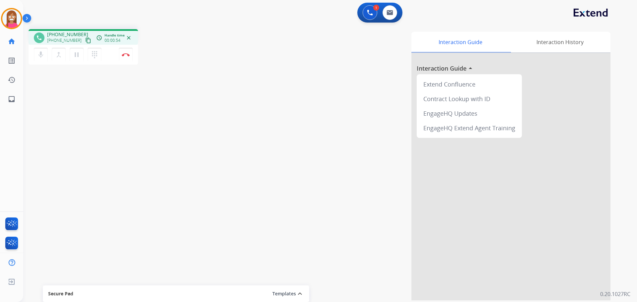
click at [85, 41] on mat-icon "content_copy" at bounding box center [88, 41] width 6 height 6
click at [128, 56] on img at bounding box center [126, 54] width 8 height 3
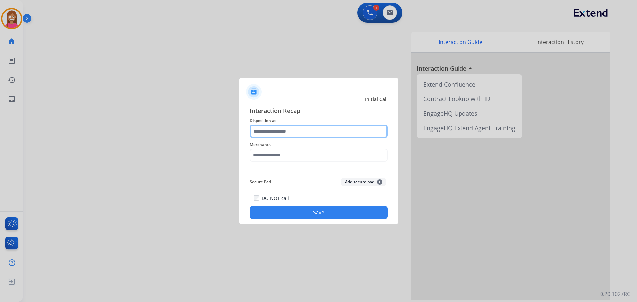
click at [277, 128] on input "text" at bounding box center [319, 131] width 138 height 13
click at [273, 133] on input "text" at bounding box center [319, 131] width 138 height 13
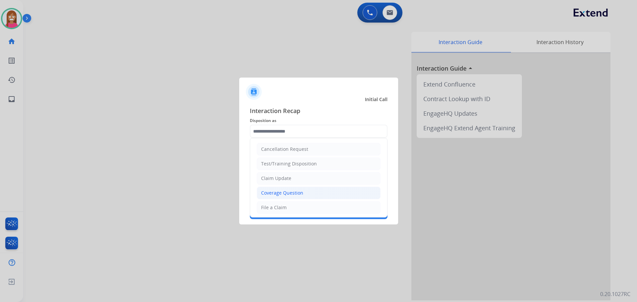
click at [271, 190] on div "Coverage Question" at bounding box center [282, 193] width 42 height 7
type input "**********"
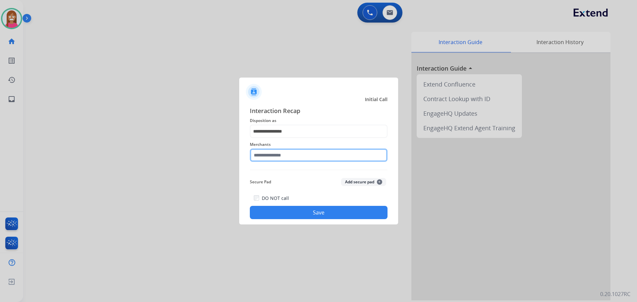
click at [274, 159] on input "text" at bounding box center [319, 155] width 138 height 13
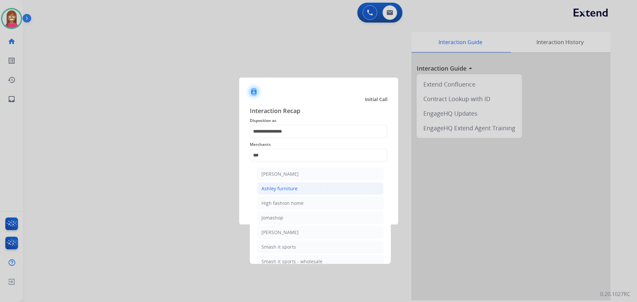
click at [279, 187] on div "Ashley furniture" at bounding box center [280, 189] width 36 height 7
type input "**********"
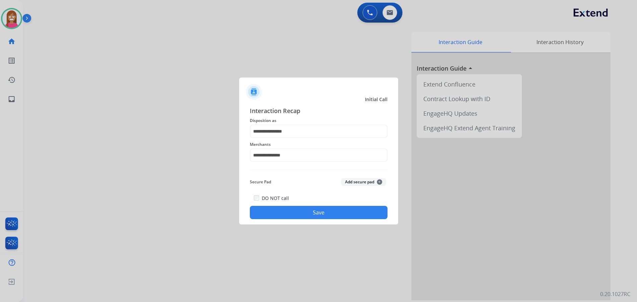
click at [276, 217] on button "Save" at bounding box center [319, 212] width 138 height 13
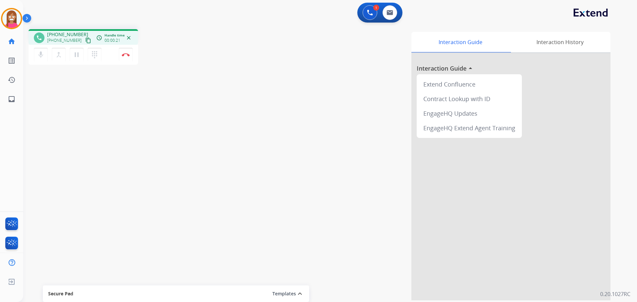
click at [85, 41] on mat-icon "content_copy" at bounding box center [88, 41] width 6 height 6
click at [123, 57] on button "Disconnect" at bounding box center [126, 55] width 14 height 14
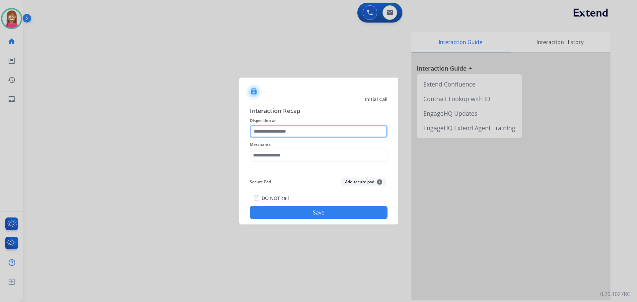
click at [297, 133] on input "text" at bounding box center [319, 131] width 138 height 13
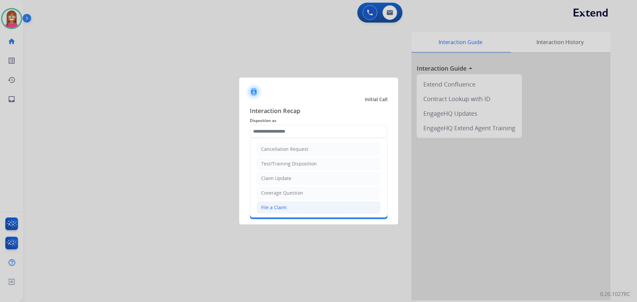
click at [268, 204] on li "File a Claim" at bounding box center [319, 207] width 124 height 13
type input "**********"
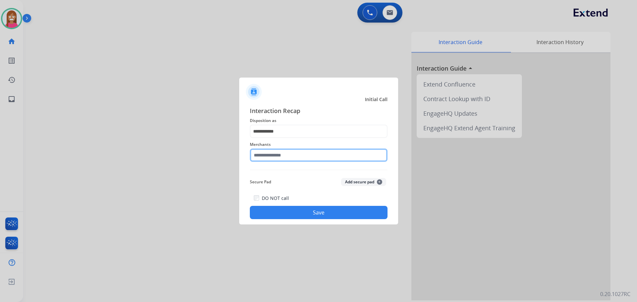
click at [269, 158] on input "text" at bounding box center [319, 155] width 138 height 13
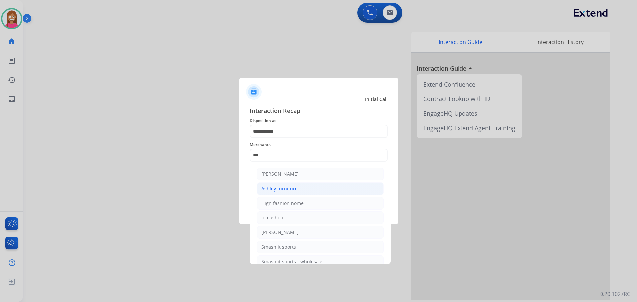
click at [280, 184] on li "Ashley furniture" at bounding box center [320, 189] width 126 height 13
type input "**********"
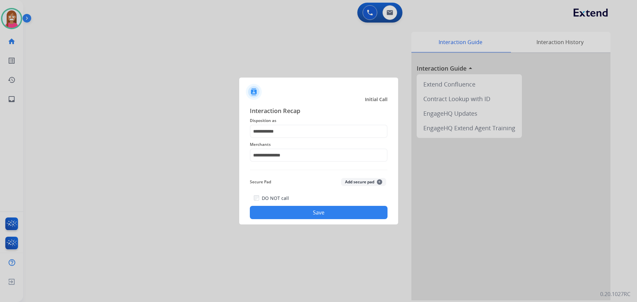
click at [282, 212] on button "Save" at bounding box center [319, 212] width 138 height 13
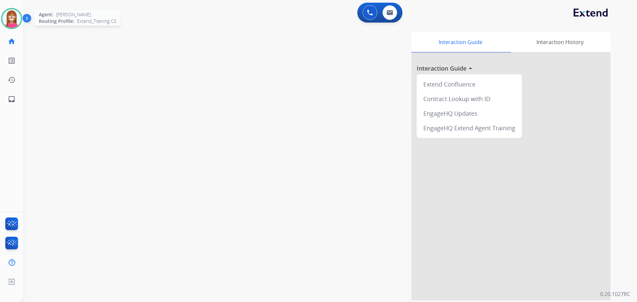
click at [15, 26] on div at bounding box center [11, 18] width 21 height 21
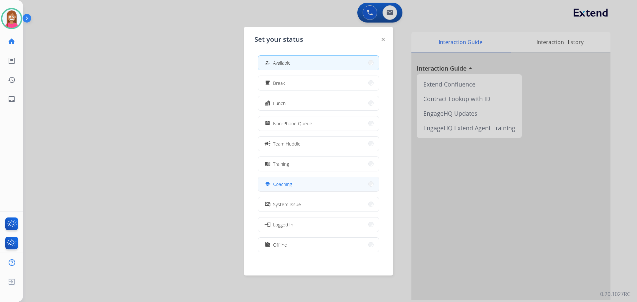
click at [282, 182] on span "Coaching" at bounding box center [282, 184] width 19 height 7
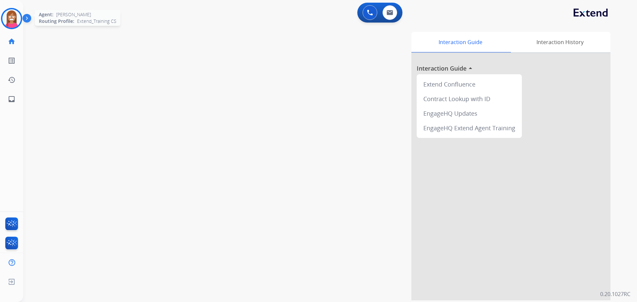
click at [7, 15] on img at bounding box center [11, 18] width 19 height 19
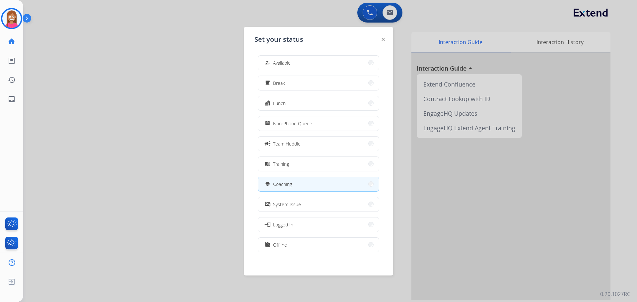
click at [288, 59] on button "how_to_reg Available" at bounding box center [318, 63] width 121 height 14
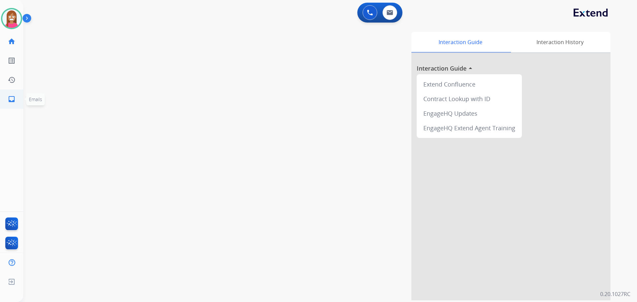
click at [14, 105] on link "inbox Emails" at bounding box center [11, 99] width 19 height 19
select select "**********"
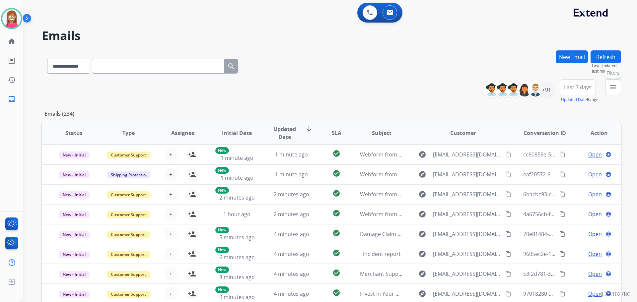
click at [611, 90] on mat-icon "menu" at bounding box center [613, 87] width 8 height 8
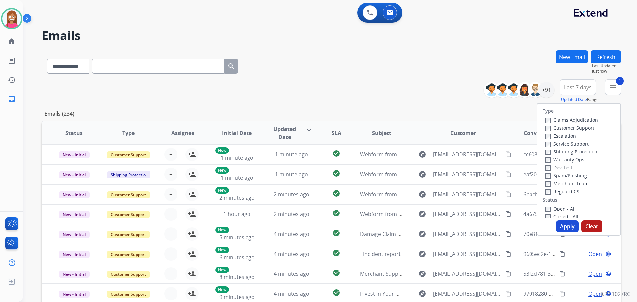
click at [558, 151] on label "Shipping Protection" at bounding box center [572, 152] width 52 height 6
click at [556, 189] on label "Reguard CS" at bounding box center [563, 192] width 34 height 6
drag, startPoint x: 559, startPoint y: 208, endPoint x: 563, endPoint y: 220, distance: 12.9
click at [559, 209] on label "Open - All" at bounding box center [561, 209] width 30 height 6
click at [566, 227] on button "Apply" at bounding box center [567, 227] width 23 height 12
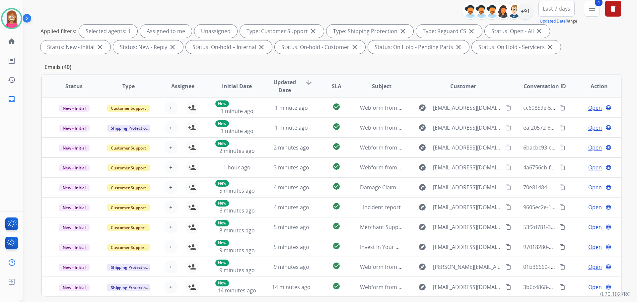
scroll to position [41, 0]
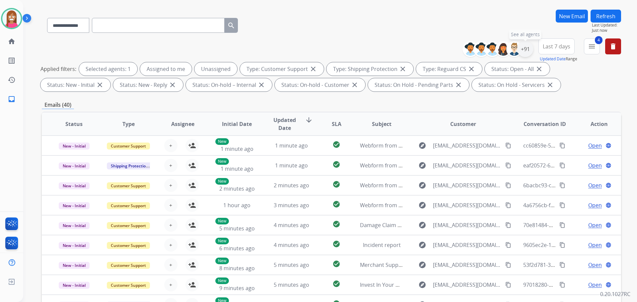
click at [524, 53] on div "+91" at bounding box center [525, 49] width 16 height 16
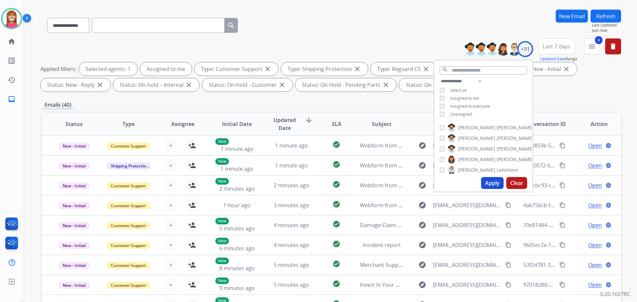
click at [487, 178] on button "Apply" at bounding box center [492, 183] width 23 height 12
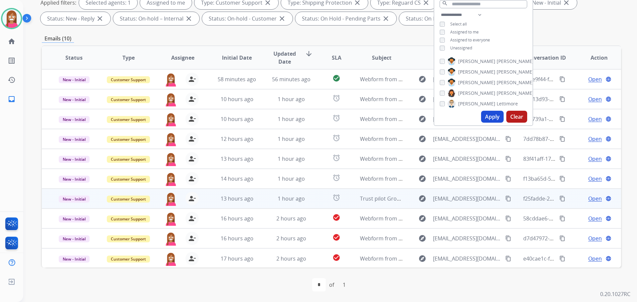
scroll to position [1, 0]
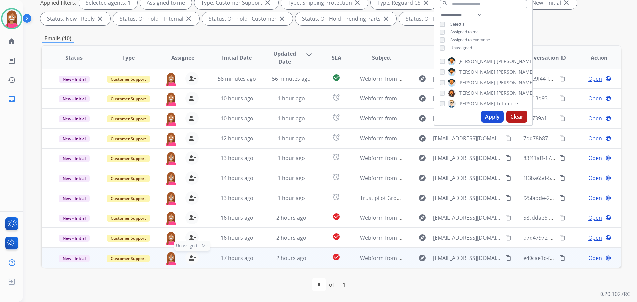
click at [191, 258] on mat-icon "person_remove" at bounding box center [192, 258] width 8 height 8
click at [191, 258] on mat-icon "person_add" at bounding box center [192, 258] width 8 height 8
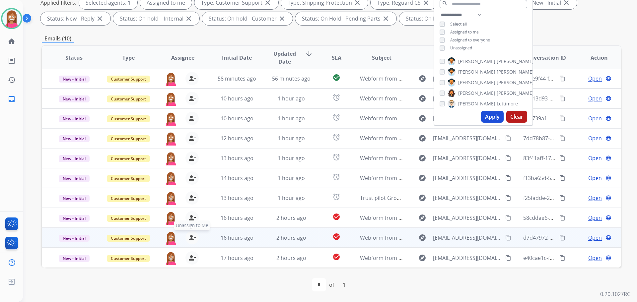
click at [189, 237] on mat-icon "person_remove" at bounding box center [192, 238] width 8 height 8
click at [189, 237] on mat-icon "person_add" at bounding box center [192, 238] width 8 height 8
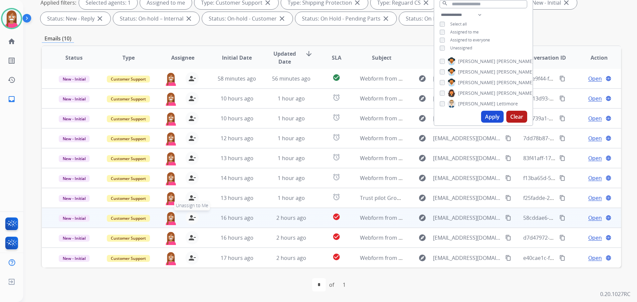
click at [190, 220] on mat-icon "person_remove" at bounding box center [192, 218] width 8 height 8
click at [190, 220] on mat-icon "person_add" at bounding box center [192, 218] width 8 height 8
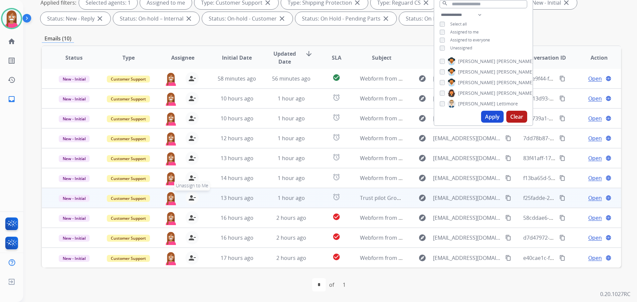
click at [192, 200] on mat-icon "person_remove" at bounding box center [192, 198] width 8 height 8
click at [192, 200] on mat-icon "person_add" at bounding box center [192, 198] width 8 height 8
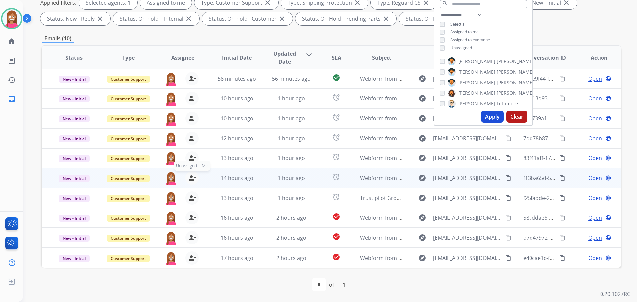
click at [191, 179] on mat-icon "person_remove" at bounding box center [192, 178] width 8 height 8
click at [191, 179] on mat-icon "person_add" at bounding box center [192, 178] width 8 height 8
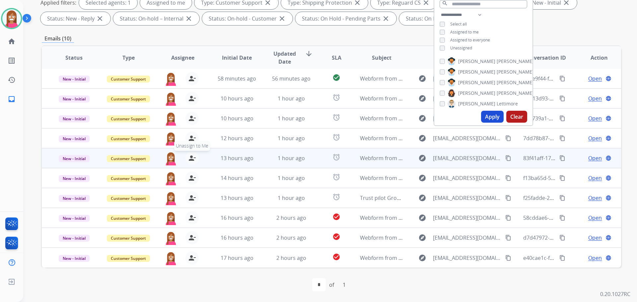
click at [190, 161] on mat-icon "person_remove" at bounding box center [192, 158] width 8 height 8
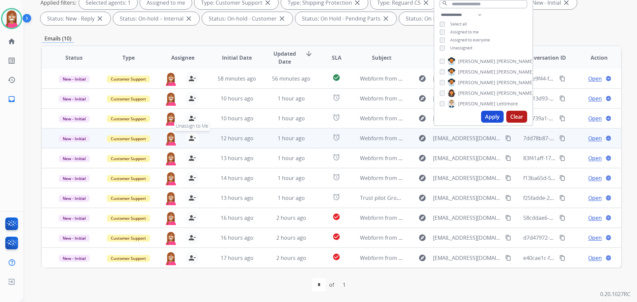
click at [190, 140] on mat-icon "person_remove" at bounding box center [192, 138] width 8 height 8
click at [190, 139] on mat-icon "person_add" at bounding box center [192, 138] width 8 height 8
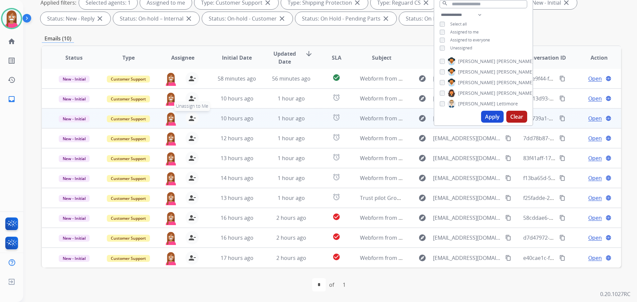
click at [193, 120] on mat-icon "person_remove" at bounding box center [192, 118] width 8 height 8
click at [193, 120] on mat-icon "person_add" at bounding box center [192, 118] width 8 height 8
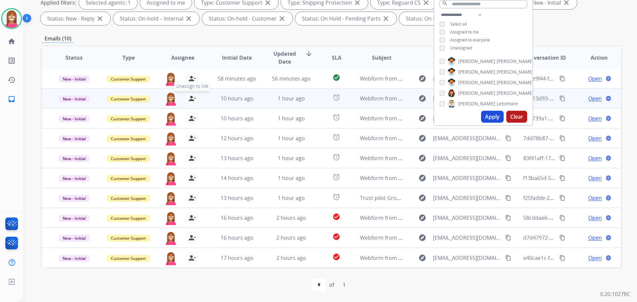
click at [190, 100] on mat-icon "person_remove" at bounding box center [192, 99] width 8 height 8
click at [190, 100] on mat-icon "person_add" at bounding box center [192, 99] width 8 height 8
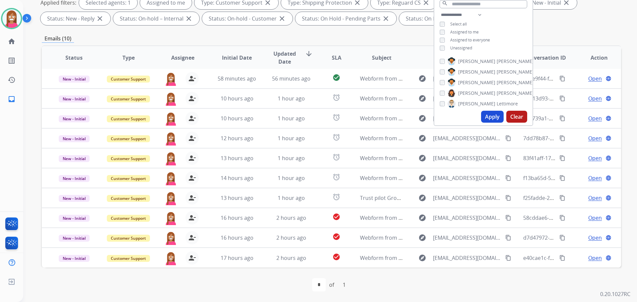
click at [239, 39] on div "Emails (10)" at bounding box center [331, 39] width 579 height 8
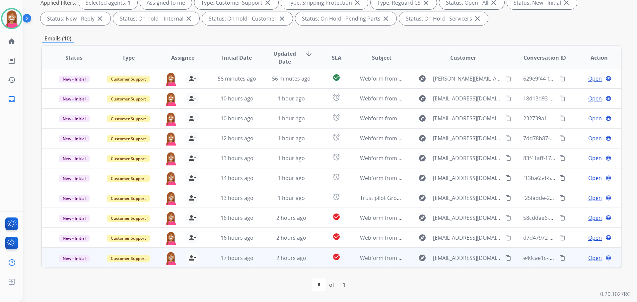
click at [313, 261] on td "check_circle" at bounding box center [331, 258] width 36 height 20
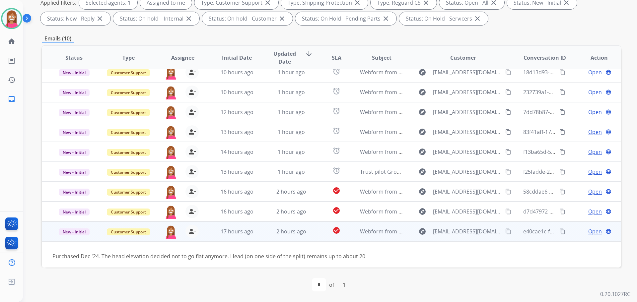
scroll to position [30, 0]
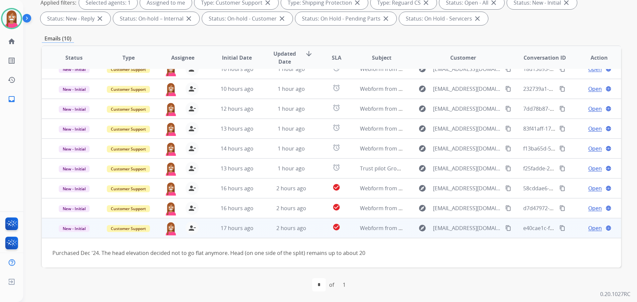
click at [591, 229] on span "Open" at bounding box center [595, 228] width 14 height 8
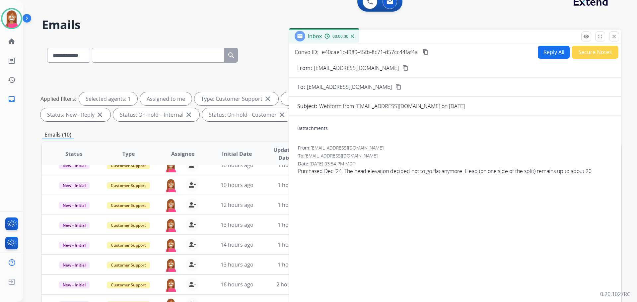
scroll to position [8, 0]
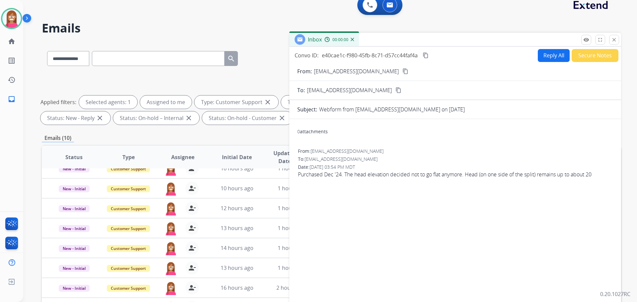
click at [546, 55] on button "Reply All" at bounding box center [554, 55] width 32 height 13
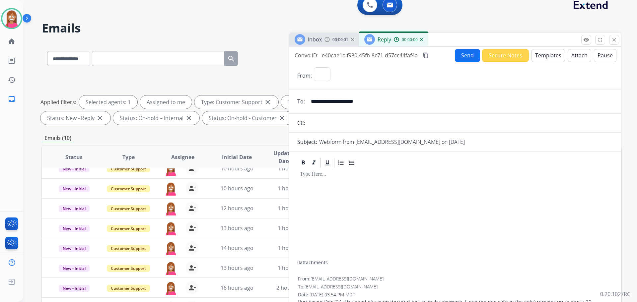
select select "**********"
click at [557, 58] on button "Templates" at bounding box center [549, 55] width 34 height 13
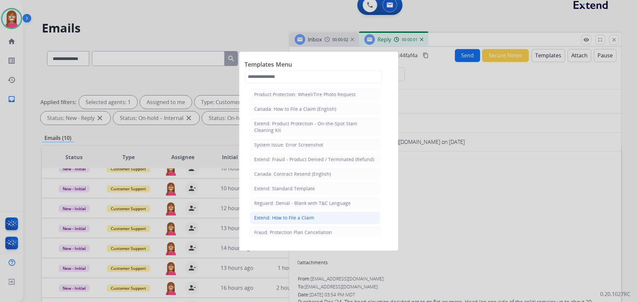
click at [301, 218] on div "Extend: How to File a Claim" at bounding box center [284, 218] width 60 height 7
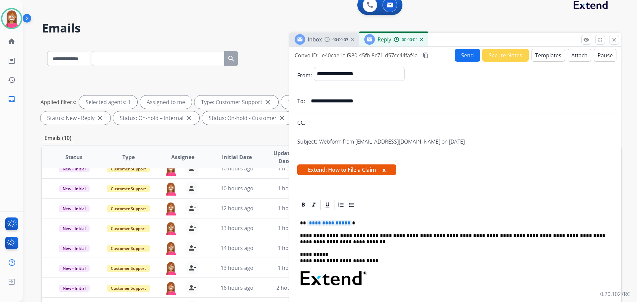
click at [330, 225] on span "**********" at bounding box center [329, 223] width 45 height 6
click at [459, 58] on button "Send" at bounding box center [467, 55] width 25 height 13
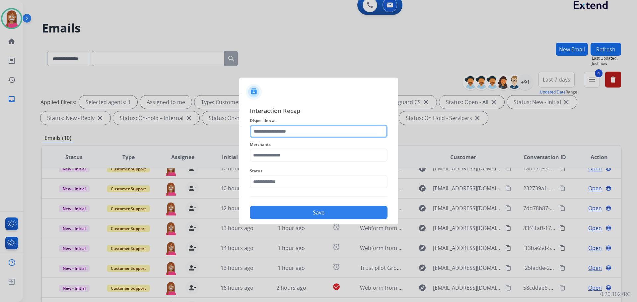
click at [269, 133] on input "text" at bounding box center [319, 131] width 138 height 13
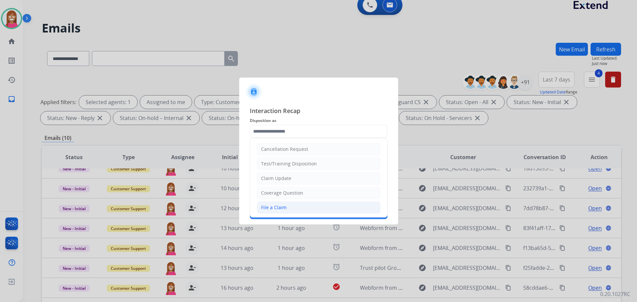
click at [282, 208] on div "File a Claim" at bounding box center [274, 207] width 26 height 7
type input "**********"
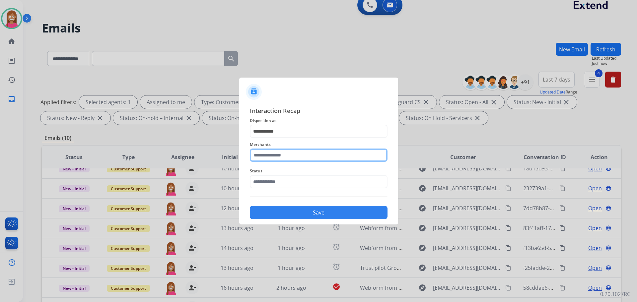
drag, startPoint x: 282, startPoint y: 156, endPoint x: 277, endPoint y: 164, distance: 9.8
click at [282, 158] on input "text" at bounding box center [319, 155] width 138 height 13
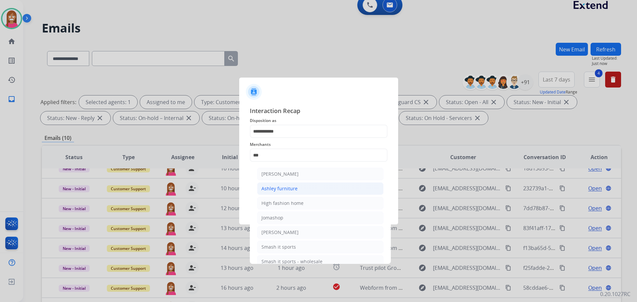
click at [292, 192] on div "Ashley furniture" at bounding box center [280, 189] width 36 height 7
type input "**********"
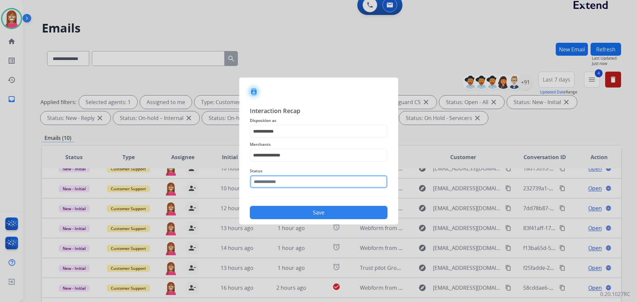
click at [275, 180] on input "text" at bounding box center [319, 181] width 138 height 13
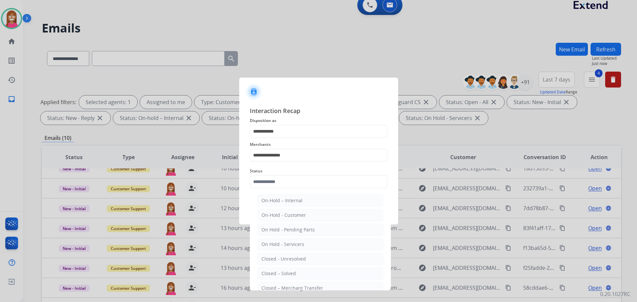
drag, startPoint x: 275, startPoint y: 273, endPoint x: 282, endPoint y: 252, distance: 22.0
click at [275, 272] on div "Closed – Solved" at bounding box center [279, 273] width 35 height 7
type input "**********"
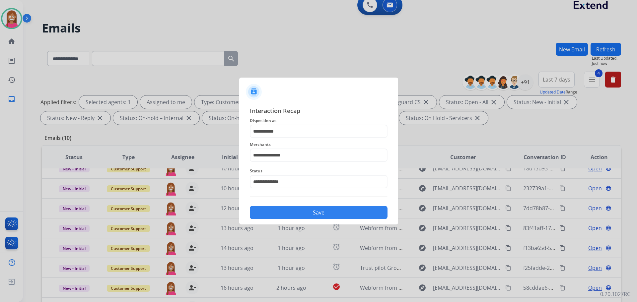
click at [289, 209] on button "Save" at bounding box center [319, 212] width 138 height 13
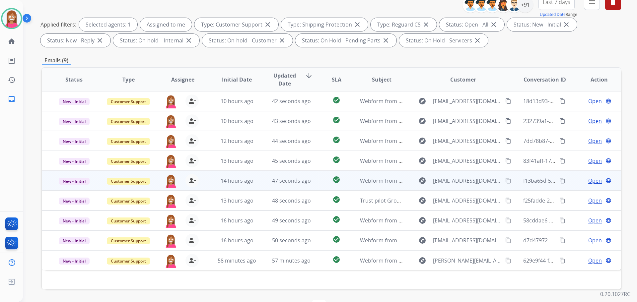
scroll to position [107, 0]
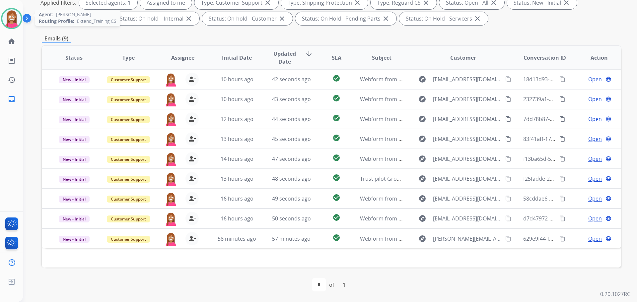
click at [8, 20] on img at bounding box center [11, 18] width 19 height 19
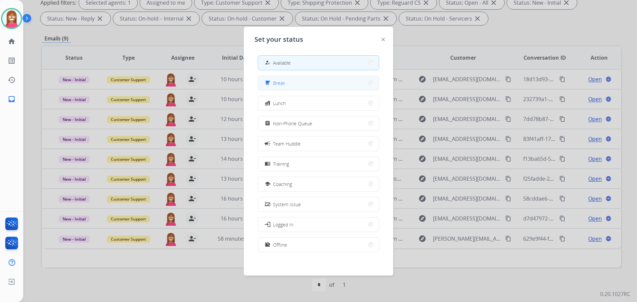
click at [278, 77] on button "free_breakfast Break" at bounding box center [318, 83] width 121 height 14
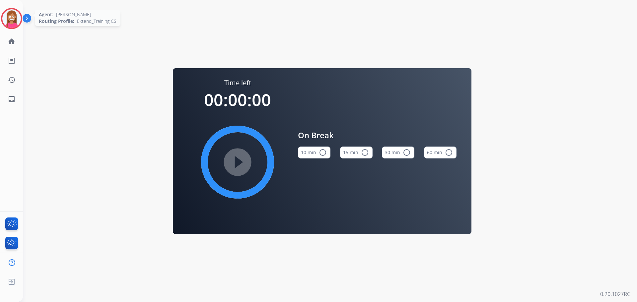
click at [12, 15] on img at bounding box center [11, 18] width 19 height 19
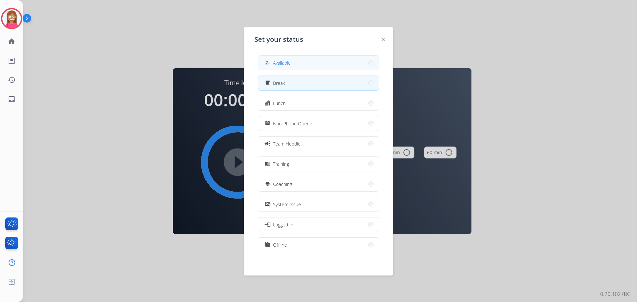
click at [276, 57] on button "how_to_reg Available" at bounding box center [318, 63] width 121 height 14
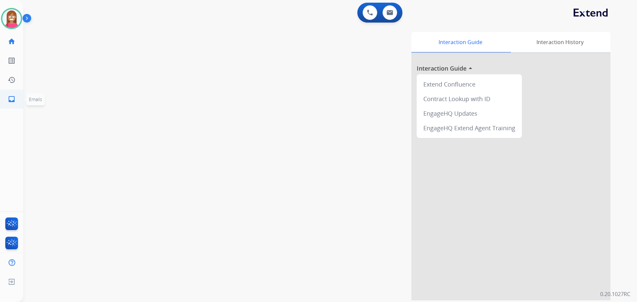
click at [8, 104] on link "inbox Emails" at bounding box center [11, 99] width 19 height 19
select select "**********"
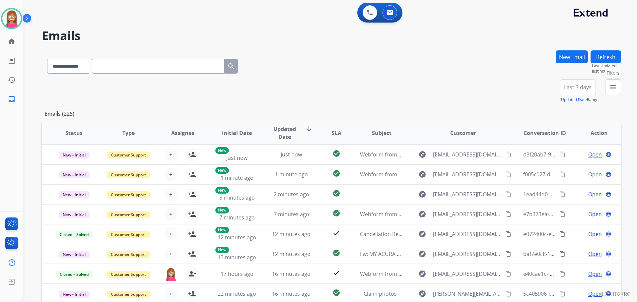
click at [609, 92] on button "menu Filters" at bounding box center [613, 87] width 16 height 16
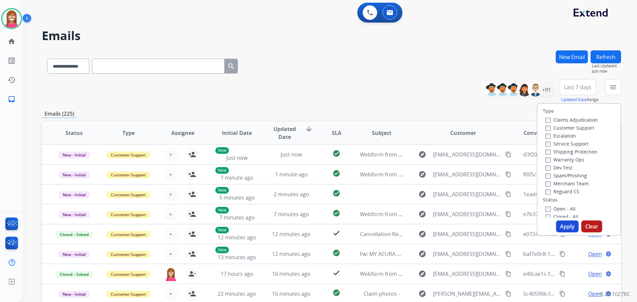
click at [555, 129] on label "Customer Support" at bounding box center [570, 128] width 49 height 6
click at [556, 153] on label "Shipping Protection" at bounding box center [572, 152] width 52 height 6
click at [552, 193] on label "Reguard CS" at bounding box center [563, 192] width 34 height 6
click at [558, 210] on label "Open - All" at bounding box center [561, 209] width 30 height 6
drag, startPoint x: 561, startPoint y: 227, endPoint x: 551, endPoint y: 227, distance: 10.0
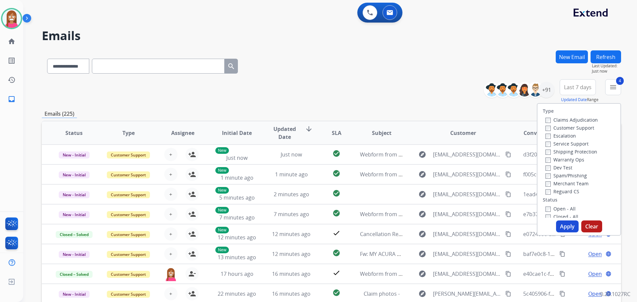
click at [557, 227] on button "Apply" at bounding box center [567, 227] width 23 height 12
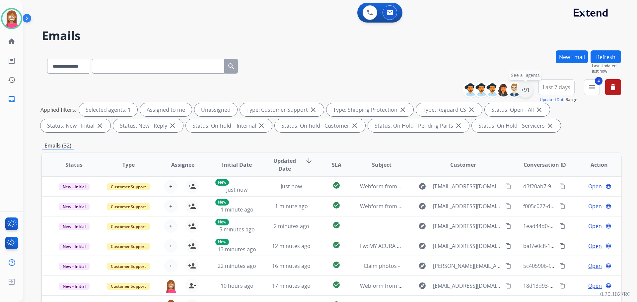
click at [523, 91] on div "+91" at bounding box center [525, 90] width 16 height 16
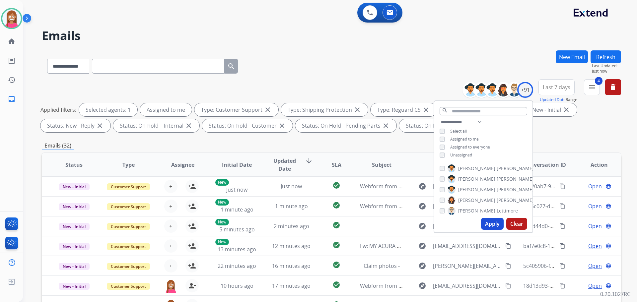
click at [492, 229] on button "Apply" at bounding box center [492, 224] width 23 height 12
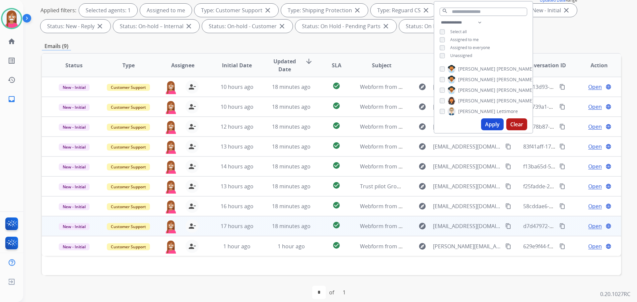
scroll to position [107, 0]
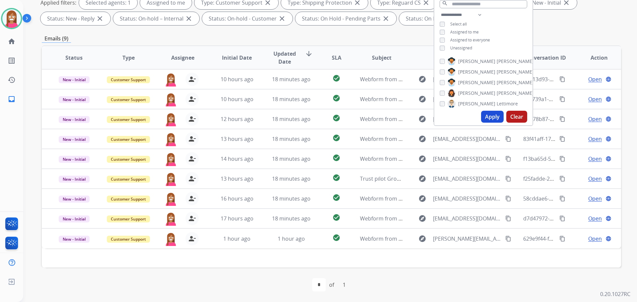
click at [255, 269] on div "first_page navigate_before * of 1 navigate_next last_page" at bounding box center [331, 285] width 579 height 35
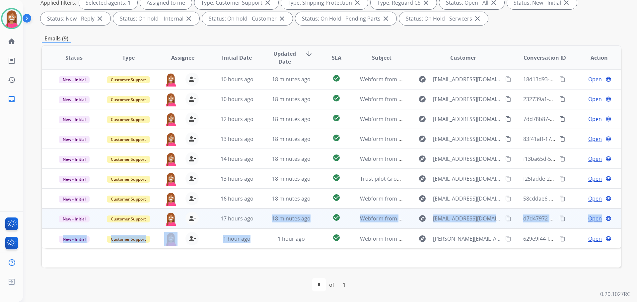
click at [260, 230] on td "1 hour ago" at bounding box center [286, 239] width 54 height 20
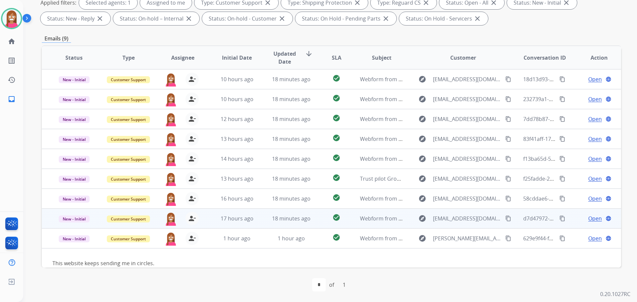
scroll to position [10, 0]
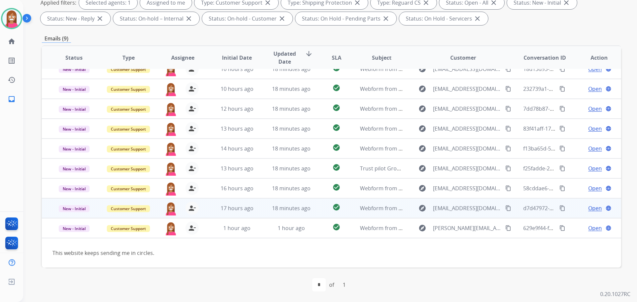
click at [264, 224] on table "Status Type Assignee Initial Date Updated Date arrow_downward SLA Subject Custo…" at bounding box center [331, 152] width 579 height 232
click at [261, 212] on td "18 minutes ago" at bounding box center [286, 208] width 54 height 20
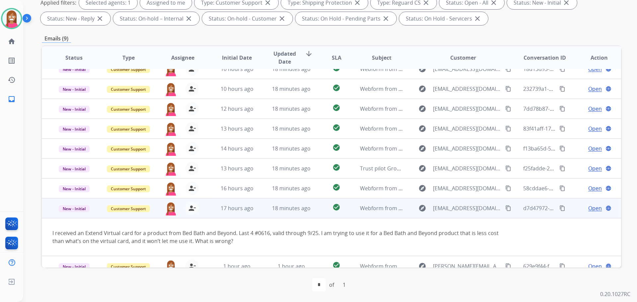
scroll to position [19, 0]
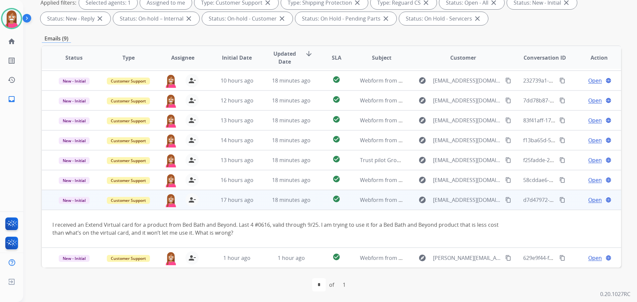
click at [588, 200] on span "Open" at bounding box center [595, 200] width 14 height 8
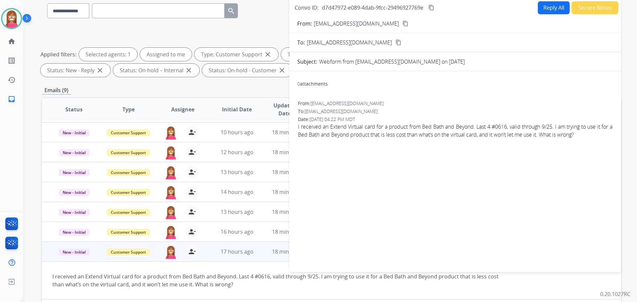
scroll to position [41, 0]
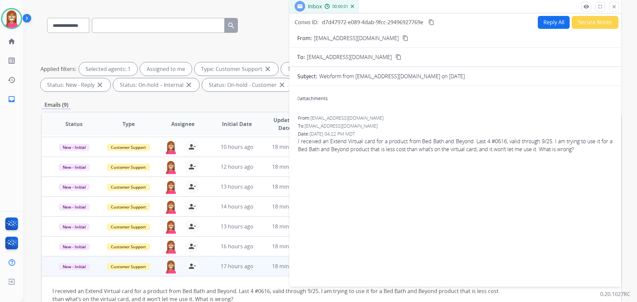
click at [552, 21] on button "Reply All" at bounding box center [554, 22] width 32 height 13
select select "**********"
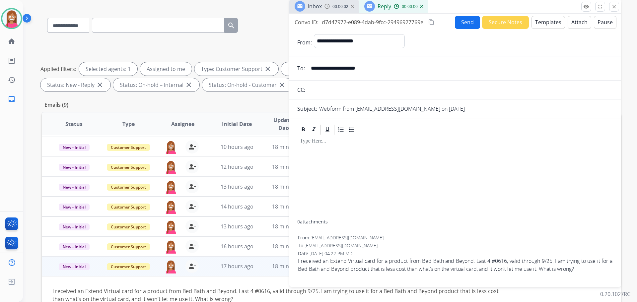
click at [551, 22] on button "Templates" at bounding box center [549, 22] width 34 height 13
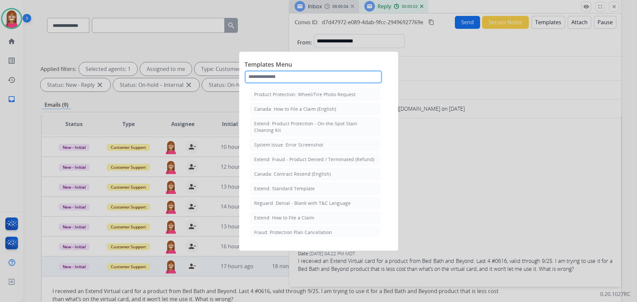
click at [274, 79] on input "text" at bounding box center [314, 76] width 138 height 13
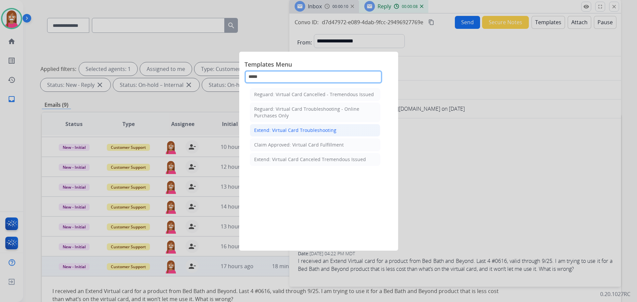
type input "*****"
click at [306, 133] on div "Extend: Virtual Card Troubleshooting" at bounding box center [295, 130] width 82 height 7
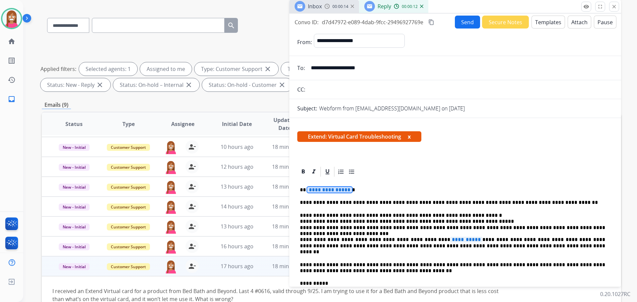
click at [330, 190] on span "**********" at bounding box center [329, 190] width 45 height 6
click at [453, 236] on p "**********" at bounding box center [452, 234] width 305 height 43
click at [452, 237] on p "**********" at bounding box center [452, 234] width 305 height 43
click at [464, 19] on button "Send" at bounding box center [467, 22] width 25 height 13
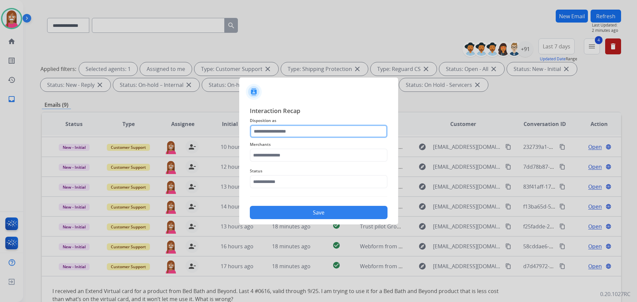
click at [296, 133] on input "text" at bounding box center [319, 131] width 138 height 13
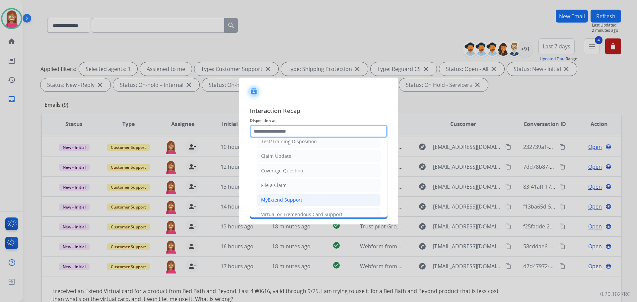
scroll to position [33, 0]
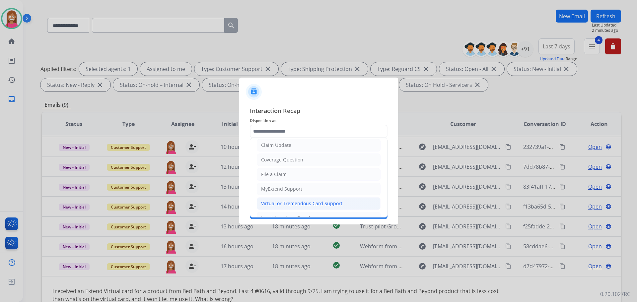
click at [277, 205] on div "Virtual or Tremendous Card Support" at bounding box center [301, 203] width 81 height 7
type input "**********"
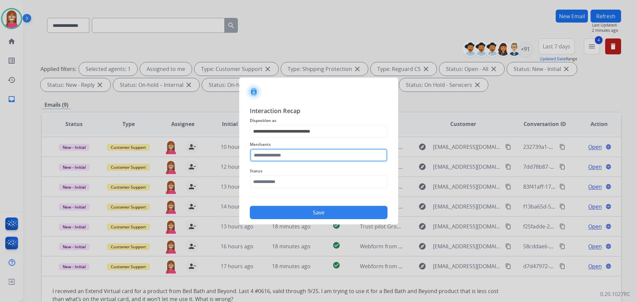
click at [274, 158] on input "text" at bounding box center [319, 155] width 138 height 13
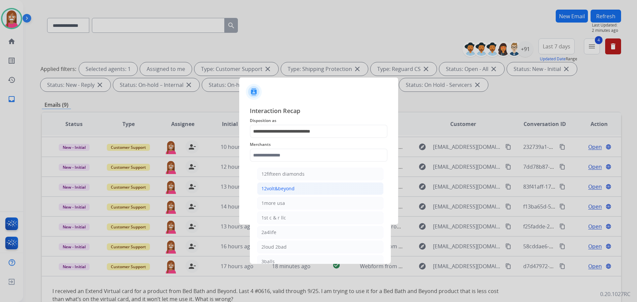
click at [277, 188] on div "12volt&beyond" at bounding box center [278, 189] width 33 height 7
type input "**********"
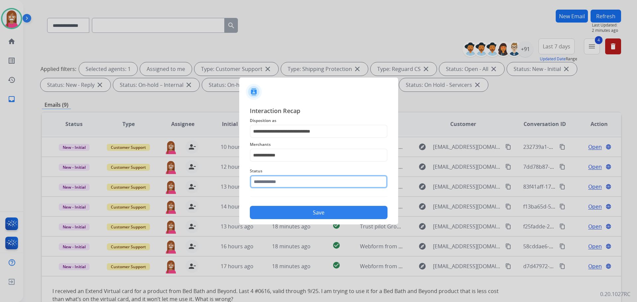
click at [272, 188] on input "text" at bounding box center [319, 181] width 138 height 13
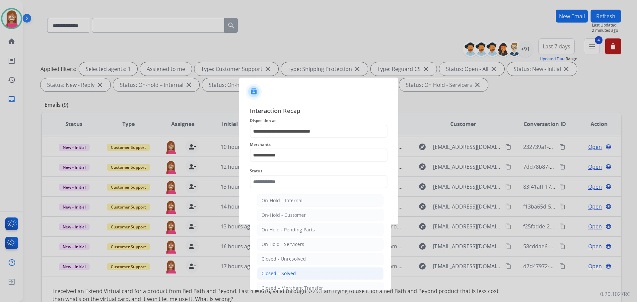
click at [265, 275] on div "Closed – Solved" at bounding box center [279, 273] width 35 height 7
type input "**********"
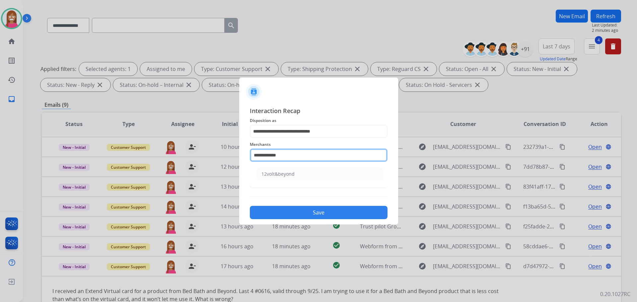
drag, startPoint x: 289, startPoint y: 157, endPoint x: 247, endPoint y: 157, distance: 42.5
click at [247, 157] on div "**********" at bounding box center [318, 163] width 159 height 124
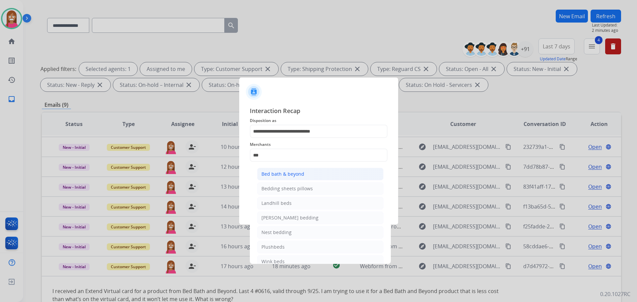
click at [275, 180] on li "Bed bath & beyond" at bounding box center [320, 174] width 126 height 13
type input "**********"
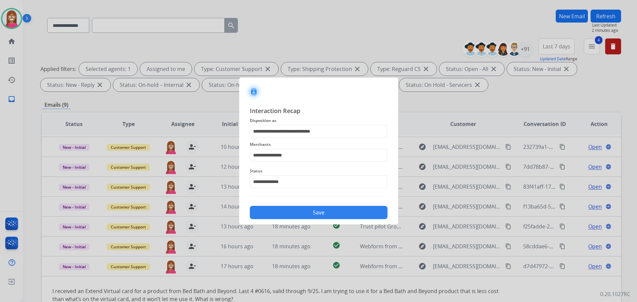
click at [288, 215] on button "Save" at bounding box center [319, 212] width 138 height 13
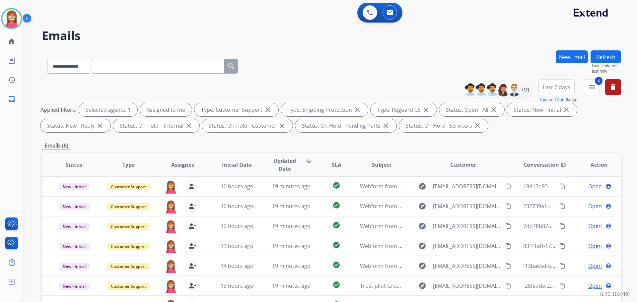
scroll to position [107, 0]
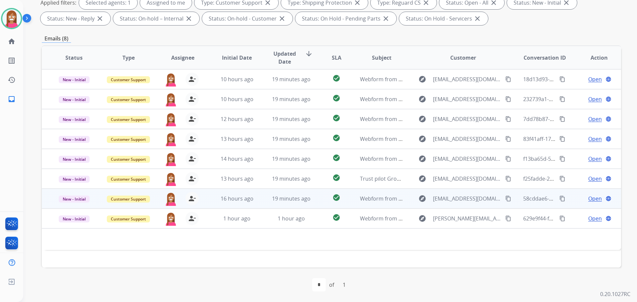
click at [256, 203] on td "16 hours ago" at bounding box center [232, 199] width 54 height 20
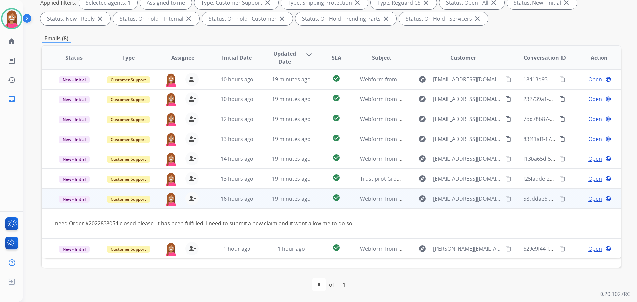
click at [591, 200] on span "Open" at bounding box center [595, 199] width 14 height 8
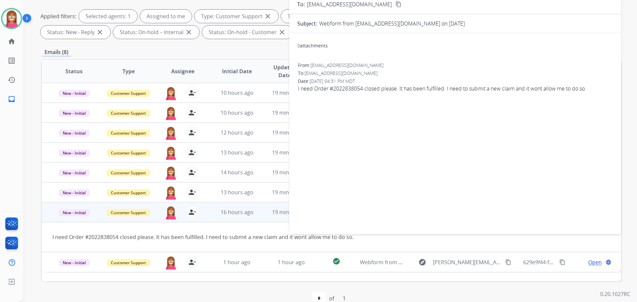
scroll to position [41, 0]
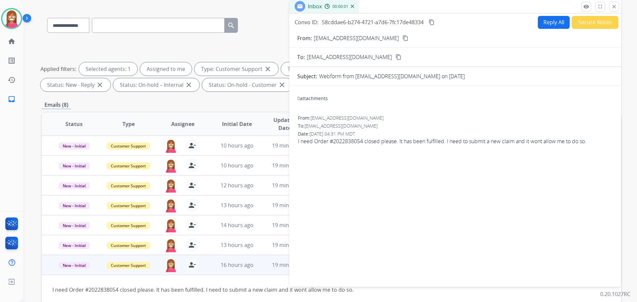
click at [546, 25] on button "Reply All" at bounding box center [554, 22] width 32 height 13
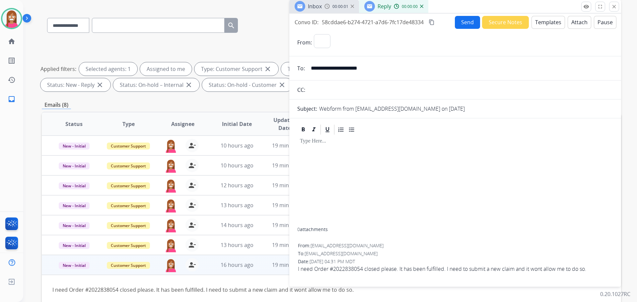
select select "**********"
click at [555, 26] on button "Templates" at bounding box center [549, 22] width 34 height 13
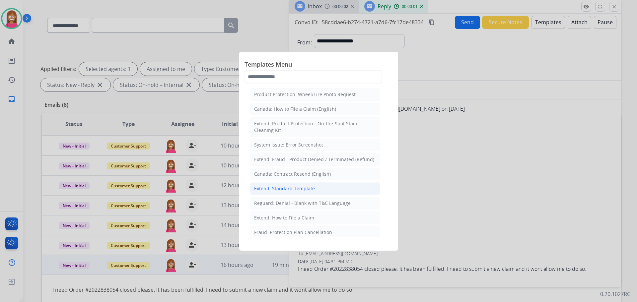
click at [282, 189] on div "Extend: Standard Template" at bounding box center [284, 189] width 61 height 7
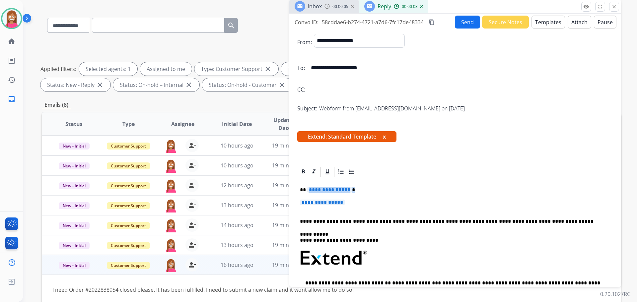
drag, startPoint x: 368, startPoint y: 203, endPoint x: 308, endPoint y: 187, distance: 62.8
click at [308, 187] on div "**********" at bounding box center [455, 276] width 316 height 196
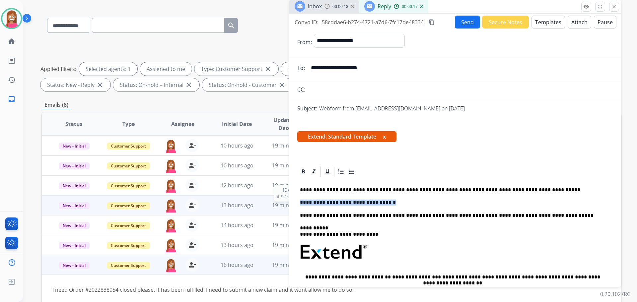
drag, startPoint x: 386, startPoint y: 202, endPoint x: 285, endPoint y: 204, distance: 100.9
click at [285, 204] on div "**********" at bounding box center [331, 189] width 579 height 359
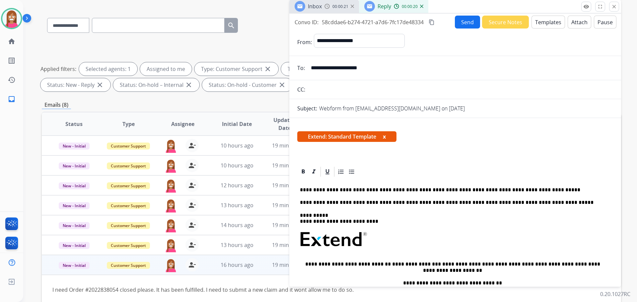
click at [467, 18] on button "Send" at bounding box center [467, 22] width 25 height 13
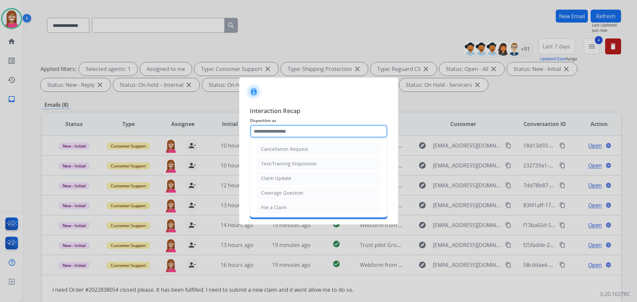
click at [307, 136] on input "text" at bounding box center [319, 131] width 138 height 13
click at [291, 178] on li "Claim Update" at bounding box center [319, 178] width 124 height 13
type input "**********"
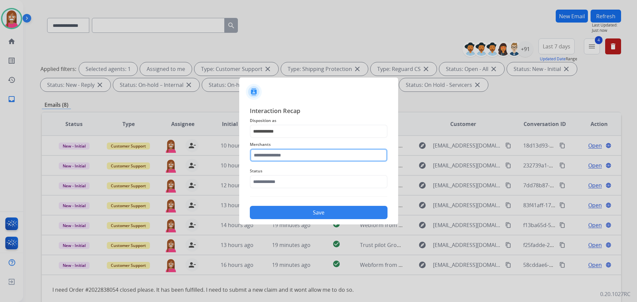
click at [277, 160] on input "text" at bounding box center [319, 155] width 138 height 13
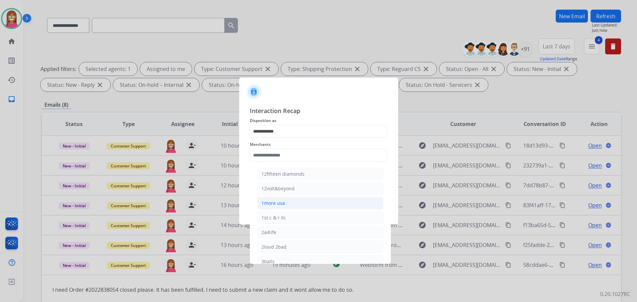
click at [279, 206] on div "1more usa" at bounding box center [274, 203] width 24 height 7
type input "*********"
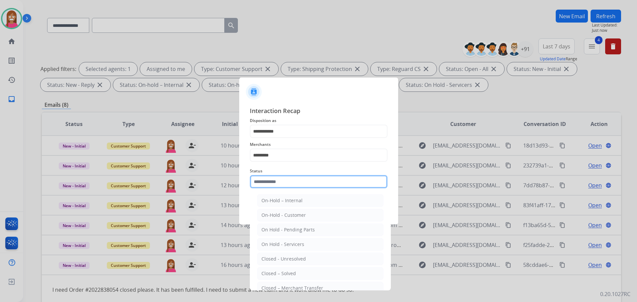
click at [275, 184] on input "text" at bounding box center [319, 181] width 138 height 13
click at [286, 276] on div "Closed – Solved" at bounding box center [279, 273] width 35 height 7
type input "**********"
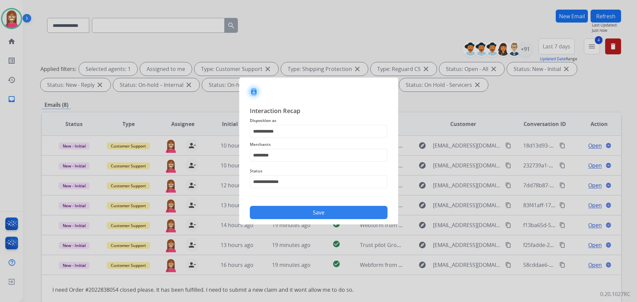
click at [297, 206] on div "Save" at bounding box center [319, 210] width 138 height 17
click at [298, 208] on button "Save" at bounding box center [319, 212] width 138 height 13
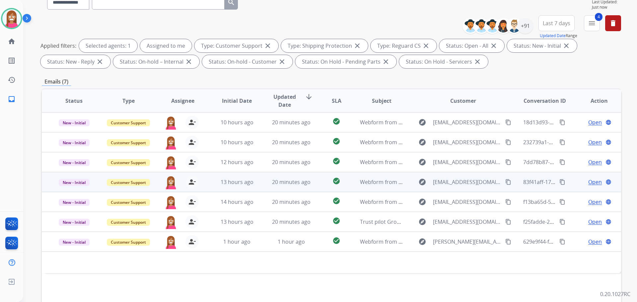
scroll to position [107, 0]
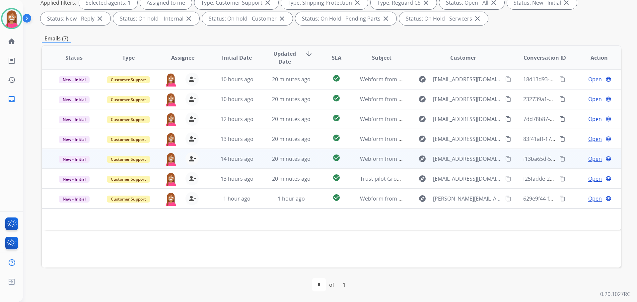
click at [259, 164] on td "20 minutes ago" at bounding box center [286, 159] width 54 height 20
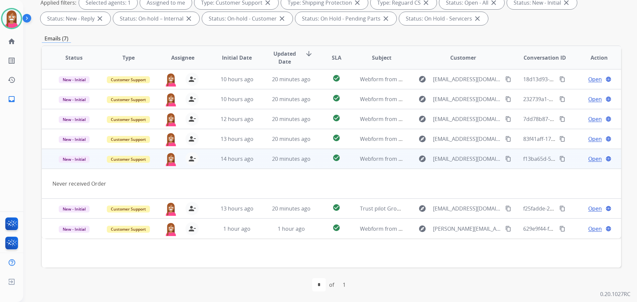
click at [582, 157] on div "Open language" at bounding box center [598, 159] width 43 height 8
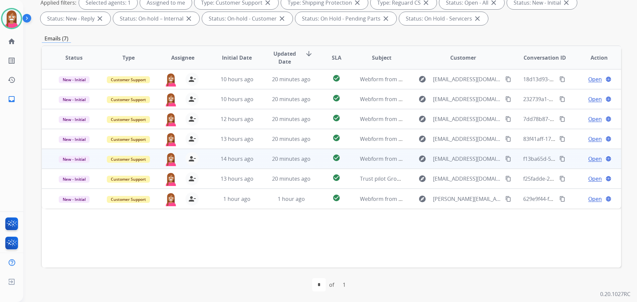
click at [588, 159] on span "Open" at bounding box center [595, 159] width 14 height 8
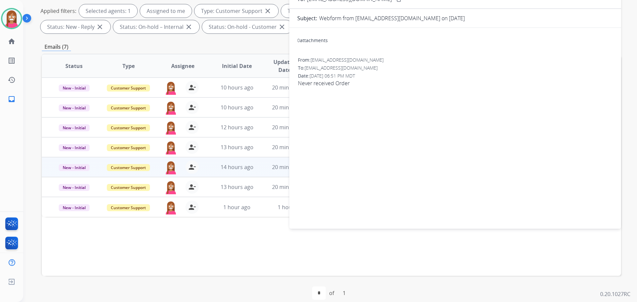
scroll to position [41, 0]
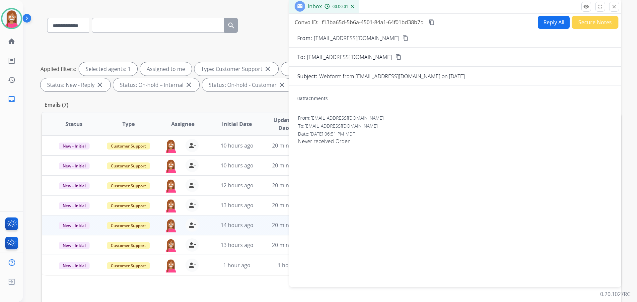
click at [578, 27] on button "Secure Notes" at bounding box center [595, 22] width 47 height 13
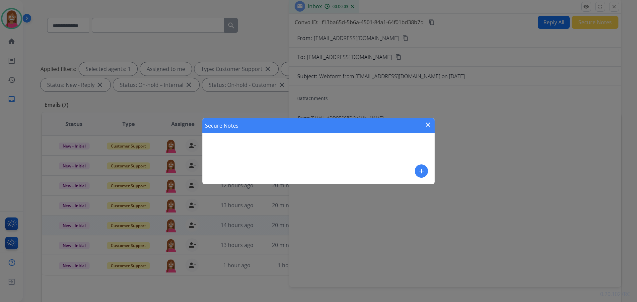
click at [427, 124] on mat-icon "close" at bounding box center [428, 125] width 8 height 8
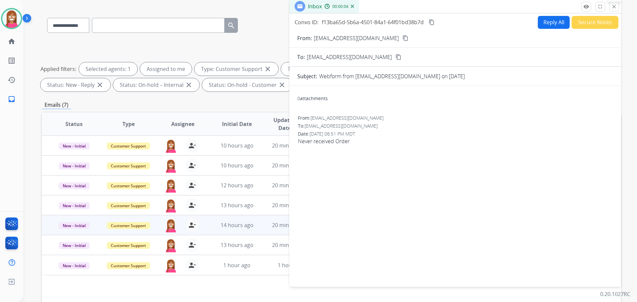
click at [616, 6] on mat-icon "close" at bounding box center [614, 7] width 6 height 6
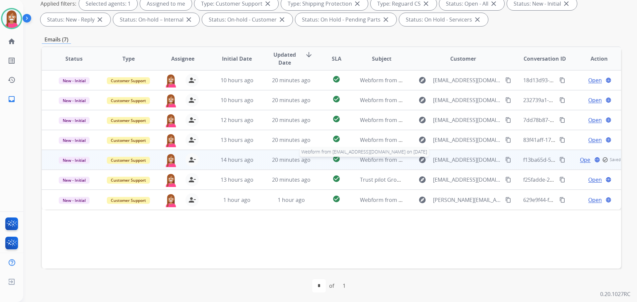
scroll to position [107, 0]
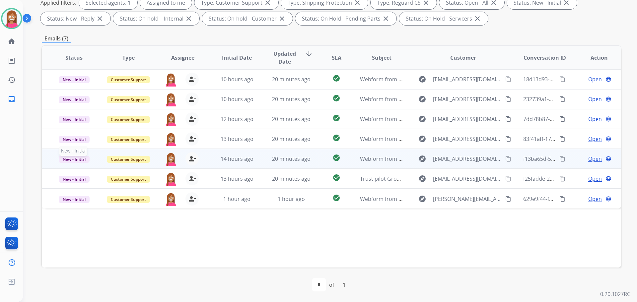
click at [78, 158] on span "New - Initial" at bounding box center [74, 159] width 31 height 7
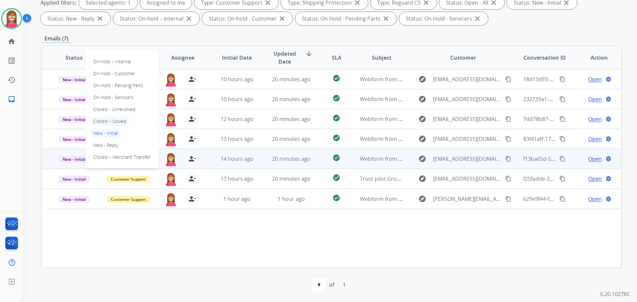
click at [114, 123] on p "Closed – Solved" at bounding box center [110, 121] width 38 height 9
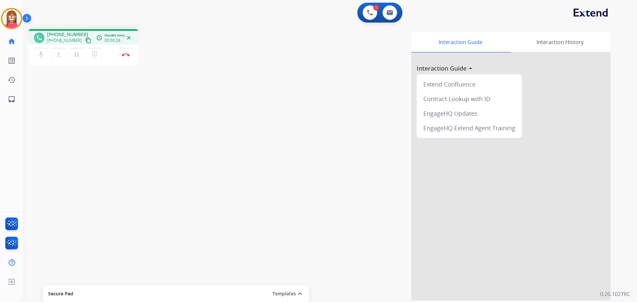
drag, startPoint x: 84, startPoint y: 41, endPoint x: 92, endPoint y: 42, distance: 8.0
click at [85, 41] on mat-icon "content_copy" at bounding box center [88, 41] width 6 height 6
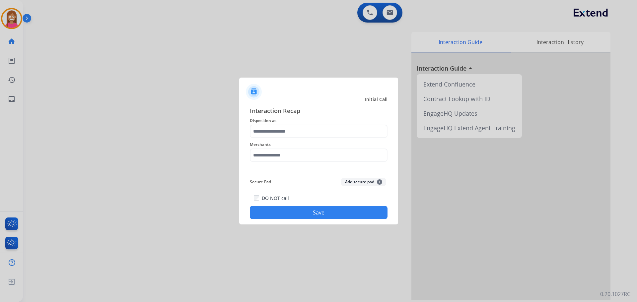
click at [260, 139] on div "Merchants" at bounding box center [319, 151] width 138 height 27
click at [259, 132] on input "text" at bounding box center [319, 131] width 138 height 13
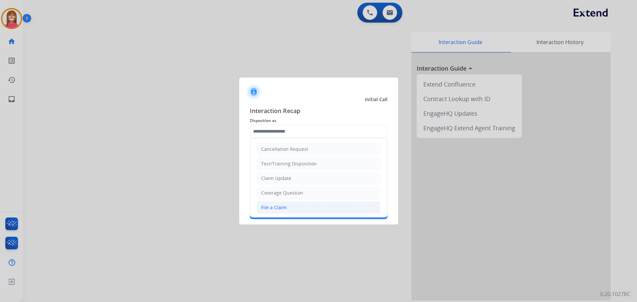
click at [274, 206] on div "File a Claim" at bounding box center [274, 207] width 26 height 7
type input "**********"
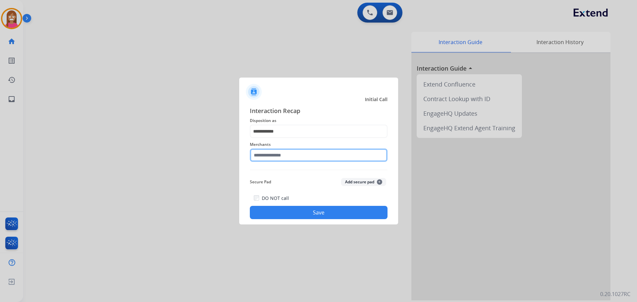
click at [268, 159] on input "text" at bounding box center [319, 155] width 138 height 13
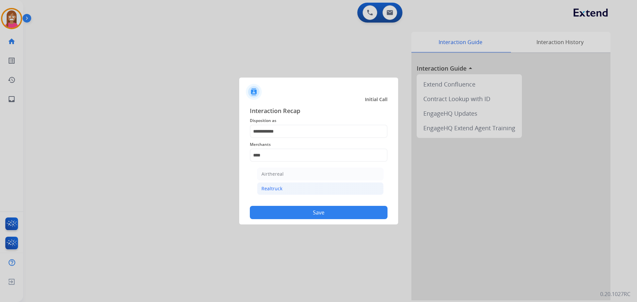
click at [289, 190] on li "Realtruck" at bounding box center [320, 189] width 126 height 13
type input "*********"
click at [307, 214] on button "Save" at bounding box center [319, 212] width 138 height 13
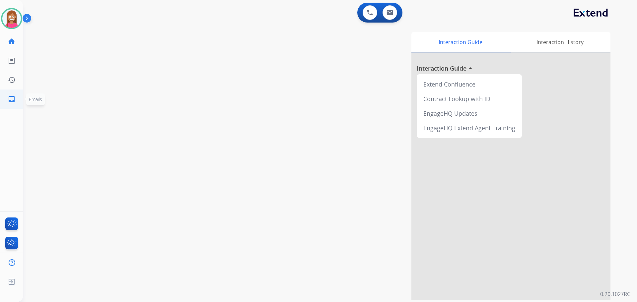
click at [15, 99] on mat-icon "inbox" at bounding box center [12, 99] width 8 height 8
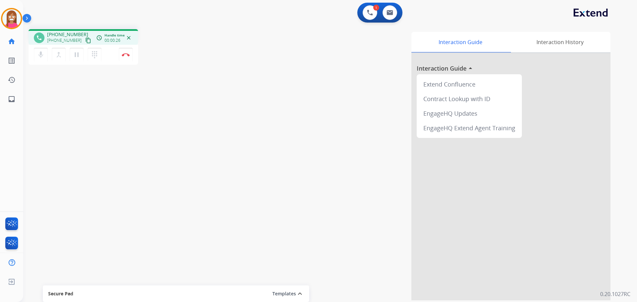
click at [85, 40] on mat-icon "content_copy" at bounding box center [88, 41] width 6 height 6
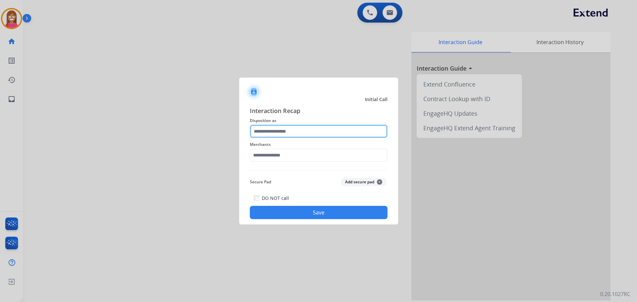
click at [269, 132] on input "text" at bounding box center [319, 131] width 138 height 13
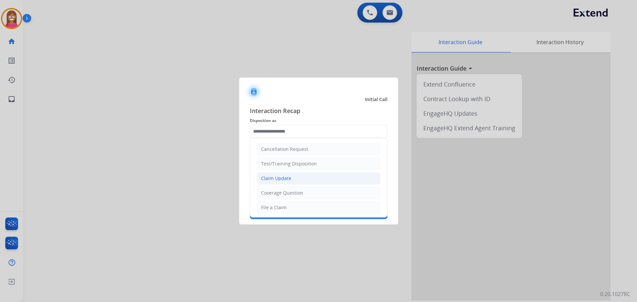
click at [269, 178] on div "Claim Update" at bounding box center [276, 178] width 30 height 7
type input "**********"
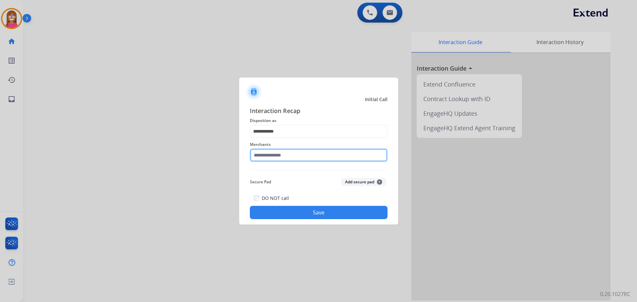
click at [271, 158] on input "text" at bounding box center [319, 155] width 138 height 13
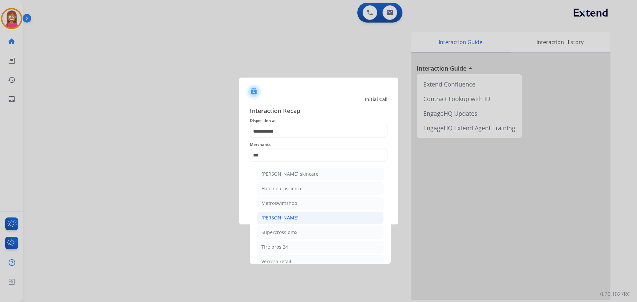
click at [272, 215] on div "[PERSON_NAME]" at bounding box center [280, 218] width 37 height 7
type input "**********"
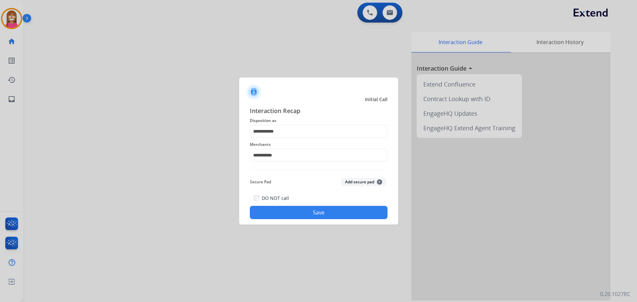
drag, startPoint x: 285, startPoint y: 220, endPoint x: 285, endPoint y: 215, distance: 5.0
click at [285, 215] on div "**********" at bounding box center [318, 163] width 159 height 124
click at [285, 215] on button "Save" at bounding box center [319, 212] width 138 height 13
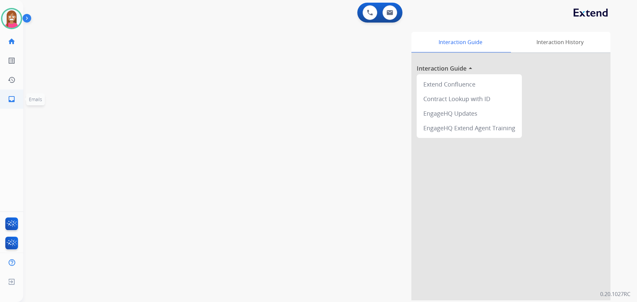
click at [10, 96] on mat-icon "inbox" at bounding box center [12, 99] width 8 height 8
select select "**********"
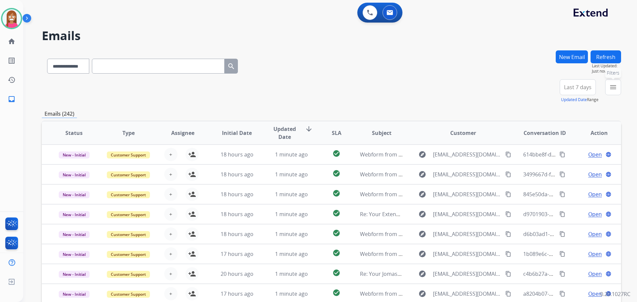
click at [609, 85] on button "menu Filters" at bounding box center [613, 87] width 16 height 16
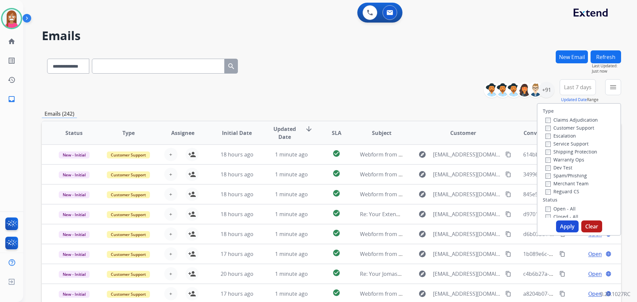
click at [557, 130] on label "Customer Support" at bounding box center [570, 128] width 49 height 6
click at [556, 154] on label "Shipping Protection" at bounding box center [572, 152] width 52 height 6
click at [552, 194] on label "Reguard CS" at bounding box center [563, 192] width 34 height 6
click at [555, 209] on label "Open - All" at bounding box center [561, 209] width 30 height 6
click at [561, 225] on button "Apply" at bounding box center [567, 227] width 23 height 12
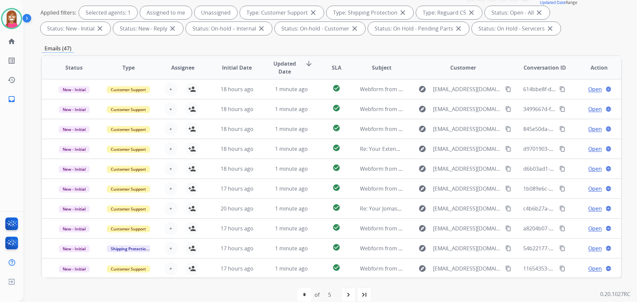
scroll to position [107, 0]
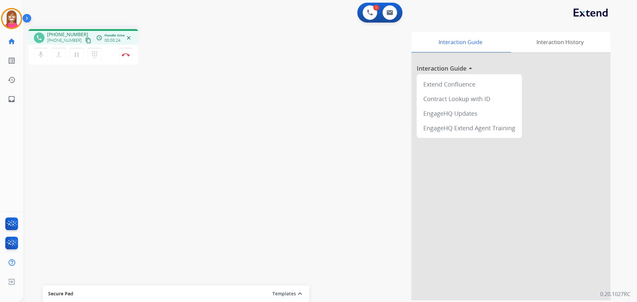
click at [85, 40] on mat-icon "content_copy" at bounding box center [88, 41] width 6 height 6
click at [125, 57] on button "Disconnect" at bounding box center [126, 55] width 14 height 14
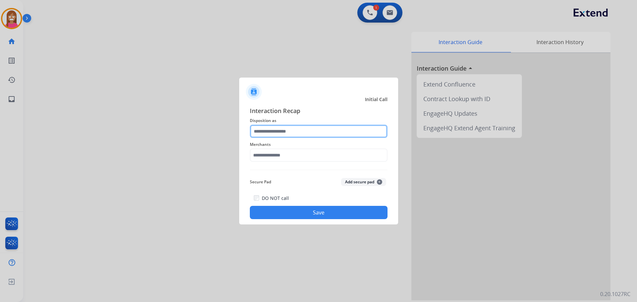
click at [289, 132] on input "text" at bounding box center [319, 131] width 138 height 13
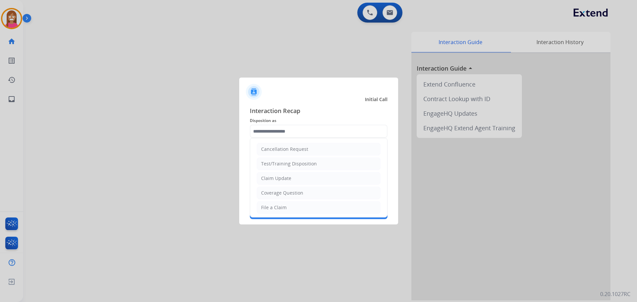
drag, startPoint x: 271, startPoint y: 193, endPoint x: 272, endPoint y: 178, distance: 14.7
click at [271, 192] on div "Coverage Question" at bounding box center [282, 193] width 42 height 7
type input "**********"
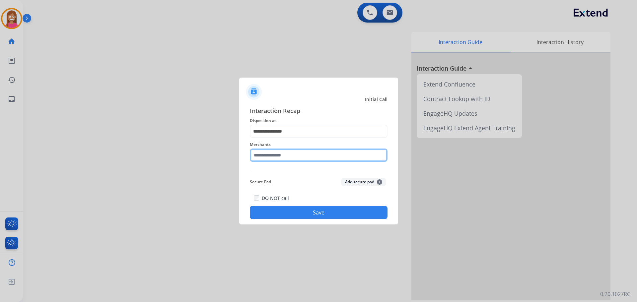
click at [266, 155] on input "text" at bounding box center [319, 155] width 138 height 13
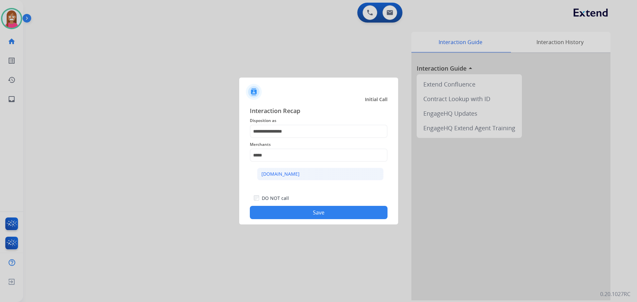
click at [269, 173] on div "[DOMAIN_NAME]" at bounding box center [281, 174] width 38 height 7
type input "**********"
click at [286, 211] on button "Save" at bounding box center [319, 212] width 138 height 13
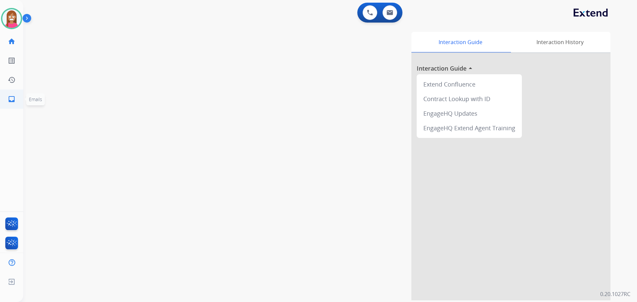
click at [12, 102] on mat-icon "inbox" at bounding box center [12, 99] width 8 height 8
select select "**********"
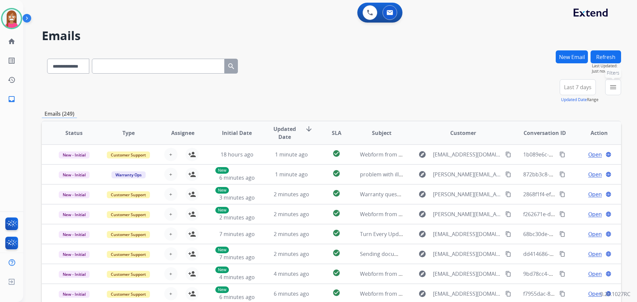
click at [611, 89] on mat-icon "menu" at bounding box center [613, 87] width 8 height 8
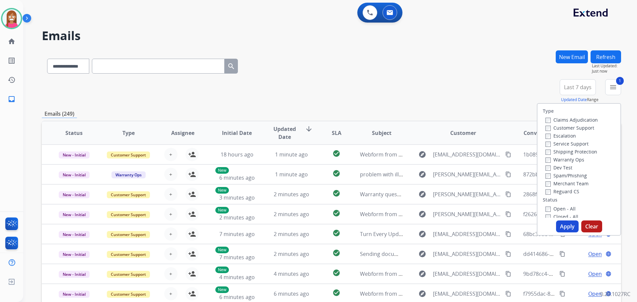
click at [548, 151] on label "Shipping Protection" at bounding box center [572, 152] width 52 height 6
click at [550, 192] on label "Reguard CS" at bounding box center [563, 192] width 34 height 6
click at [558, 209] on label "Open - All" at bounding box center [561, 209] width 30 height 6
drag, startPoint x: 565, startPoint y: 225, endPoint x: 563, endPoint y: 221, distance: 4.3
click at [564, 222] on button "Apply" at bounding box center [567, 227] width 23 height 12
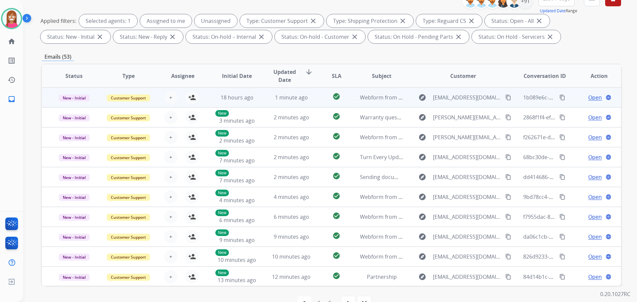
scroll to position [107, 0]
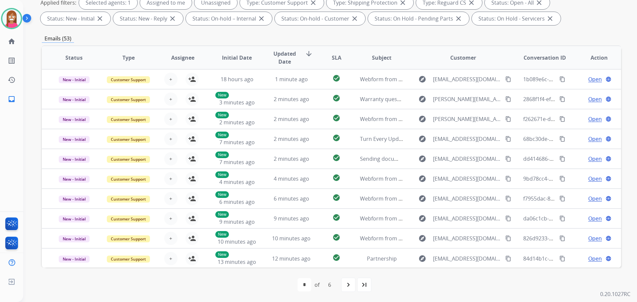
click at [363, 279] on div "last_page" at bounding box center [364, 285] width 15 height 15
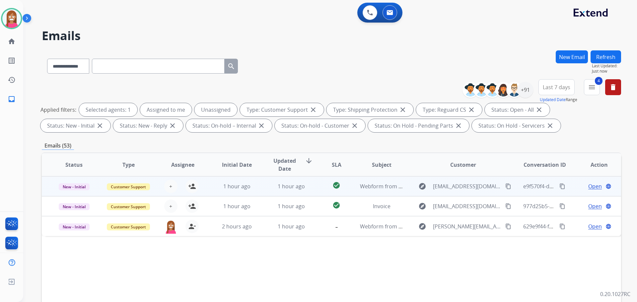
click at [263, 189] on td "1 hour ago" at bounding box center [286, 187] width 54 height 20
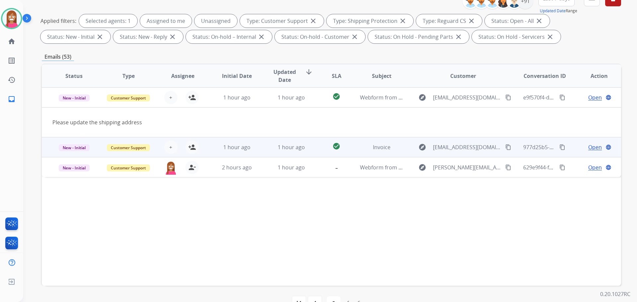
scroll to position [107, 0]
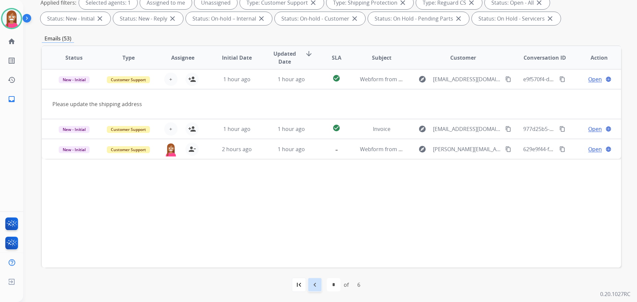
click at [312, 285] on mat-icon "navigate_before" at bounding box center [315, 285] width 8 height 8
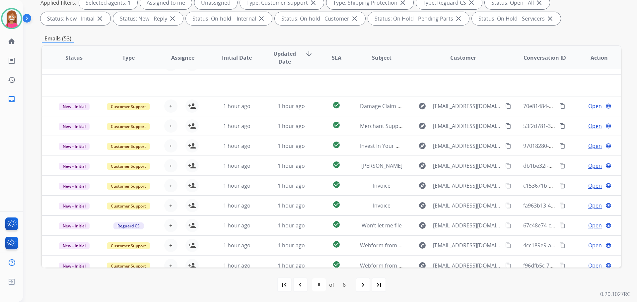
scroll to position [23, 0]
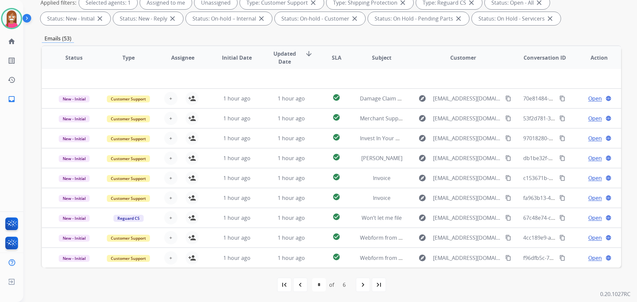
drag, startPoint x: 367, startPoint y: 287, endPoint x: 363, endPoint y: 285, distance: 4.6
click at [366, 287] on mat-icon "navigate_next" at bounding box center [363, 285] width 8 height 8
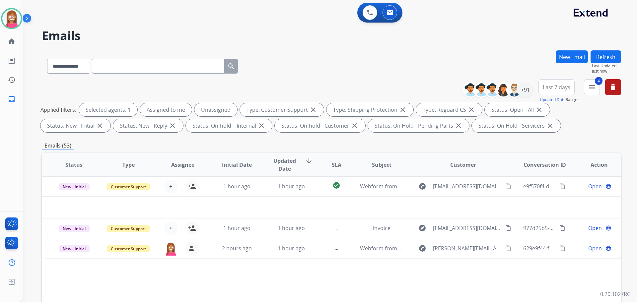
scroll to position [0, 0]
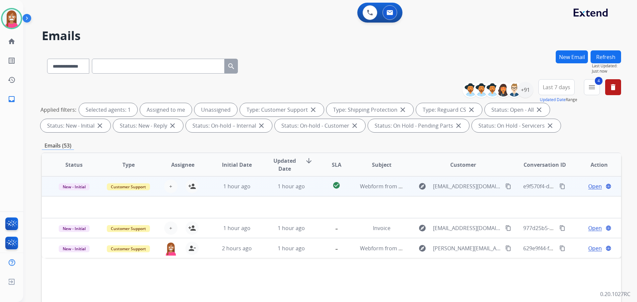
click at [505, 186] on mat-icon "content_copy" at bounding box center [508, 187] width 6 height 6
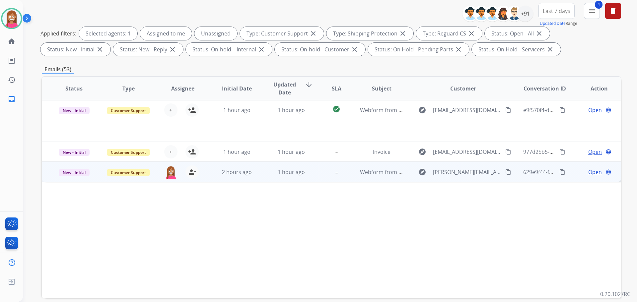
scroll to position [107, 0]
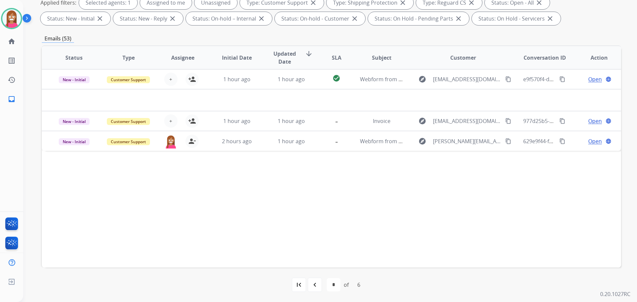
click at [320, 286] on div "navigate_before" at bounding box center [315, 285] width 15 height 15
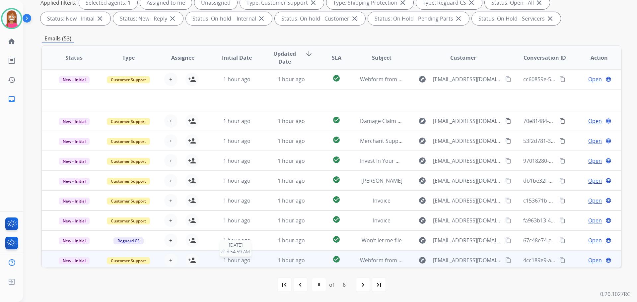
click at [256, 261] on div "1 hour ago" at bounding box center [236, 261] width 43 height 8
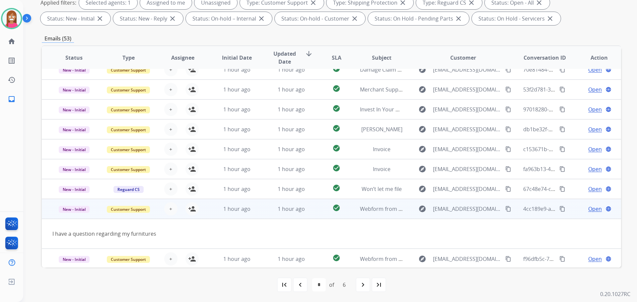
scroll to position [31, 0]
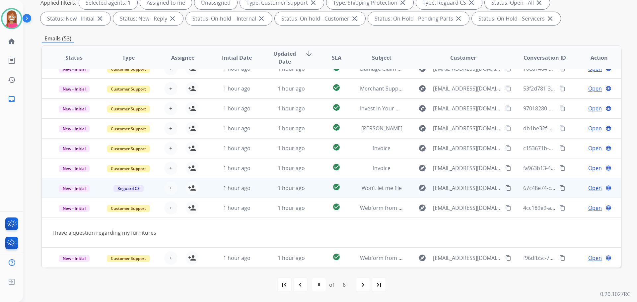
click at [260, 191] on td "1 hour ago" at bounding box center [286, 188] width 54 height 20
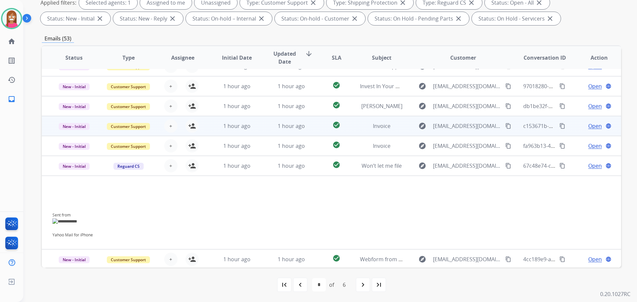
scroll to position [41, 0]
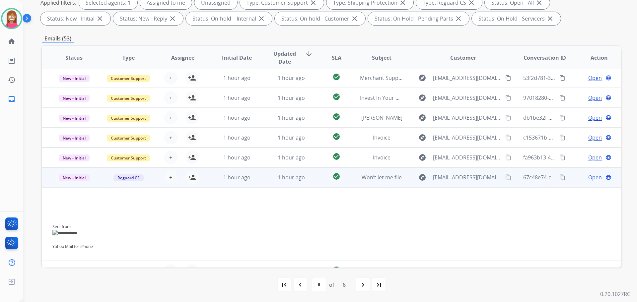
click at [505, 177] on mat-icon "content_copy" at bounding box center [508, 178] width 6 height 6
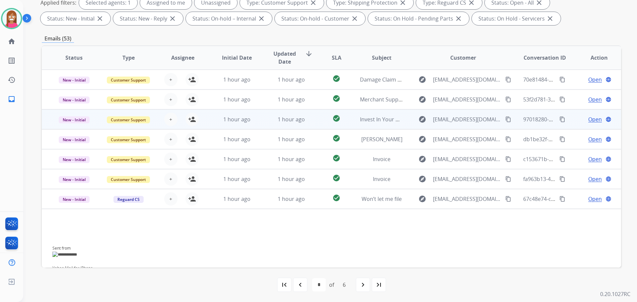
scroll to position [8, 0]
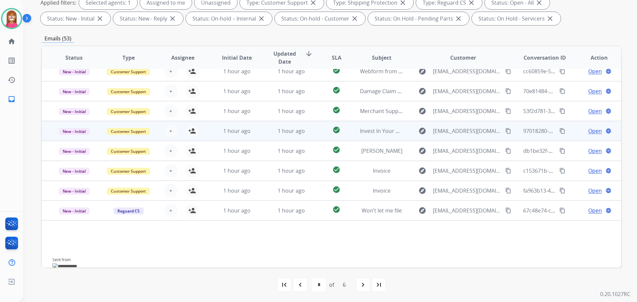
click at [264, 131] on td "1 hour ago" at bounding box center [286, 131] width 54 height 20
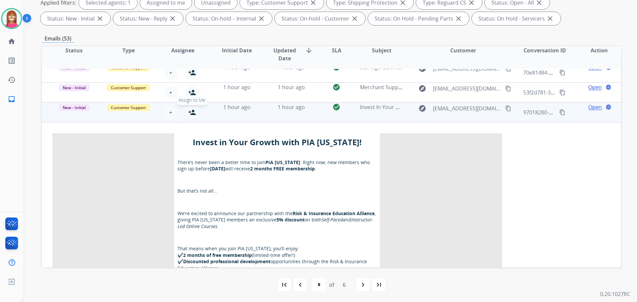
click at [191, 114] on mat-icon "person_add" at bounding box center [192, 113] width 8 height 8
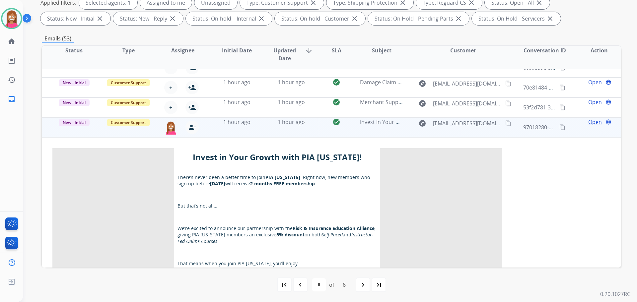
scroll to position [0, 0]
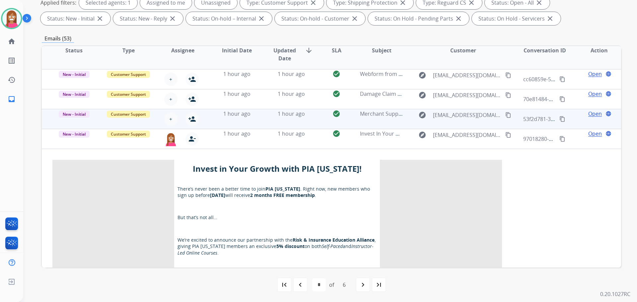
click at [260, 125] on td "1 hour ago" at bounding box center [286, 119] width 54 height 20
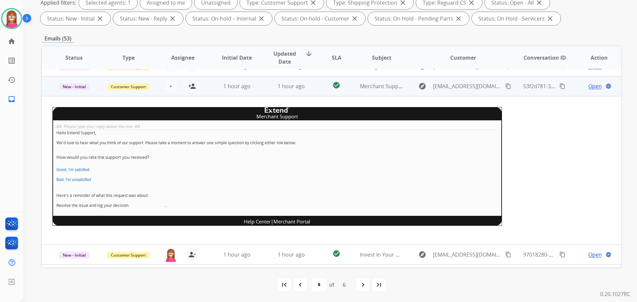
scroll to position [40, 0]
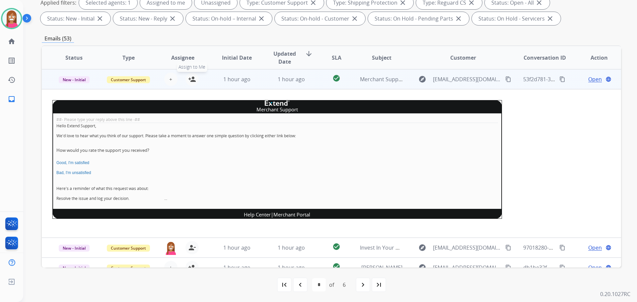
click at [189, 81] on mat-icon "person_add" at bounding box center [192, 79] width 8 height 8
click at [71, 78] on span "New - Initial" at bounding box center [74, 79] width 31 height 7
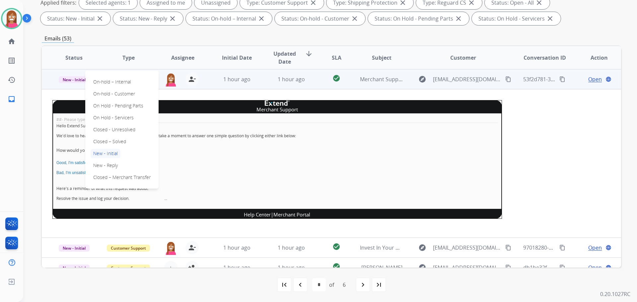
drag, startPoint x: 107, startPoint y: 141, endPoint x: 113, endPoint y: 139, distance: 6.3
click at [108, 141] on p "Closed – Solved" at bounding box center [110, 141] width 38 height 9
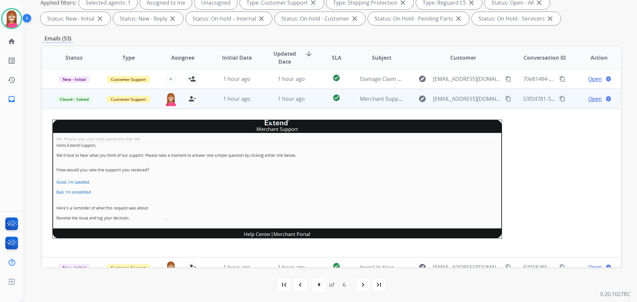
scroll to position [0, 0]
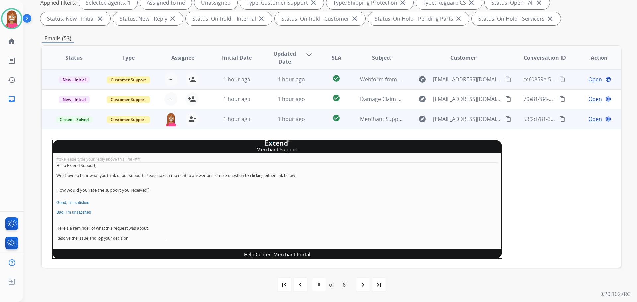
click at [259, 83] on td "1 hour ago" at bounding box center [286, 79] width 54 height 20
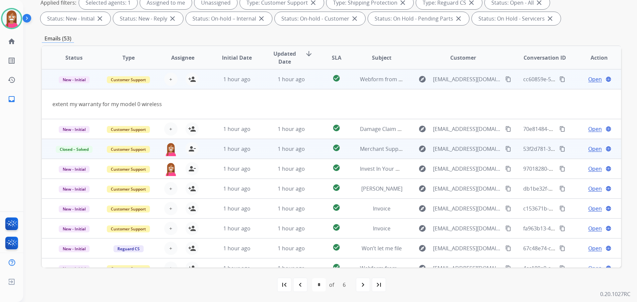
click at [505, 78] on mat-icon "content_copy" at bounding box center [508, 79] width 6 height 6
drag, startPoint x: 191, startPoint y: 79, endPoint x: 191, endPoint y: 84, distance: 5.0
click at [191, 80] on mat-icon "person_add" at bounding box center [192, 79] width 8 height 8
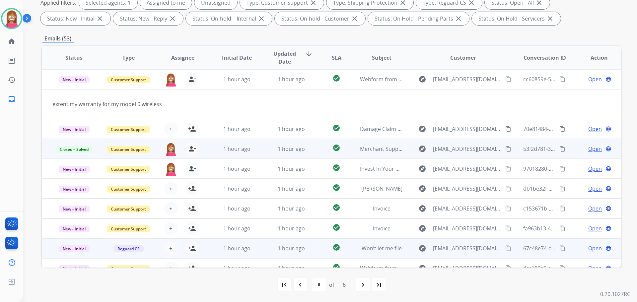
scroll to position [31, 0]
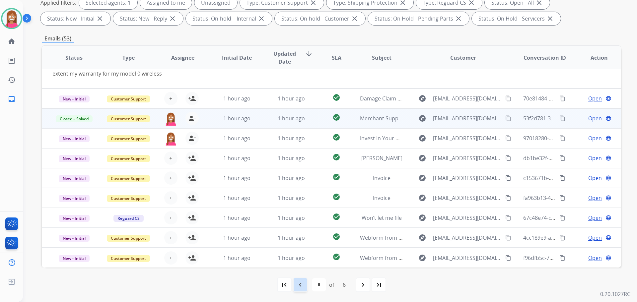
click at [307, 288] on div "navigate_before" at bounding box center [300, 285] width 15 height 15
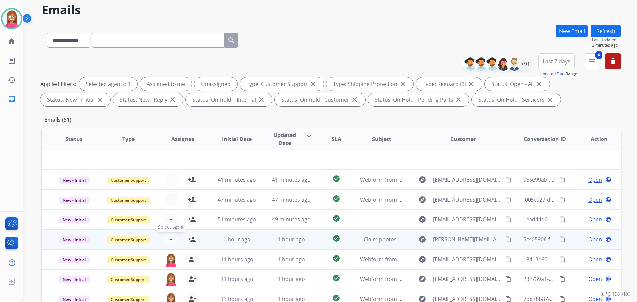
scroll to position [107, 0]
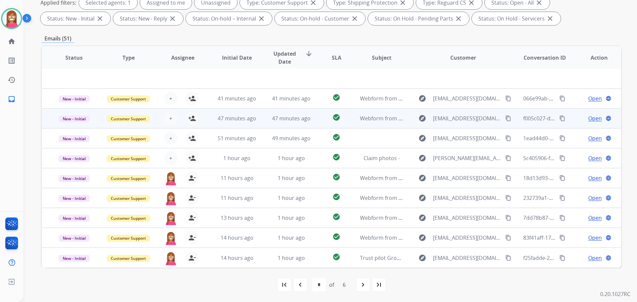
click at [259, 124] on td "47 minutes ago" at bounding box center [286, 119] width 54 height 20
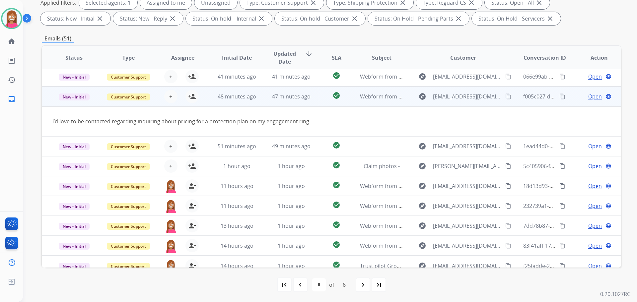
scroll to position [31, 0]
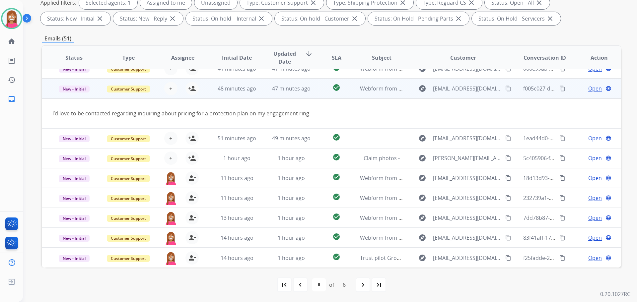
click at [505, 90] on mat-icon "content_copy" at bounding box center [508, 89] width 6 height 6
click at [193, 90] on mat-icon "person_add" at bounding box center [192, 89] width 8 height 8
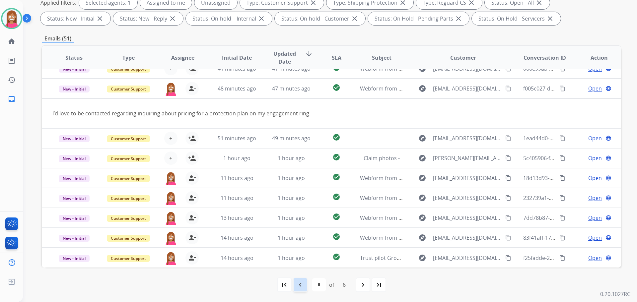
click at [303, 288] on mat-icon "navigate_before" at bounding box center [300, 285] width 8 height 8
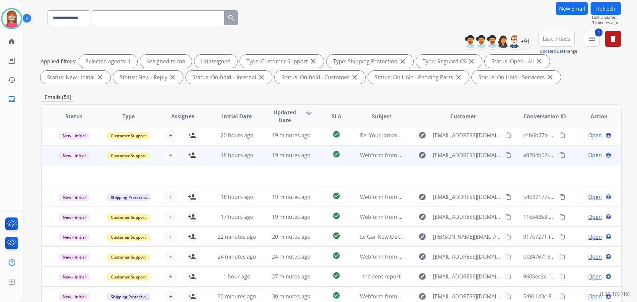
scroll to position [107, 0]
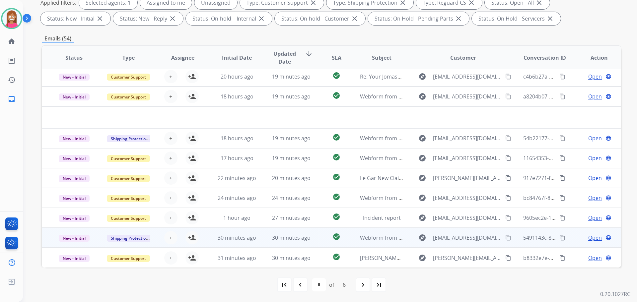
click at [259, 242] on td "30 minutes ago" at bounding box center [286, 238] width 54 height 20
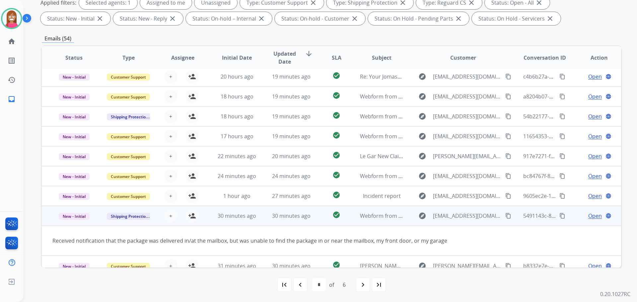
scroll to position [31, 0]
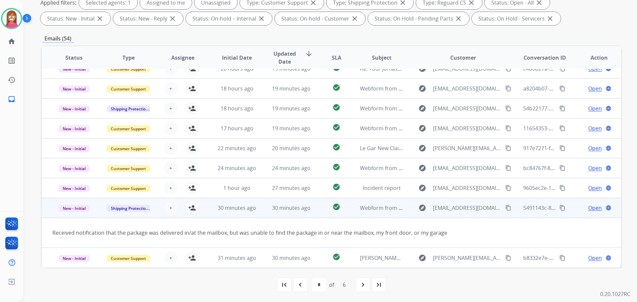
click at [504, 209] on button "content_copy" at bounding box center [508, 208] width 8 height 8
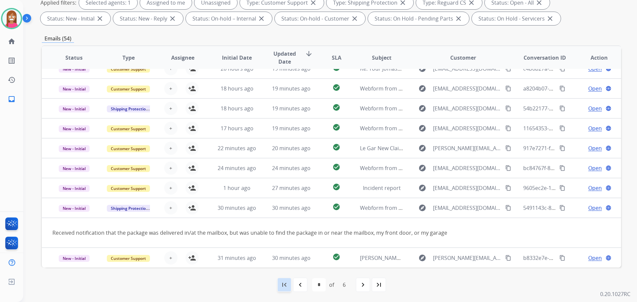
click at [286, 288] on mat-icon "first_page" at bounding box center [284, 285] width 8 height 8
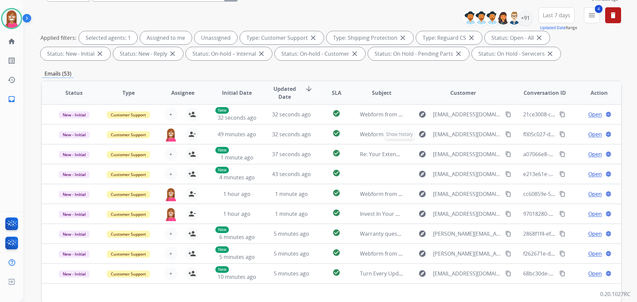
scroll to position [8, 0]
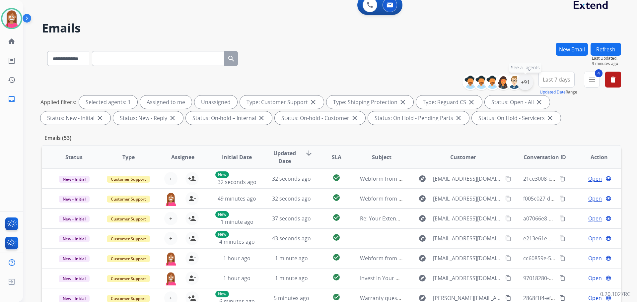
click at [527, 81] on div "+91" at bounding box center [525, 82] width 16 height 16
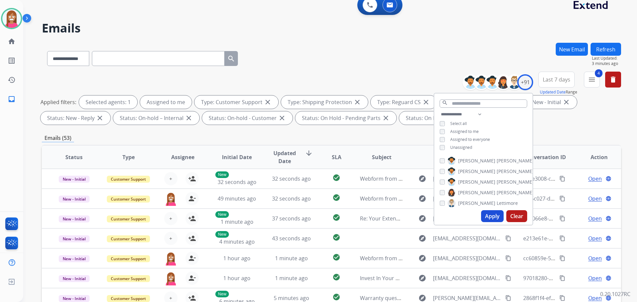
click at [488, 216] on button "Apply" at bounding box center [492, 216] width 23 height 12
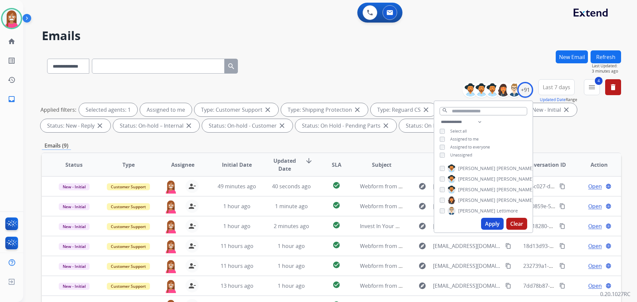
drag, startPoint x: 318, startPoint y: 51, endPoint x: 326, endPoint y: 65, distance: 15.9
click at [319, 51] on div "**********" at bounding box center [331, 64] width 579 height 29
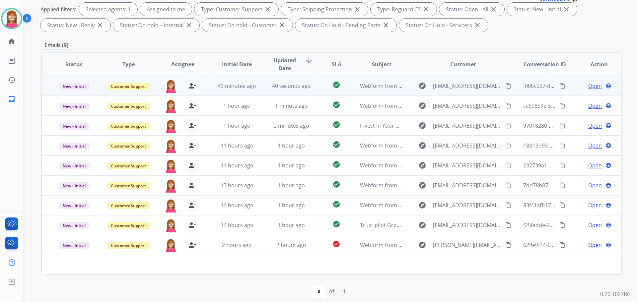
scroll to position [107, 0]
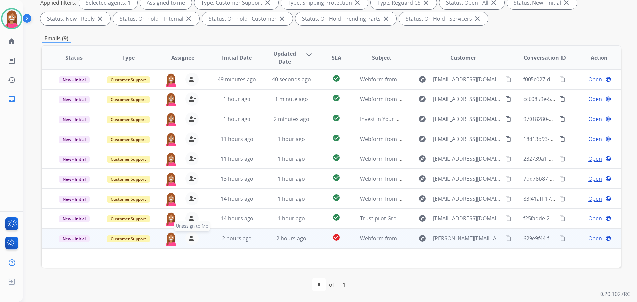
click at [189, 241] on mat-icon "person_remove" at bounding box center [192, 239] width 8 height 8
click at [189, 241] on mat-icon "person_add" at bounding box center [192, 239] width 8 height 8
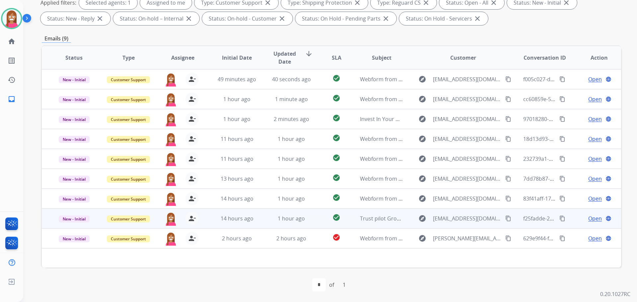
click at [261, 218] on td "1 hour ago" at bounding box center [286, 219] width 54 height 20
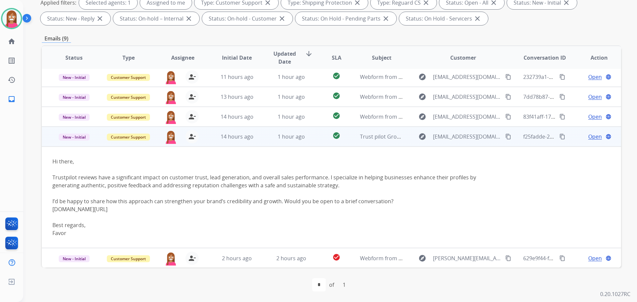
scroll to position [82, 0]
click at [73, 139] on span "New - Initial" at bounding box center [74, 136] width 31 height 7
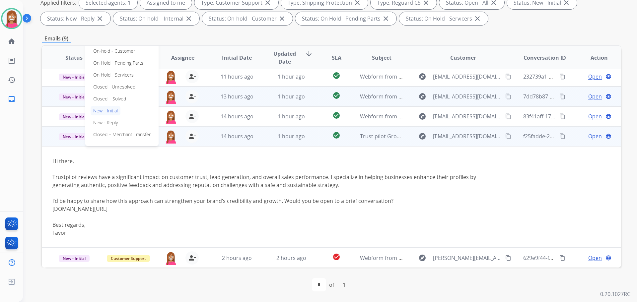
click at [111, 100] on p "Closed – Solved" at bounding box center [110, 98] width 38 height 9
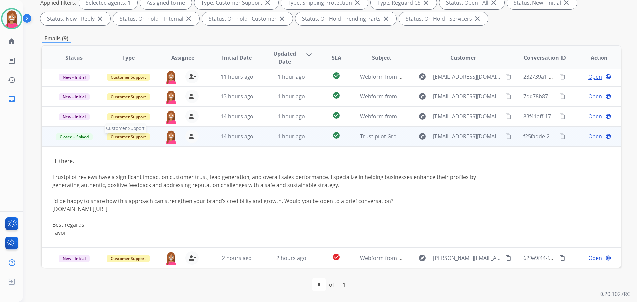
click at [132, 136] on span "Customer Support" at bounding box center [128, 136] width 43 height 7
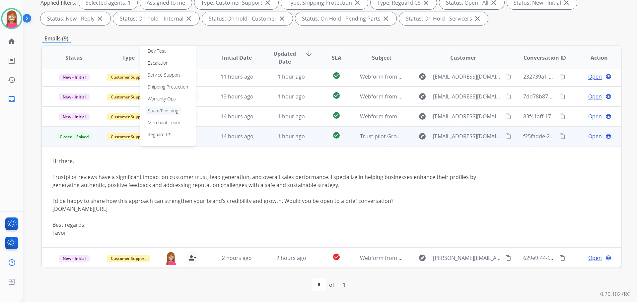
click at [172, 109] on p "Spam/Phishing" at bounding box center [163, 110] width 36 height 9
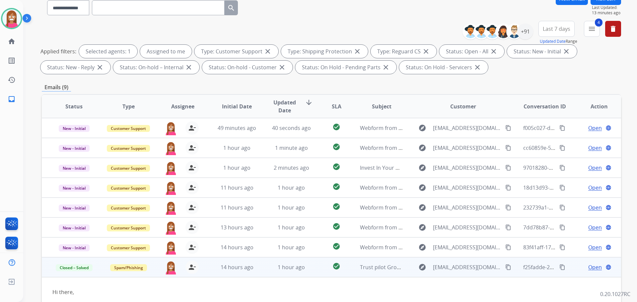
scroll to position [8, 0]
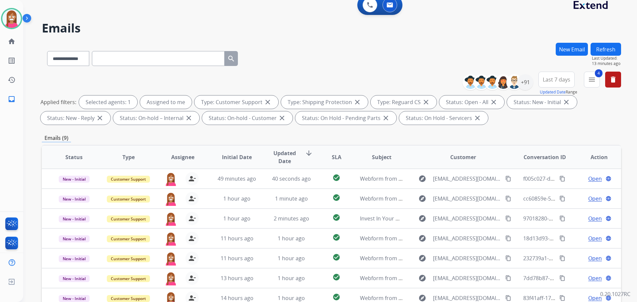
click at [607, 52] on button "Refresh" at bounding box center [606, 49] width 31 height 13
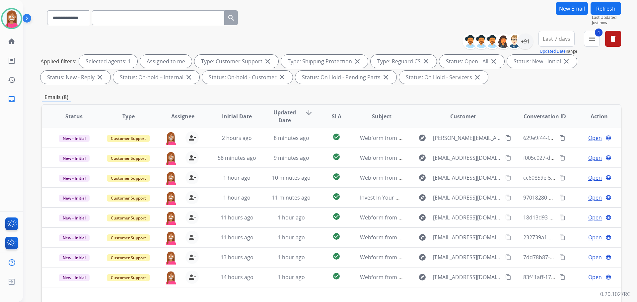
scroll to position [0, 0]
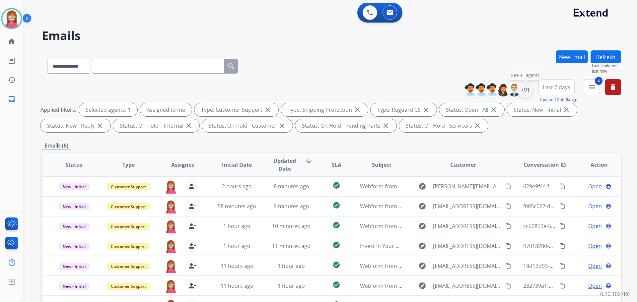
click at [527, 85] on div "+91" at bounding box center [525, 90] width 16 height 16
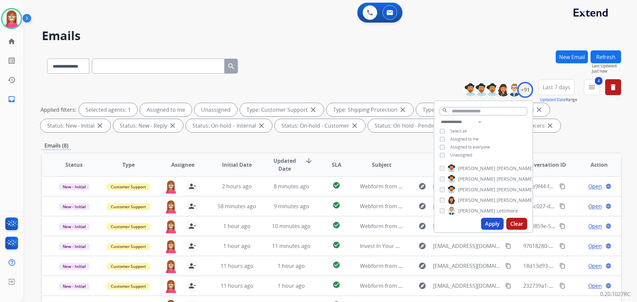
click at [488, 225] on button "Apply" at bounding box center [492, 224] width 23 height 12
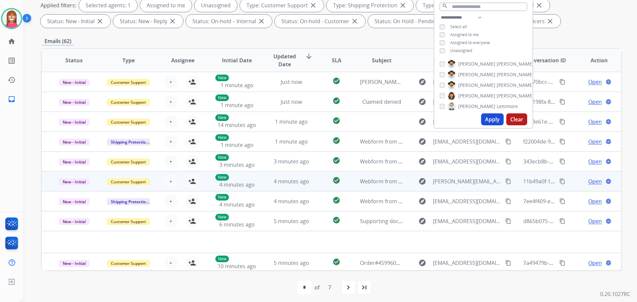
scroll to position [107, 0]
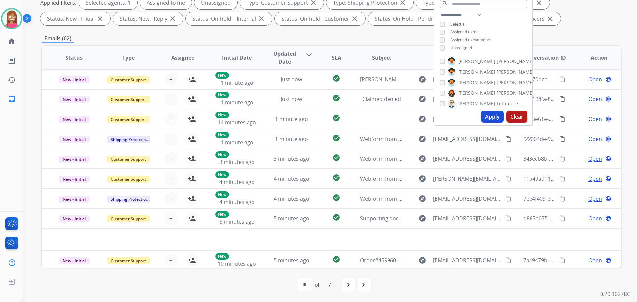
click at [259, 290] on div "first_page navigate_before * * * * * * * of 7 navigate_next last_page" at bounding box center [331, 284] width 579 height 13
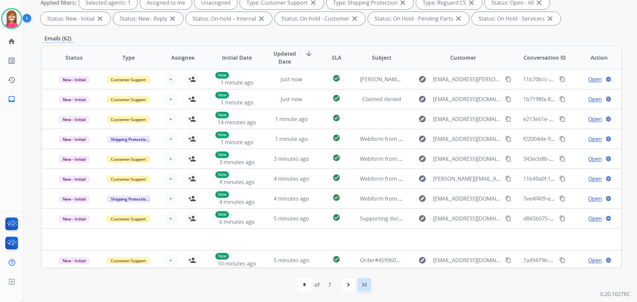
click at [362, 285] on mat-icon "last_page" at bounding box center [364, 285] width 8 height 8
select select "*"
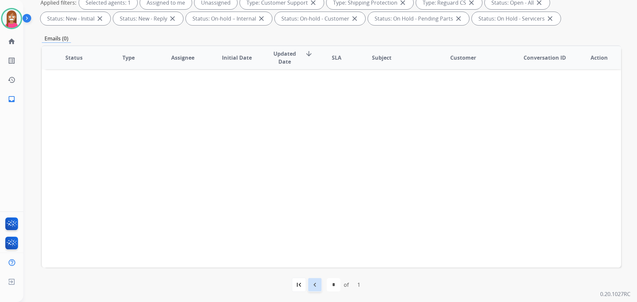
click at [322, 283] on div "navigate_before" at bounding box center [315, 285] width 15 height 15
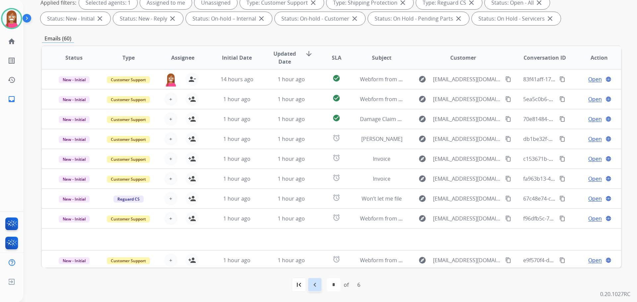
click at [315, 284] on mat-icon "navigate_before" at bounding box center [315, 285] width 8 height 8
select select "*"
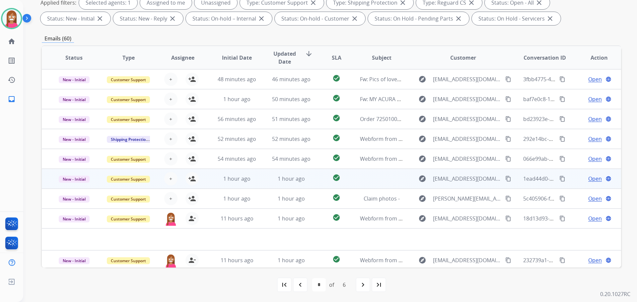
click at [264, 182] on td "1 hour ago" at bounding box center [286, 179] width 54 height 20
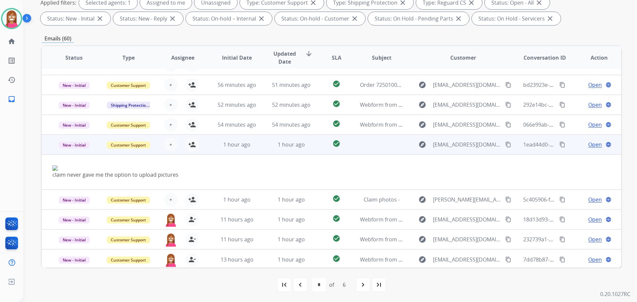
scroll to position [36, 0]
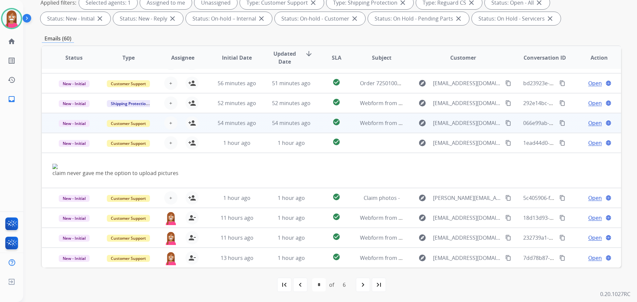
click at [259, 124] on td "54 minutes ago" at bounding box center [286, 123] width 54 height 20
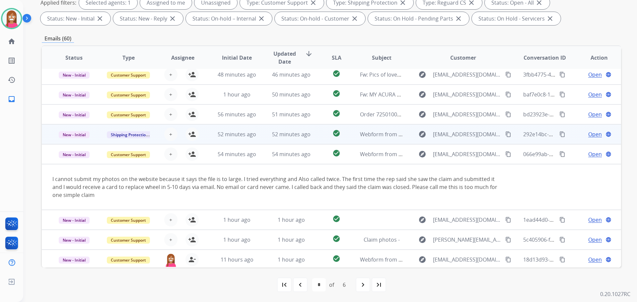
scroll to position [0, 0]
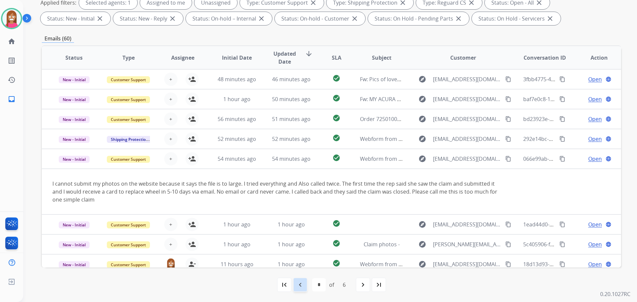
click at [303, 285] on mat-icon "navigate_before" at bounding box center [300, 285] width 8 height 8
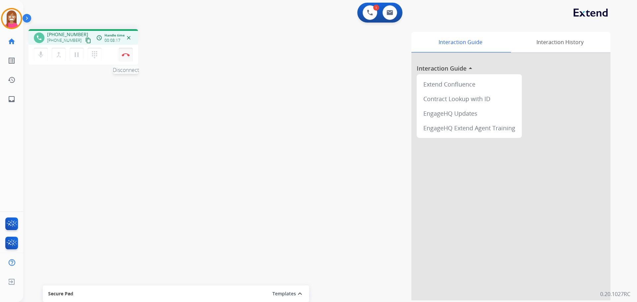
click at [123, 57] on button "Disconnect" at bounding box center [126, 55] width 14 height 14
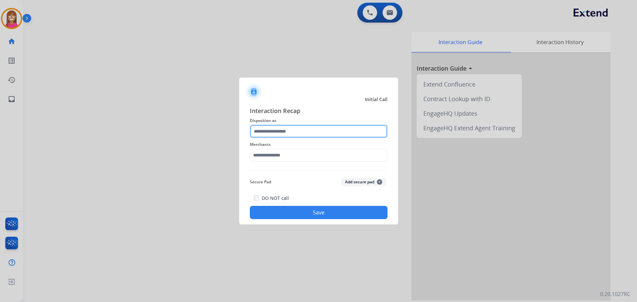
click at [264, 133] on input "text" at bounding box center [319, 131] width 138 height 13
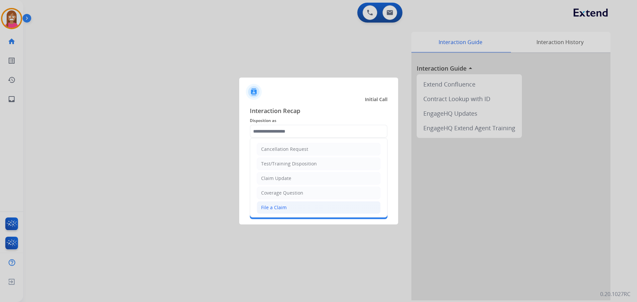
click at [267, 210] on div "File a Claim" at bounding box center [274, 207] width 26 height 7
type input "**********"
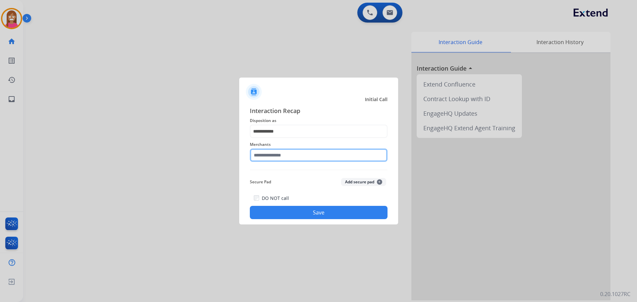
click at [268, 155] on input "text" at bounding box center [319, 155] width 138 height 13
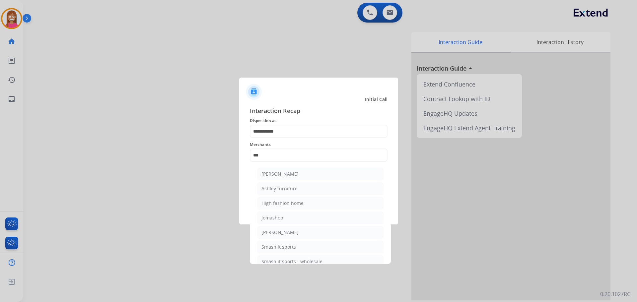
click at [314, 188] on li "Ashley furniture" at bounding box center [320, 189] width 126 height 13
type input "**********"
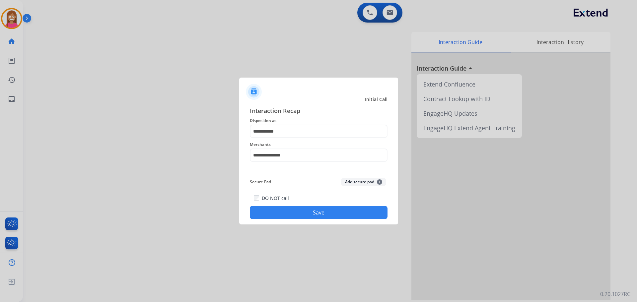
click at [292, 213] on button "Save" at bounding box center [319, 212] width 138 height 13
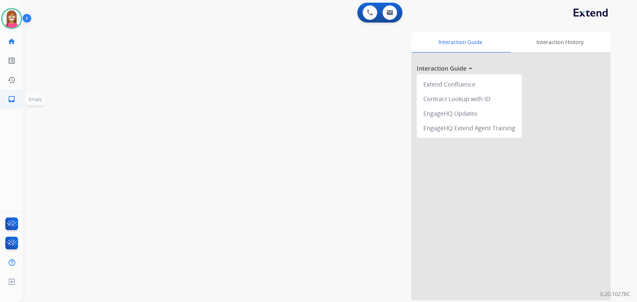
click at [5, 100] on link "inbox Emails" at bounding box center [11, 99] width 19 height 19
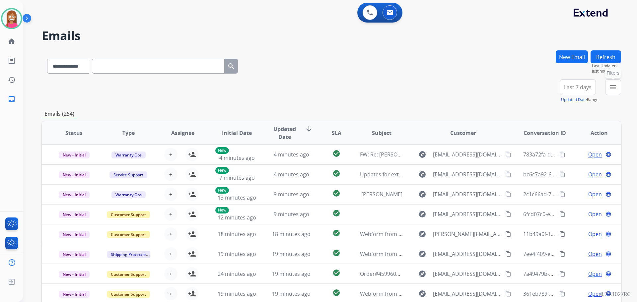
click at [606, 92] on button "menu Filters" at bounding box center [613, 87] width 16 height 16
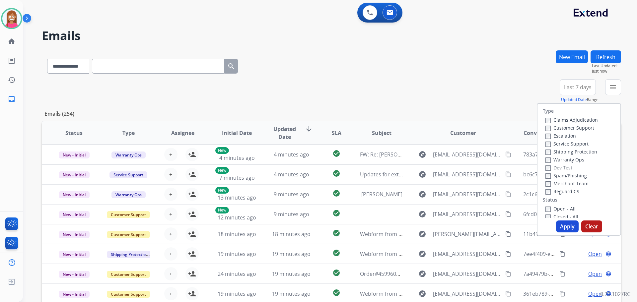
click at [550, 128] on label "Customer Support" at bounding box center [570, 128] width 49 height 6
click at [550, 152] on label "Shipping Protection" at bounding box center [572, 152] width 52 height 6
drag, startPoint x: 552, startPoint y: 190, endPoint x: 554, endPoint y: 194, distance: 4.6
click at [552, 190] on label "Reguard CS" at bounding box center [563, 192] width 34 height 6
click at [556, 209] on label "Open - All" at bounding box center [561, 209] width 30 height 6
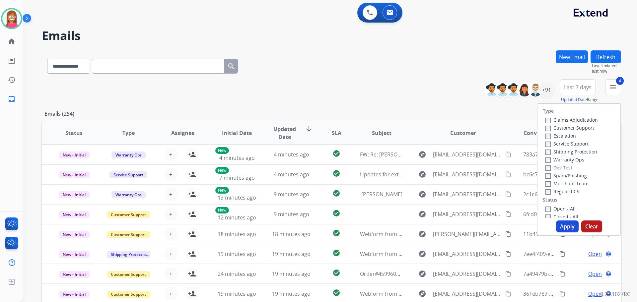
click at [561, 228] on button "Apply" at bounding box center [567, 227] width 23 height 12
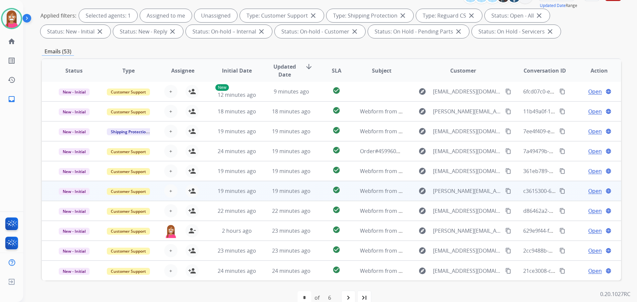
scroll to position [107, 0]
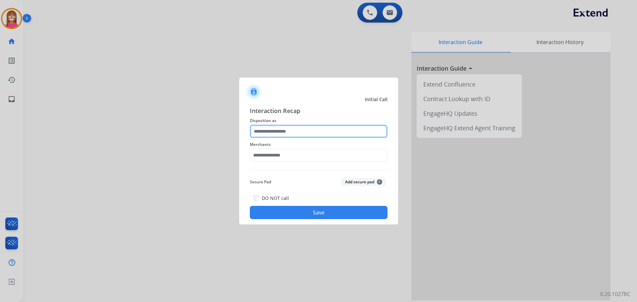
click at [274, 129] on input "text" at bounding box center [319, 131] width 138 height 13
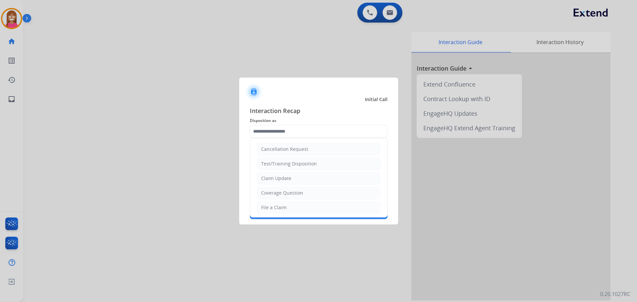
drag, startPoint x: 274, startPoint y: 183, endPoint x: 271, endPoint y: 181, distance: 3.8
click at [273, 183] on li "Claim Update" at bounding box center [319, 178] width 124 height 13
type input "**********"
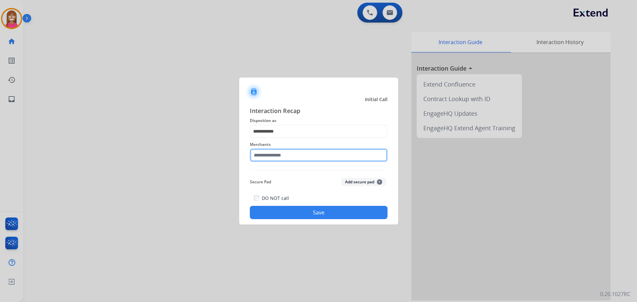
click at [268, 155] on input "text" at bounding box center [319, 155] width 138 height 13
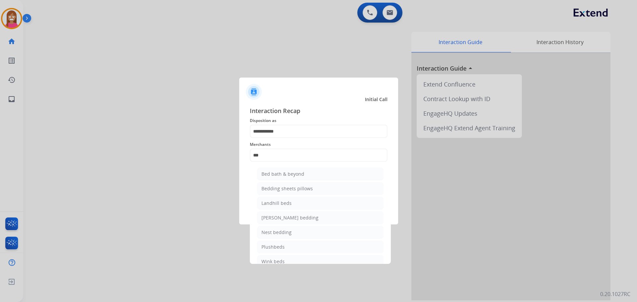
drag, startPoint x: 275, startPoint y: 173, endPoint x: 272, endPoint y: 179, distance: 6.4
click at [274, 175] on div "Bed bath & beyond" at bounding box center [283, 174] width 43 height 7
type input "**********"
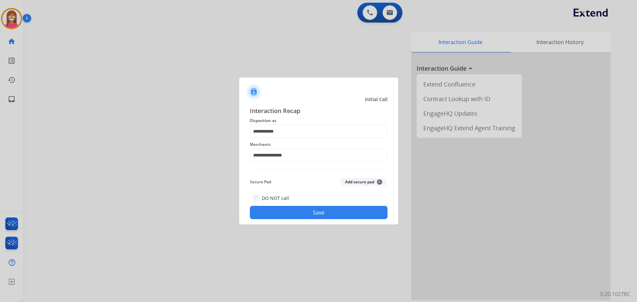
click at [280, 207] on button "Save" at bounding box center [319, 212] width 138 height 13
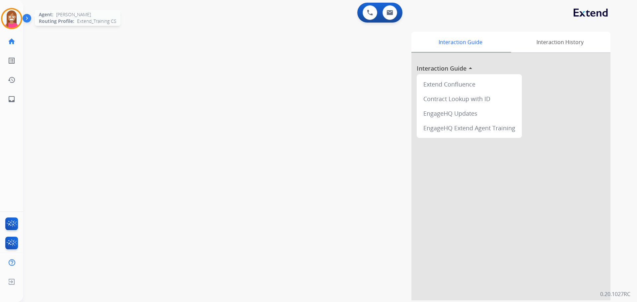
click at [22, 17] on div at bounding box center [11, 18] width 21 height 21
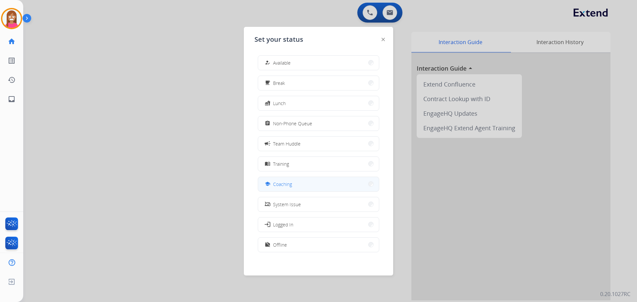
click at [274, 187] on div "school Coaching" at bounding box center [278, 184] width 29 height 8
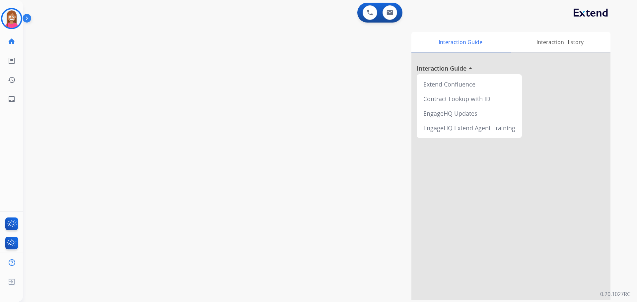
drag, startPoint x: 12, startPoint y: 19, endPoint x: 29, endPoint y: 24, distance: 18.5
click at [12, 18] on img at bounding box center [11, 18] width 19 height 19
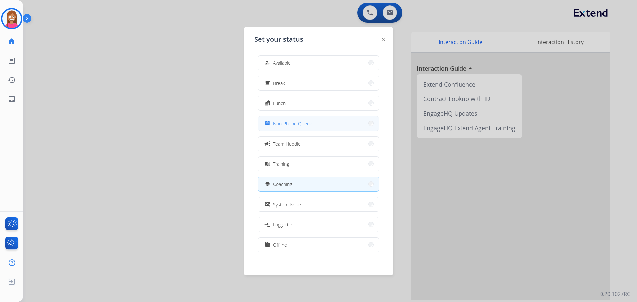
click at [280, 129] on button "assignment Non-Phone Queue" at bounding box center [318, 123] width 121 height 14
